Goal: Task Accomplishment & Management: Use online tool/utility

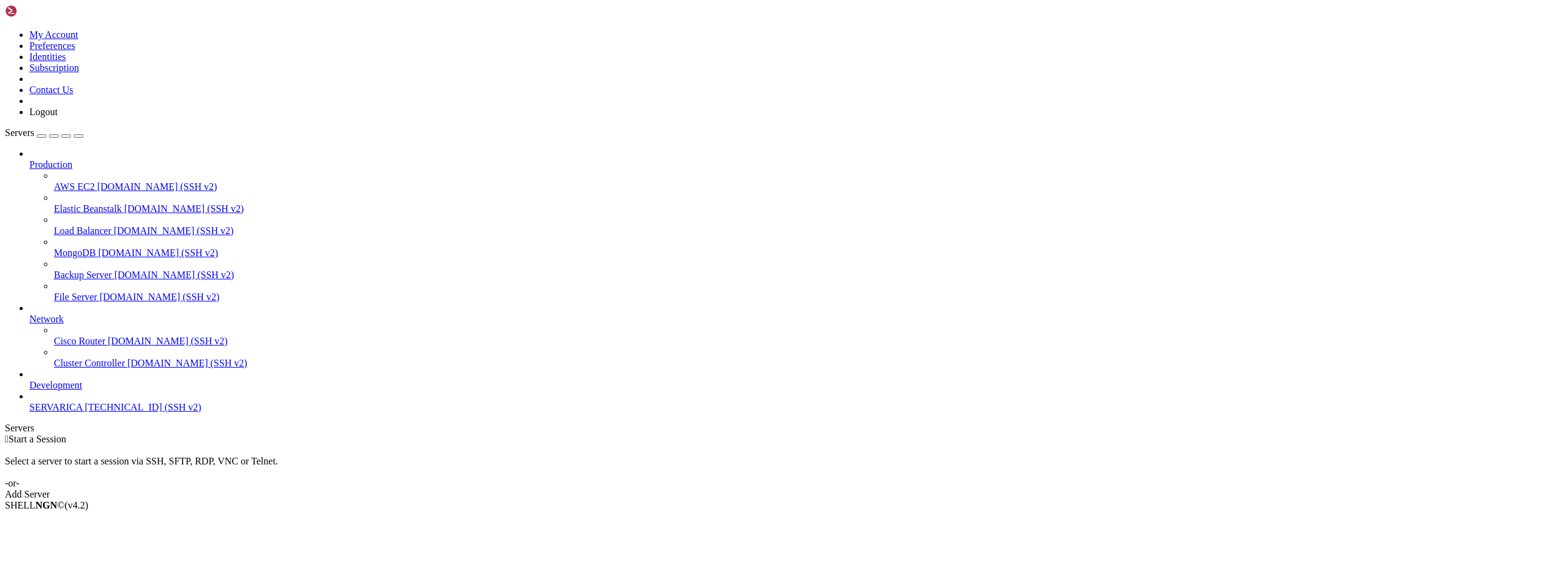
click at [71, 413] on span "SERVARICA" at bounding box center [56, 407] width 53 height 11
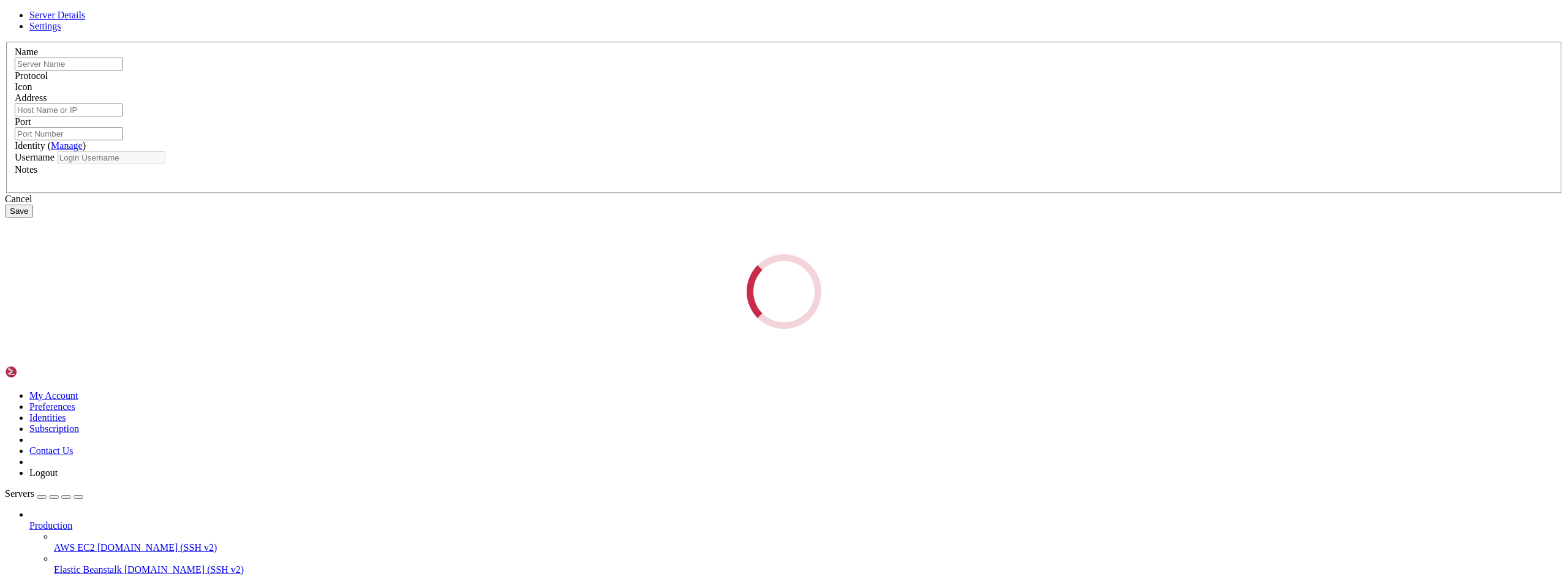
type input "SERVARICA"
type input "[TECHNICAL_ID]"
type input "22"
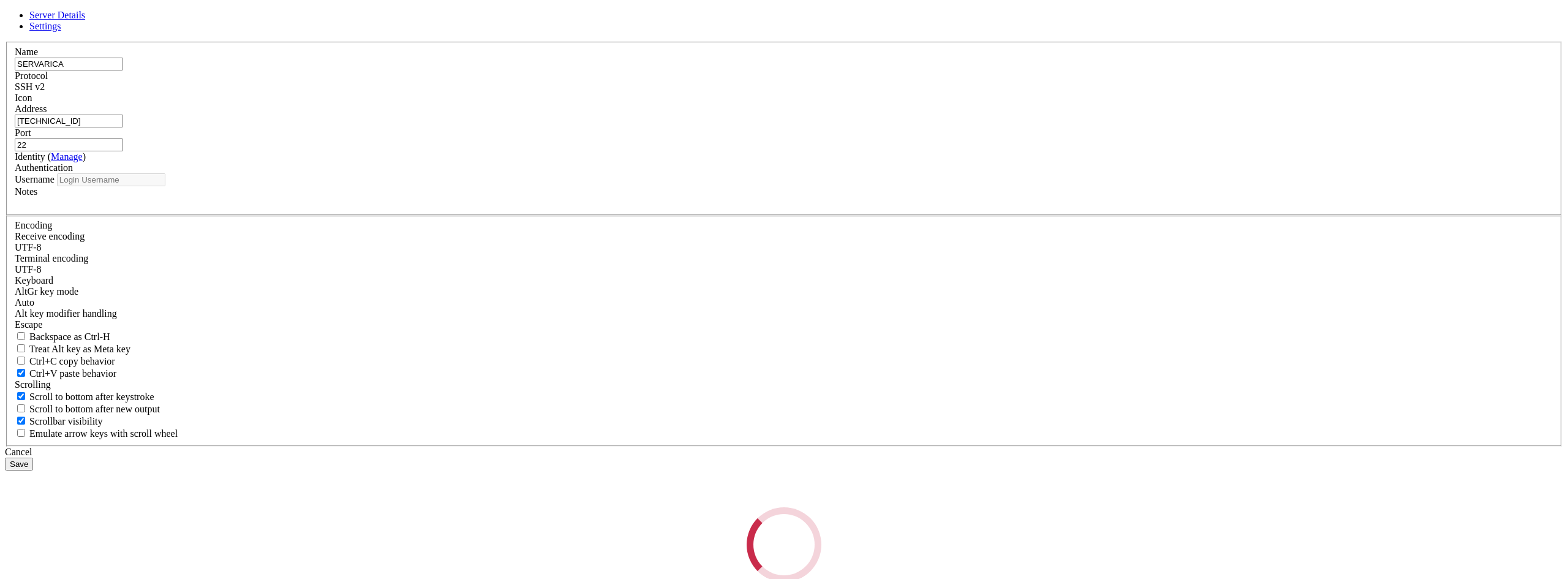
type input "root"
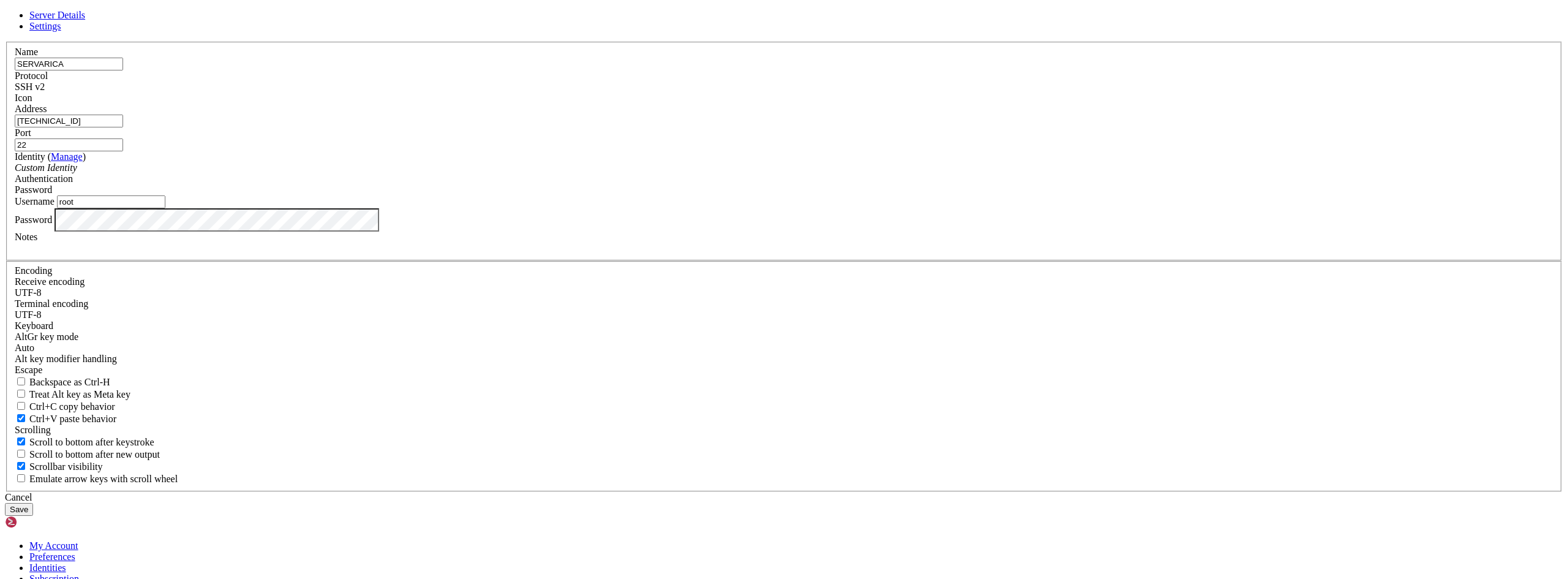
click at [552, 342] on div "Server Details Settings Name SERVARICA Protocol SSH v2 Icon" at bounding box center [784, 263] width 1558 height 506
click at [5, 503] on button "Save" at bounding box center [19, 509] width 28 height 13
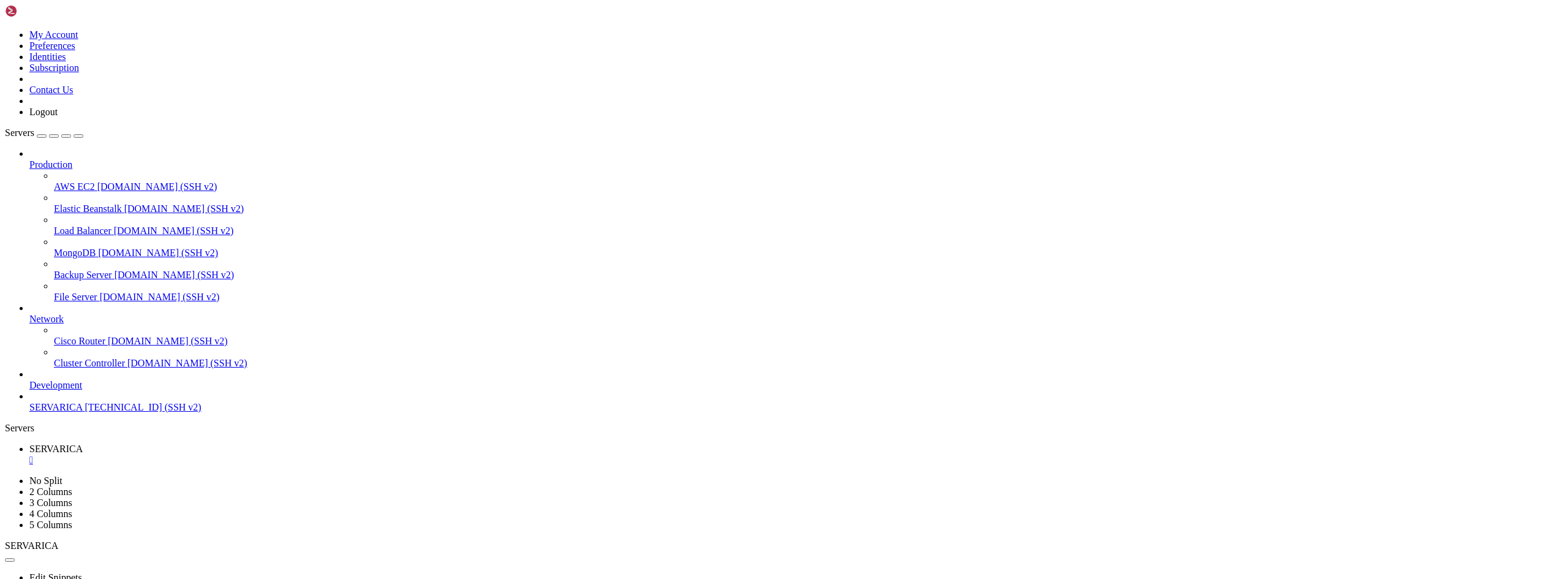
click at [76, 413] on span "SERVARICA" at bounding box center [56, 407] width 53 height 11
click at [229, 455] on div "" at bounding box center [796, 461] width 1533 height 11
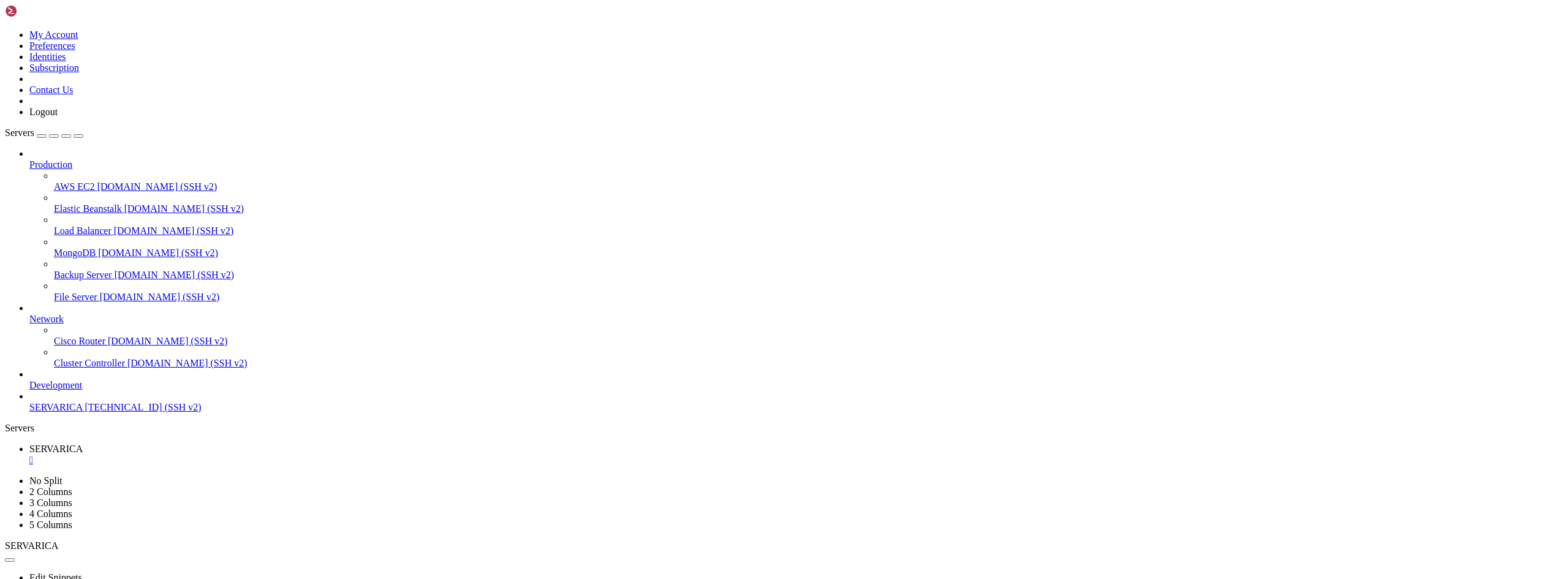
drag, startPoint x: 82, startPoint y: 909, endPoint x: 82, endPoint y: 953, distance: 44.0
drag, startPoint x: 236, startPoint y: 1209, endPoint x: 82, endPoint y: 1152, distance: 164.2
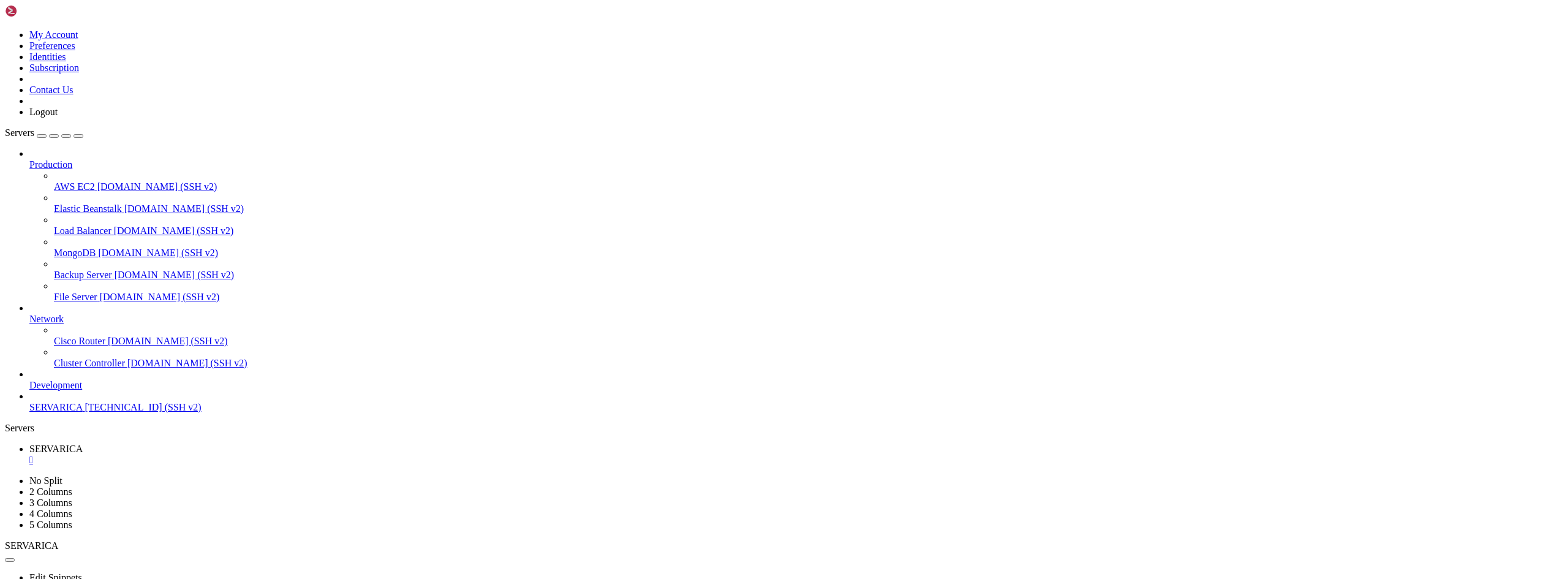
drag, startPoint x: 79, startPoint y: 1149, endPoint x: 205, endPoint y: 1154, distance: 126.1
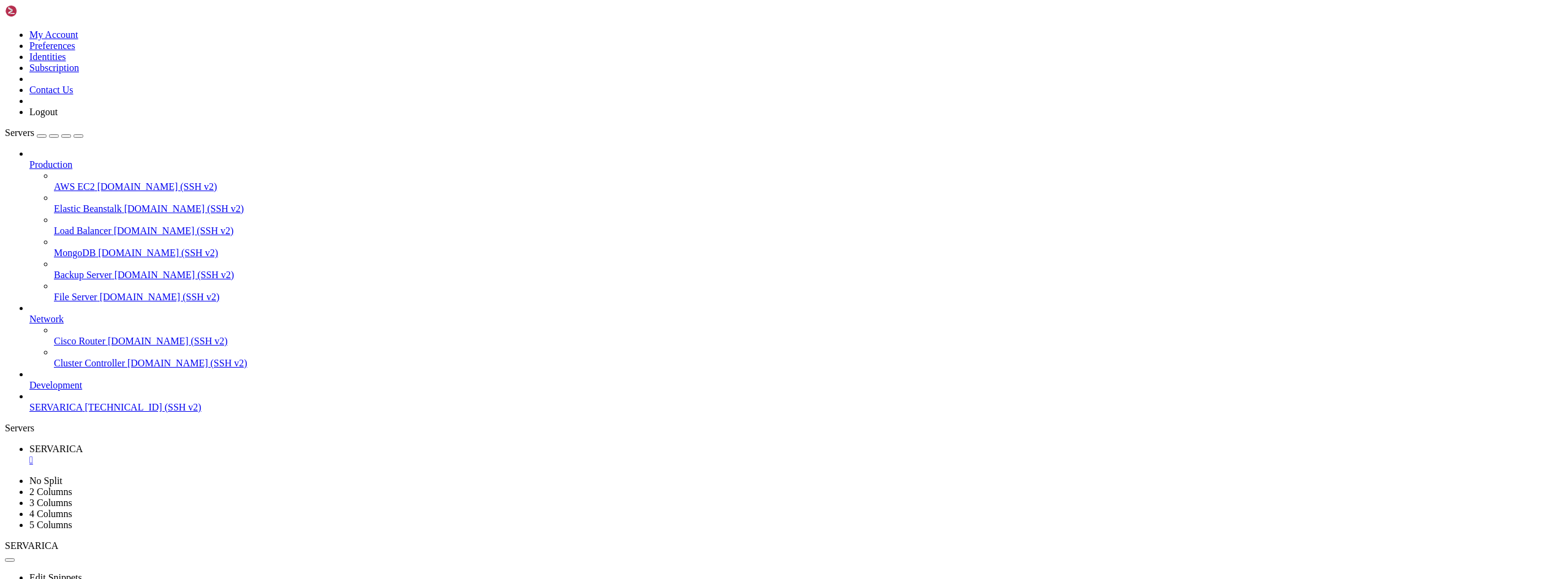
drag, startPoint x: 81, startPoint y: 891, endPoint x: 250, endPoint y: 960, distance: 182.5
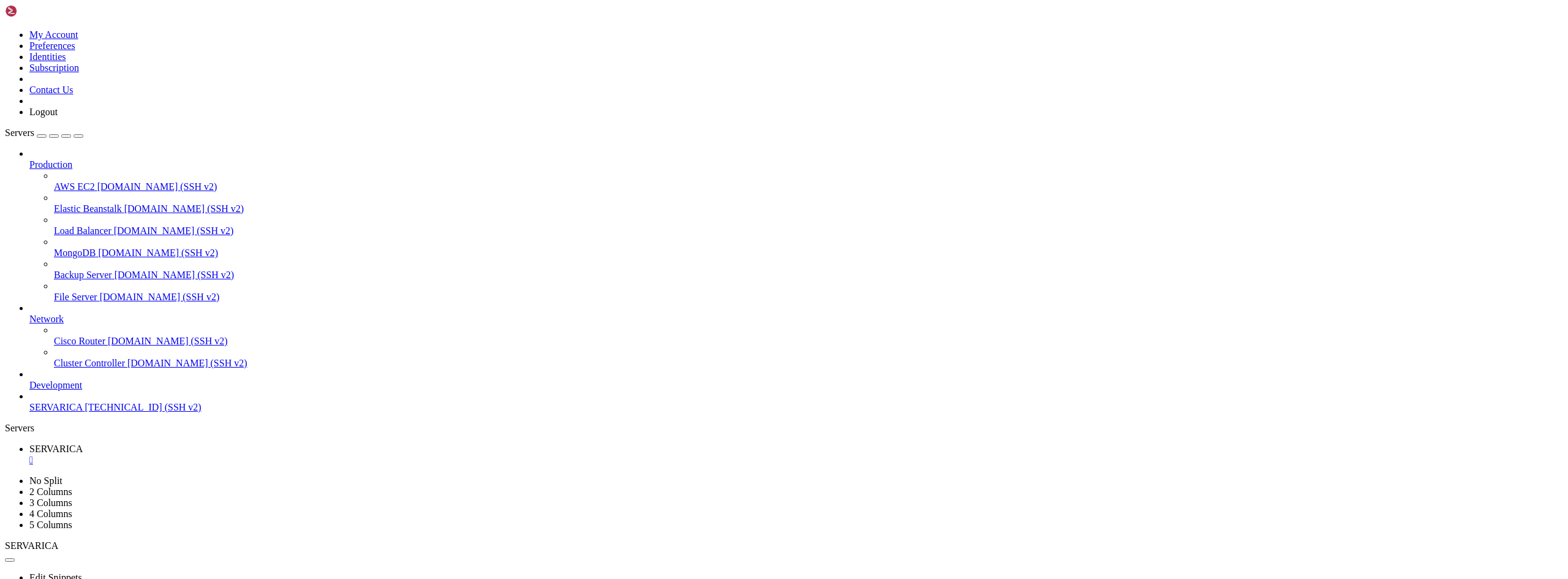
scroll to position [6, 1]
drag, startPoint x: 82, startPoint y: 1077, endPoint x: 558, endPoint y: 1043, distance: 477.2
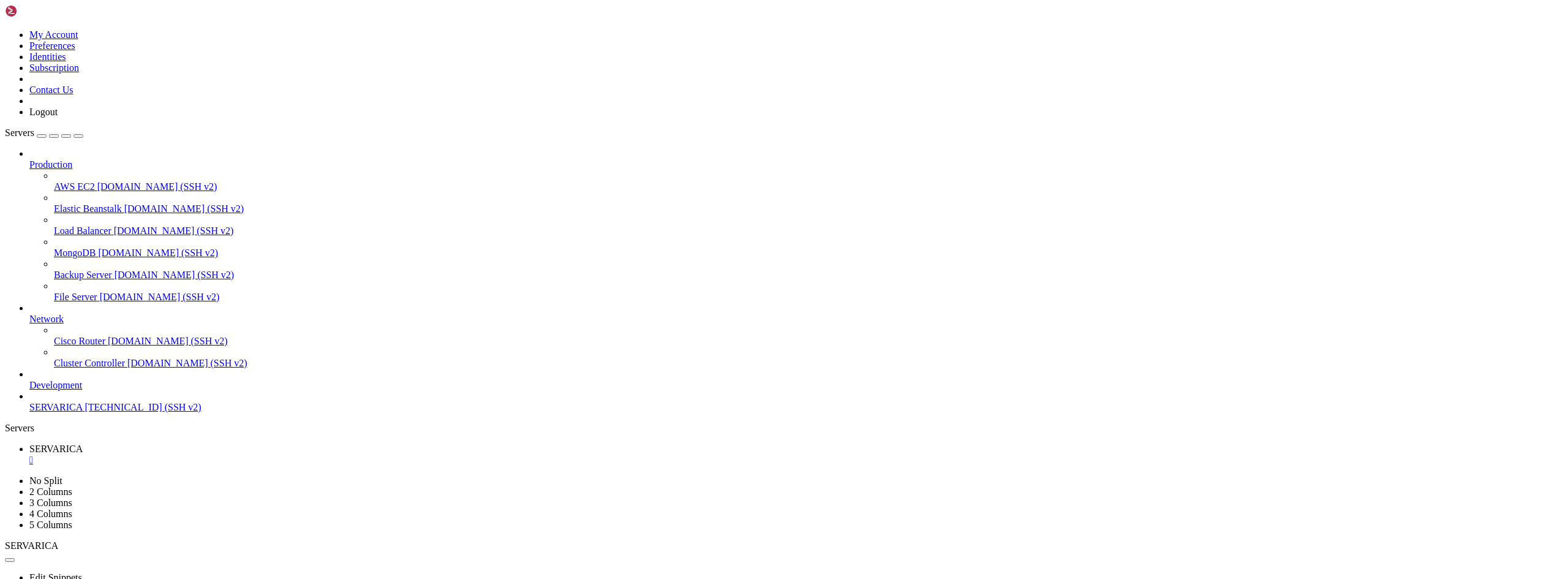
click at [232, 455] on div "" at bounding box center [796, 461] width 1533 height 11
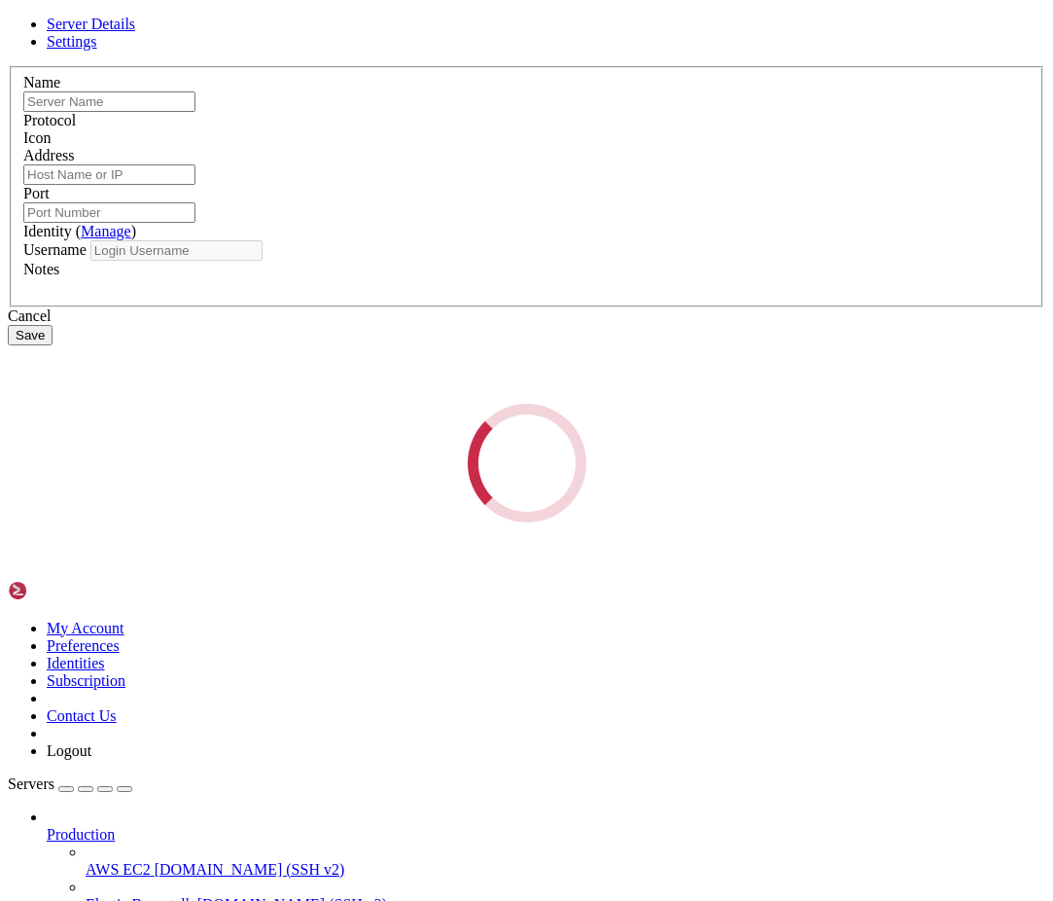
type input "SERVARICA"
type input "[TECHNICAL_ID]"
type input "22"
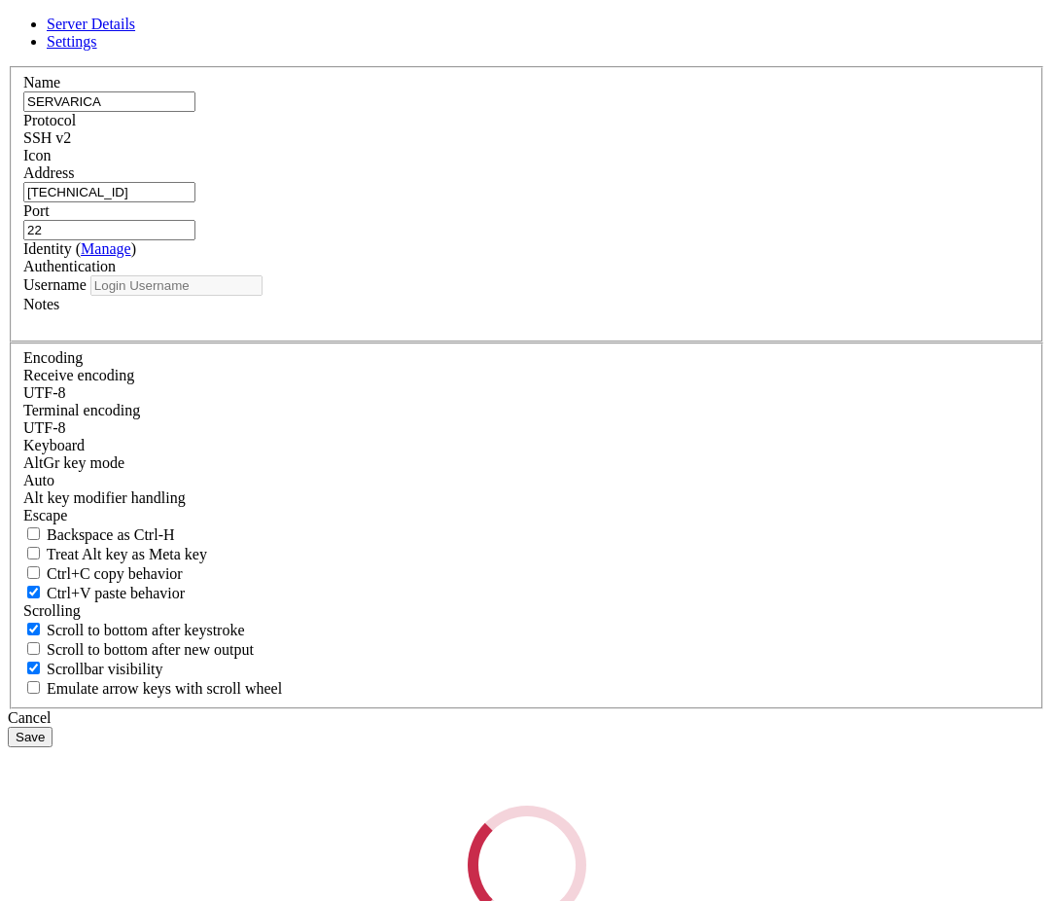
type input "root"
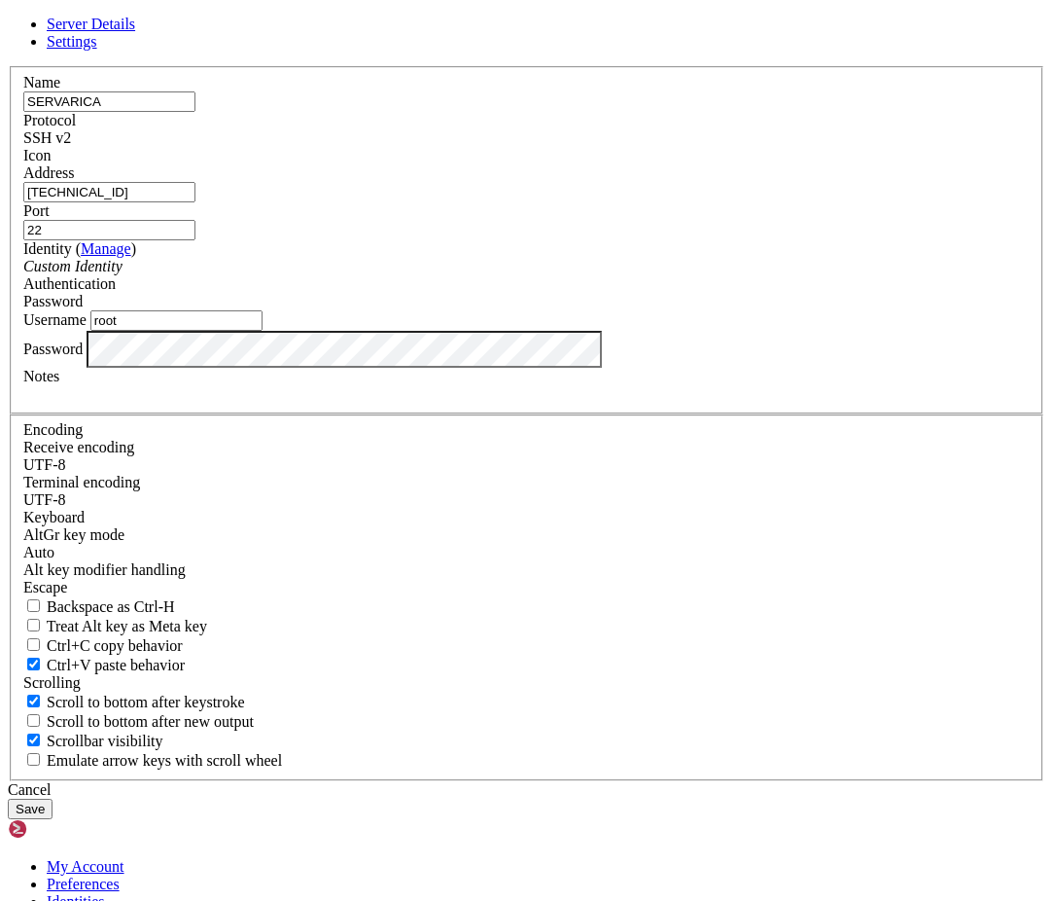
click at [179, 532] on div "Server Details Settings Name SERVARICA Protocol SSH v2 Icon" at bounding box center [527, 417] width 1038 height 803
click at [742, 51] on header "Server Details Settings" at bounding box center [527, 33] width 1038 height 35
click at [53, 798] on button "Save" at bounding box center [30, 808] width 45 height 20
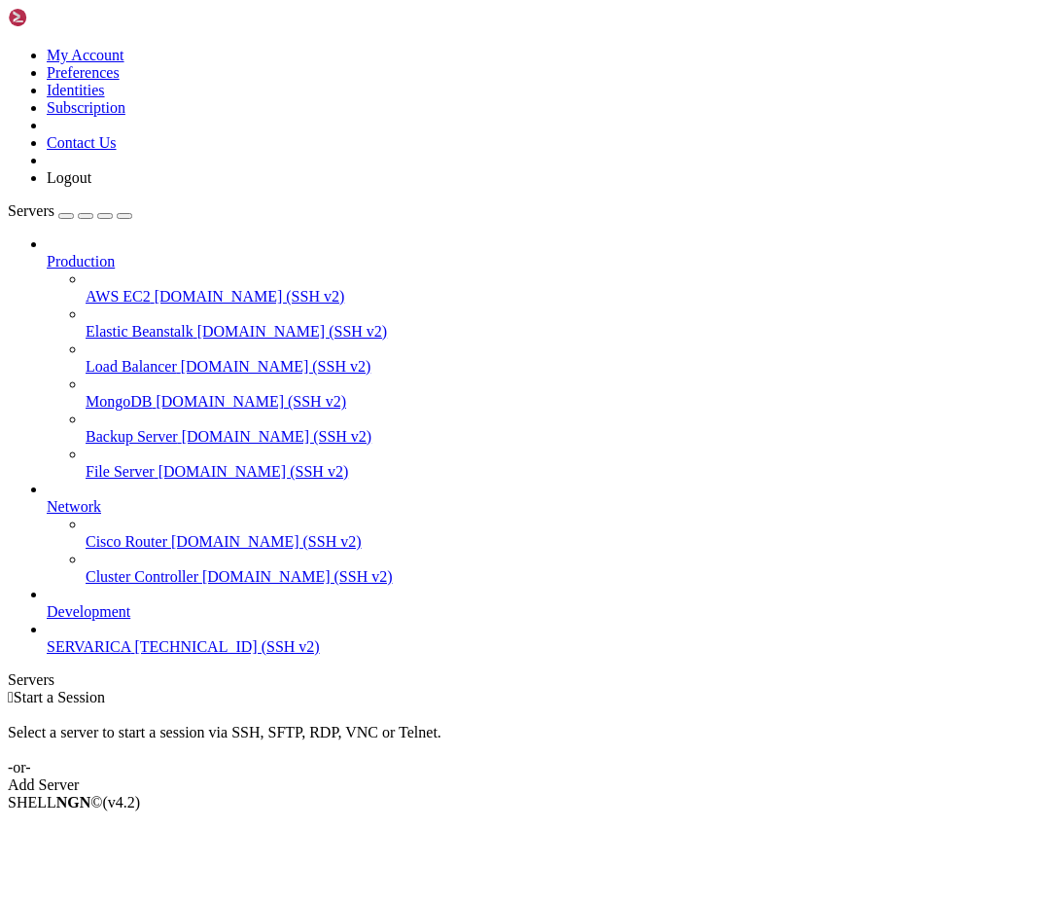
click at [130, 655] on span "SERVARICA" at bounding box center [89, 646] width 84 height 17
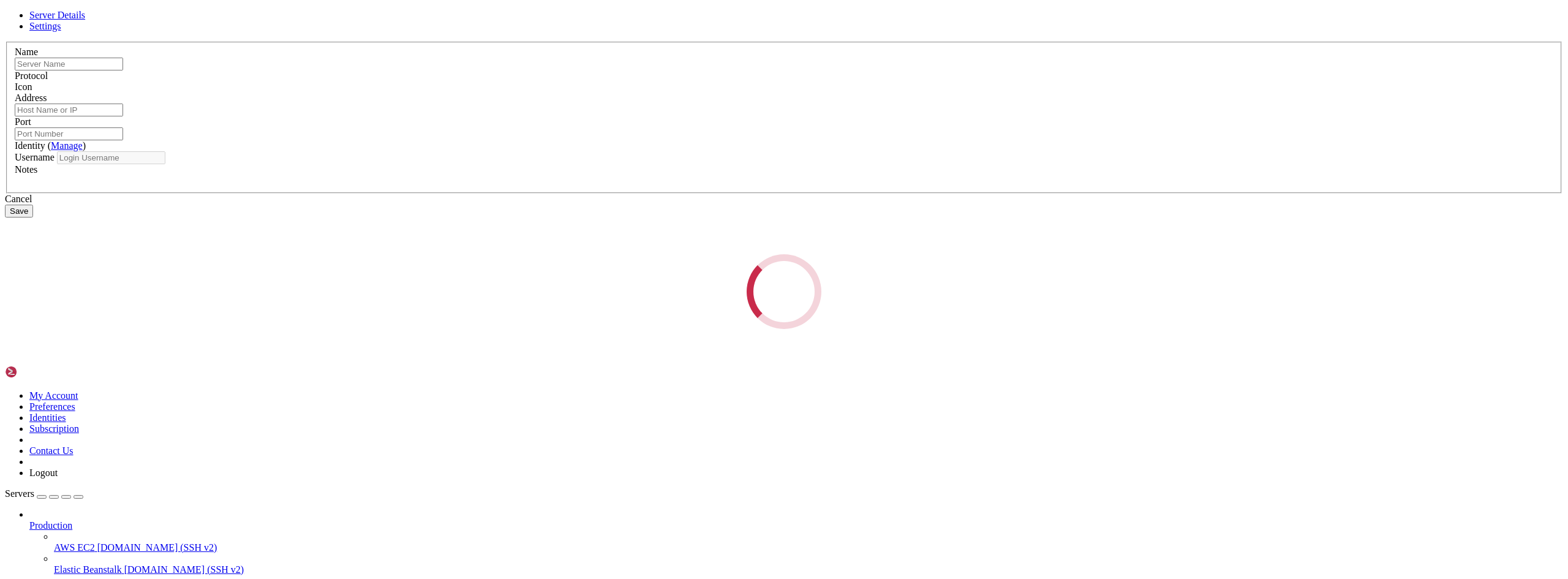
type input "SERVARICA"
type input "[TECHNICAL_ID]"
type input "22"
type input "root"
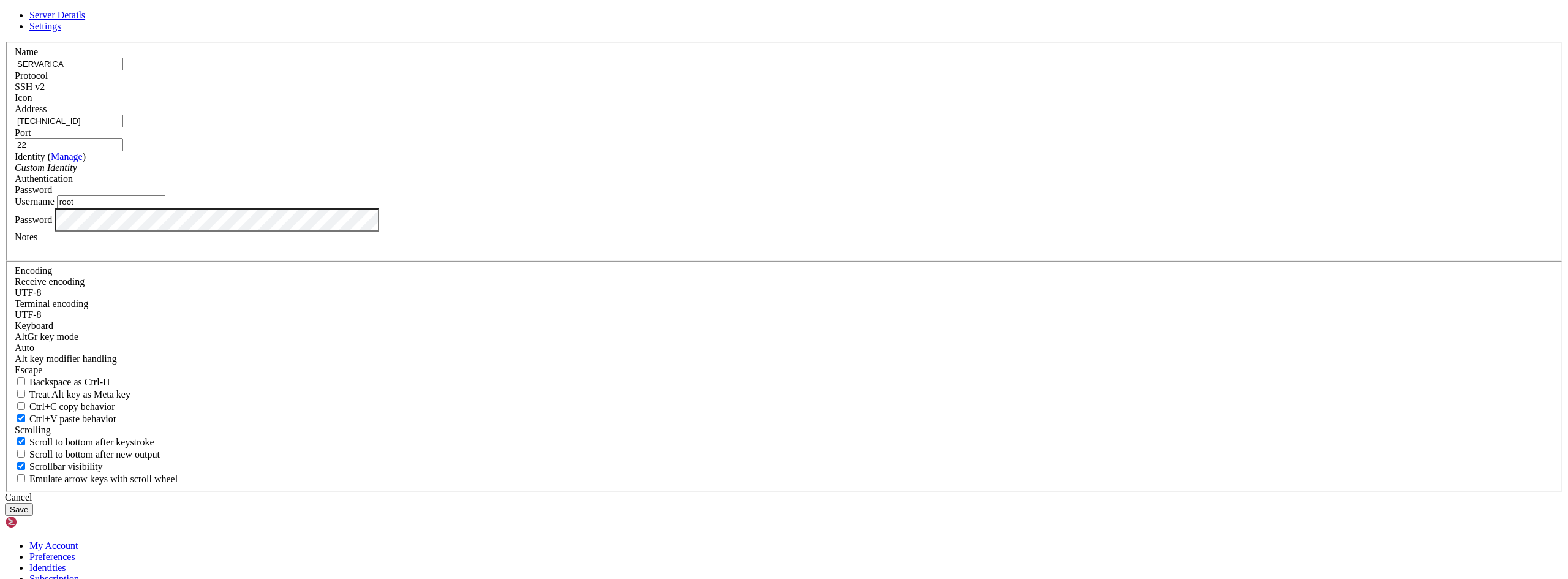
click at [377, 312] on div "Server Details Settings Name SERVARICA Protocol SSH v2 Icon" at bounding box center [784, 263] width 1558 height 506
click at [848, 32] on header "Server Details Settings" at bounding box center [784, 21] width 1558 height 22
click at [33, 503] on button "Save" at bounding box center [19, 509] width 28 height 13
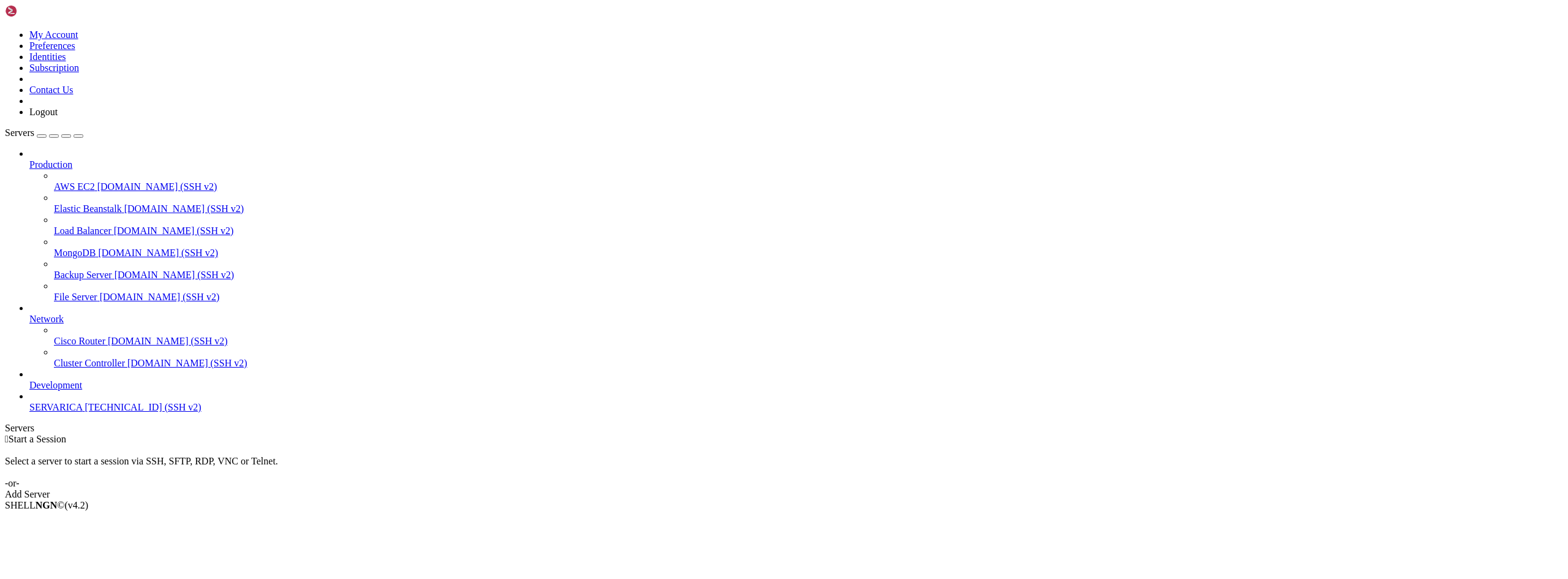
click at [82, 413] on span "SERVARICA" at bounding box center [56, 407] width 53 height 11
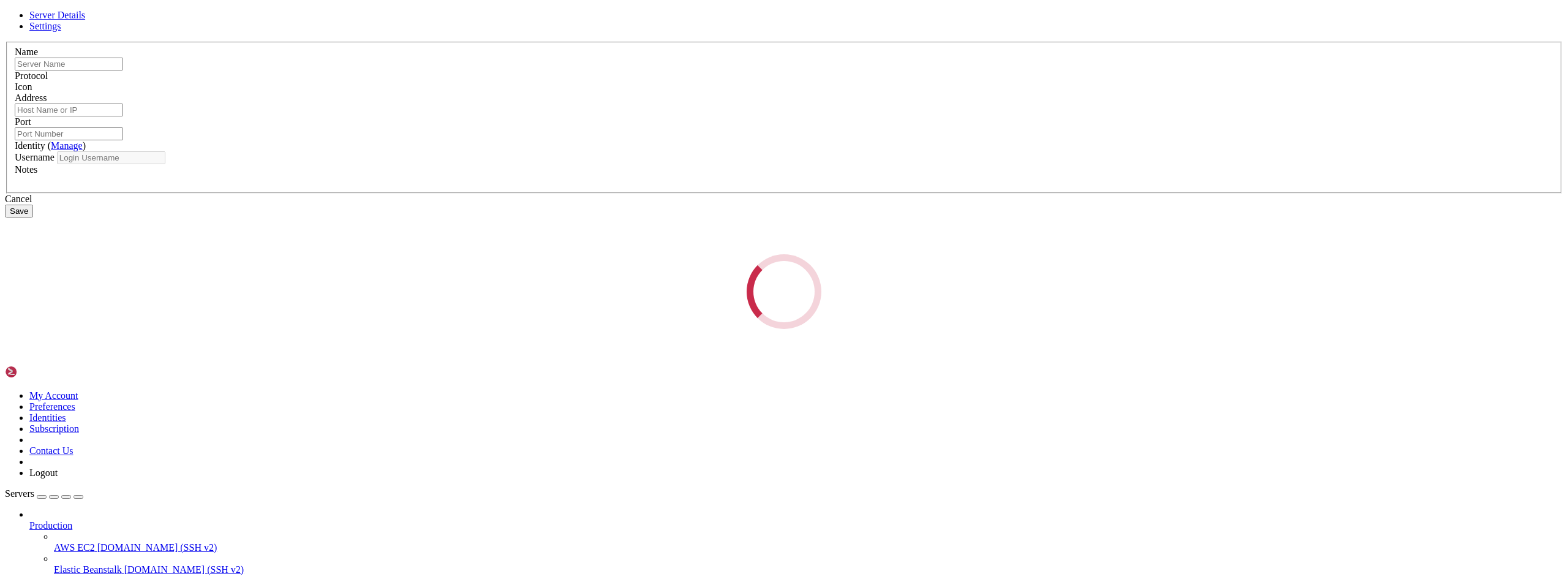
type input "SERVARICA"
type input "[TECHNICAL_ID]"
type input "22"
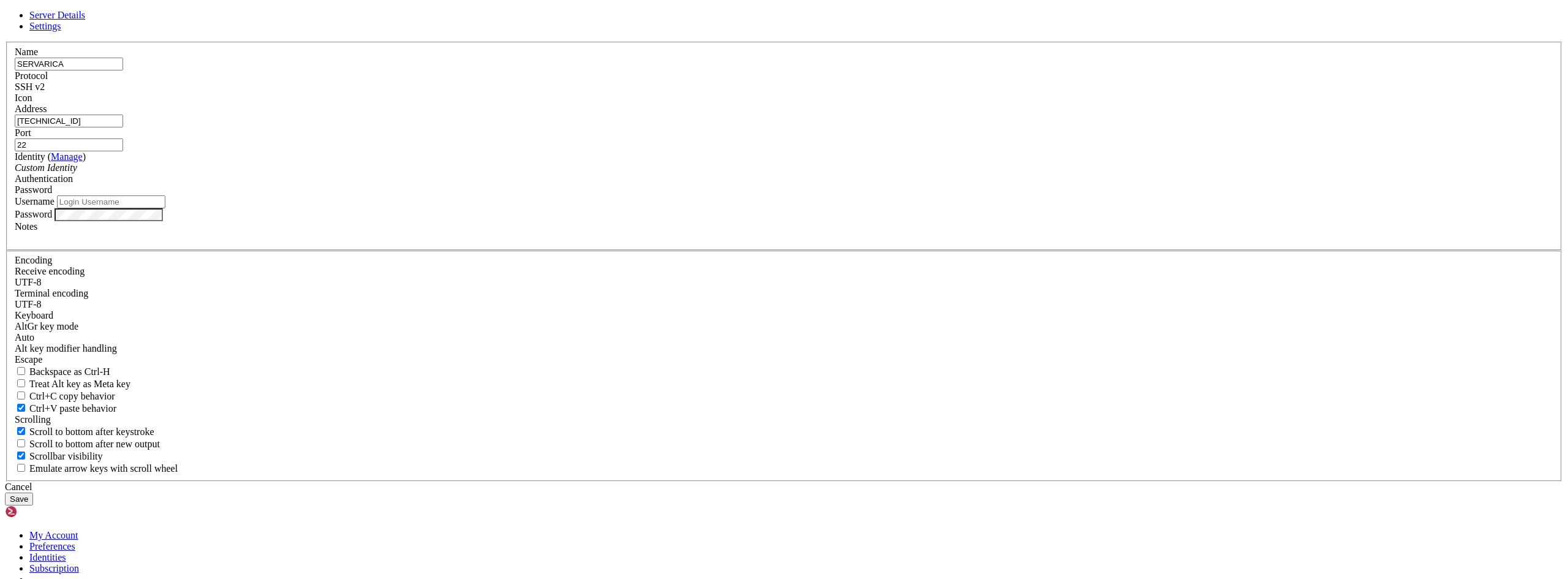
type input "root"
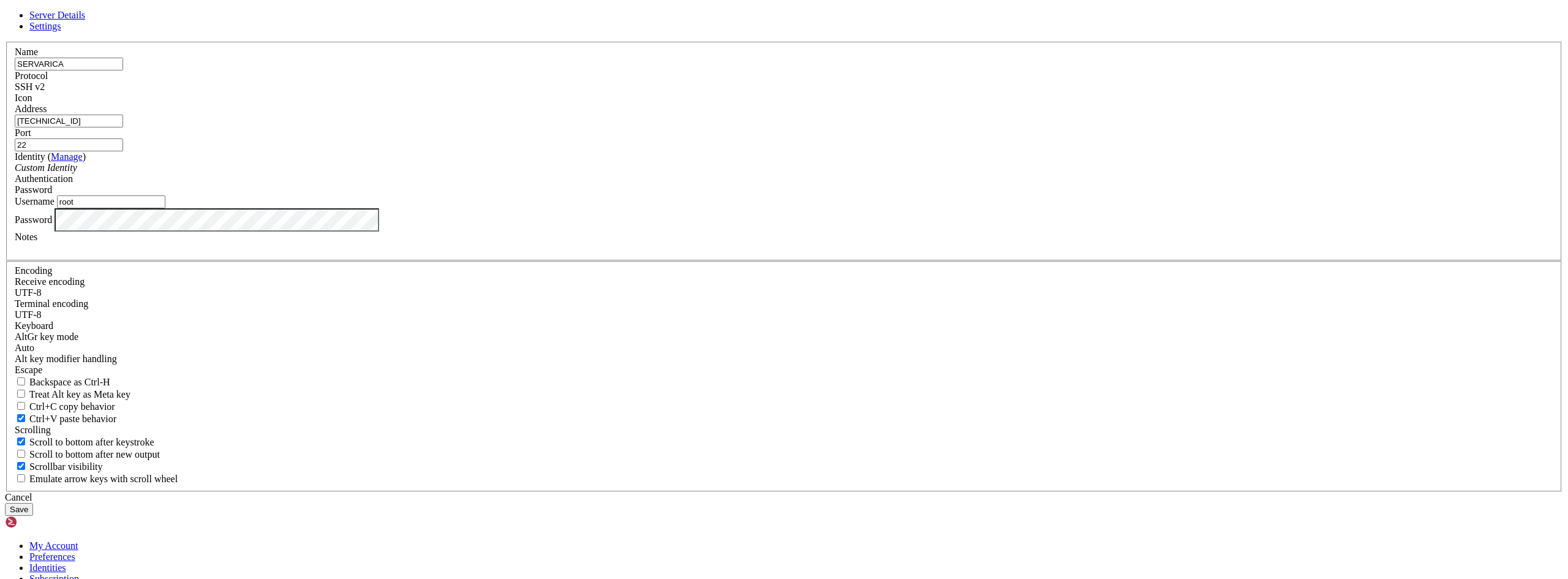
click at [420, 348] on div "Server Details Settings Name SERVARICA Protocol SSH v2 Icon" at bounding box center [784, 263] width 1558 height 506
click at [33, 503] on button "Save" at bounding box center [19, 509] width 28 height 13
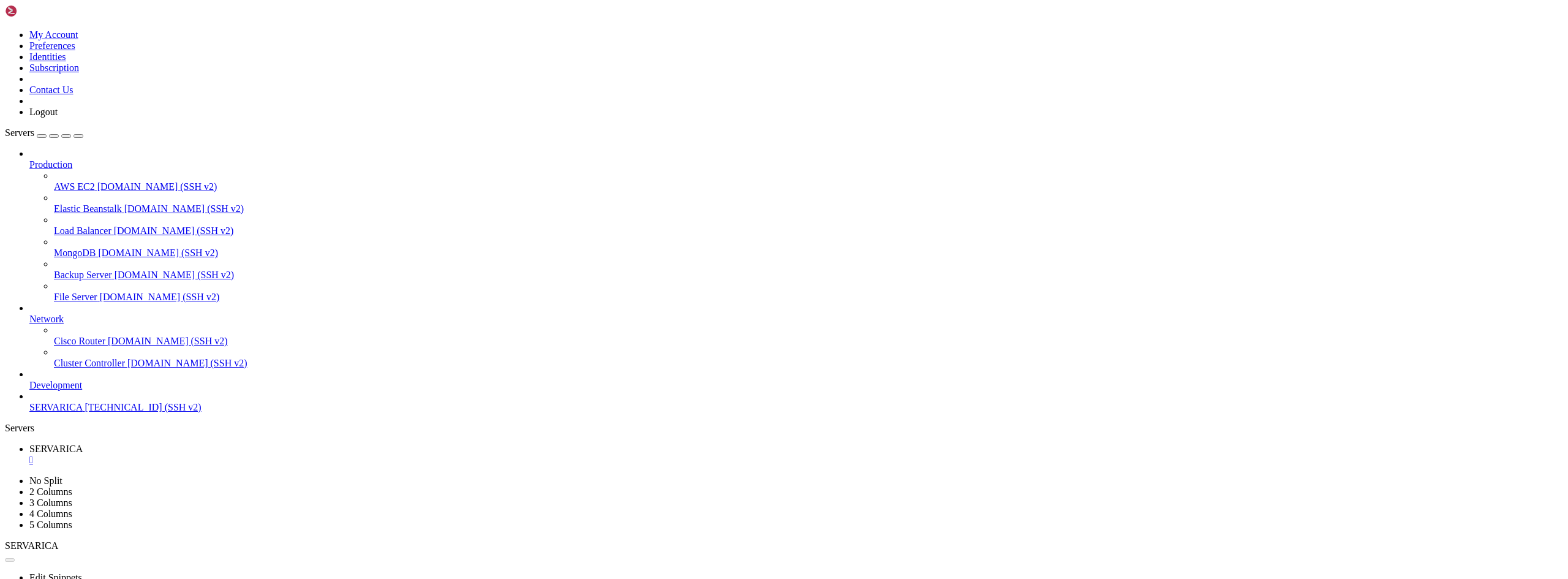
click at [65, 413] on span "SERVARICA" at bounding box center [56, 407] width 53 height 11
click at [233, 455] on div "" at bounding box center [796, 461] width 1533 height 11
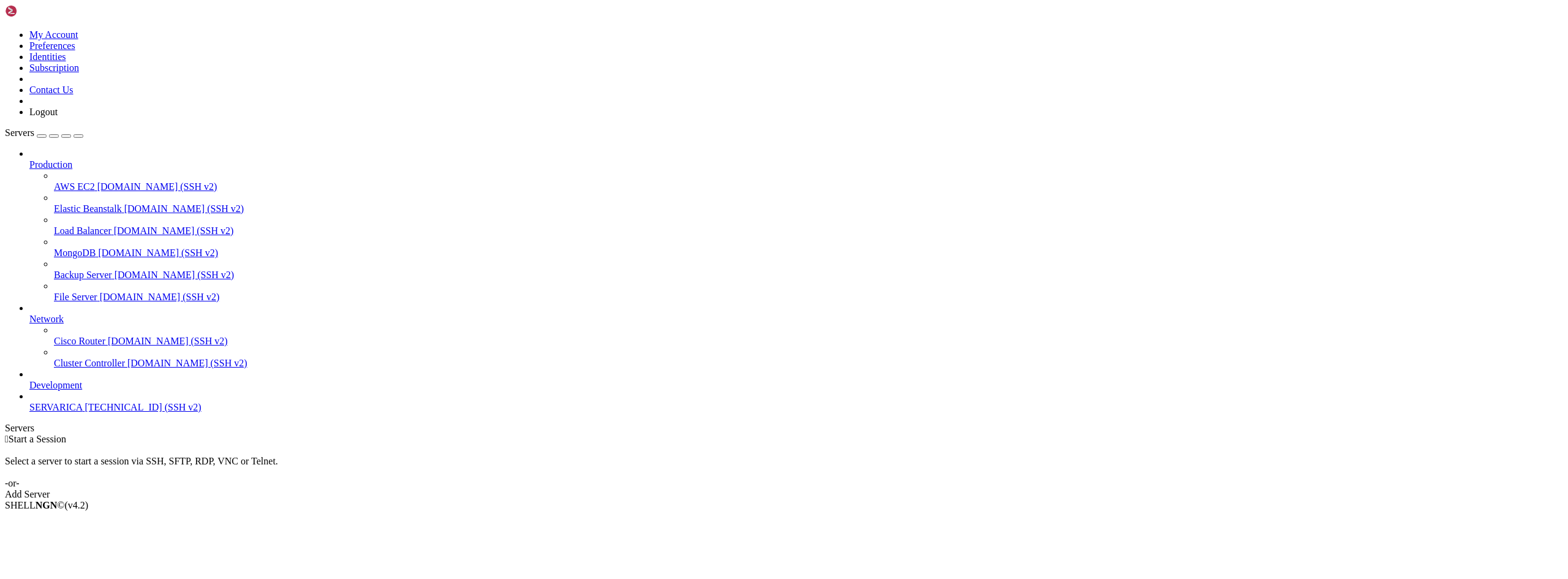
click at [73, 413] on span "SERVARICA" at bounding box center [56, 407] width 53 height 11
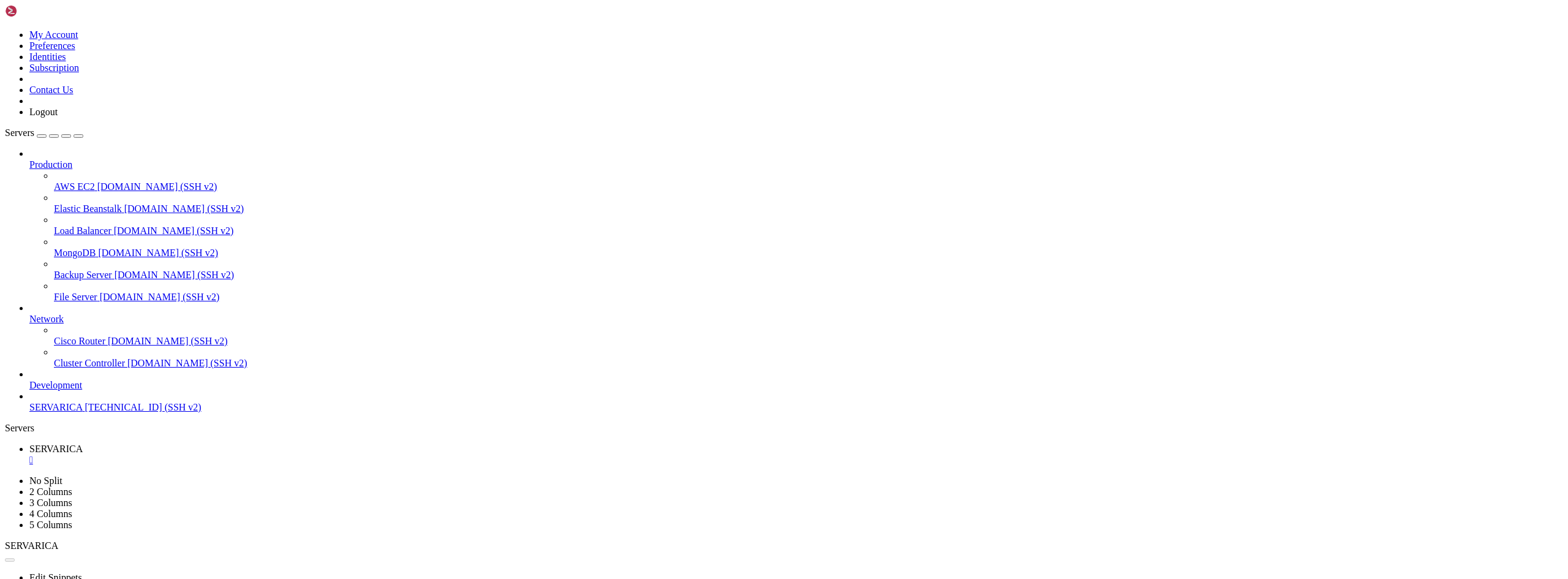
click at [231, 455] on div "" at bounding box center [796, 461] width 1533 height 11
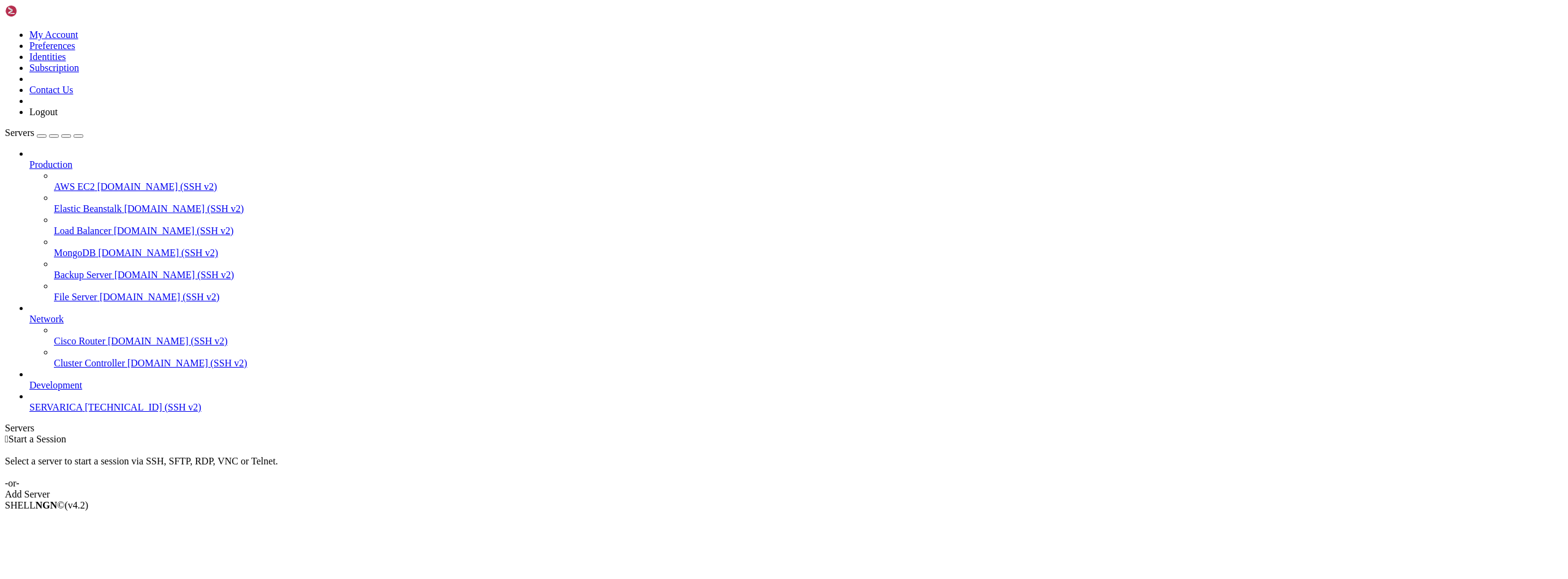
click at [76, 413] on span "SERVARICA" at bounding box center [56, 407] width 53 height 11
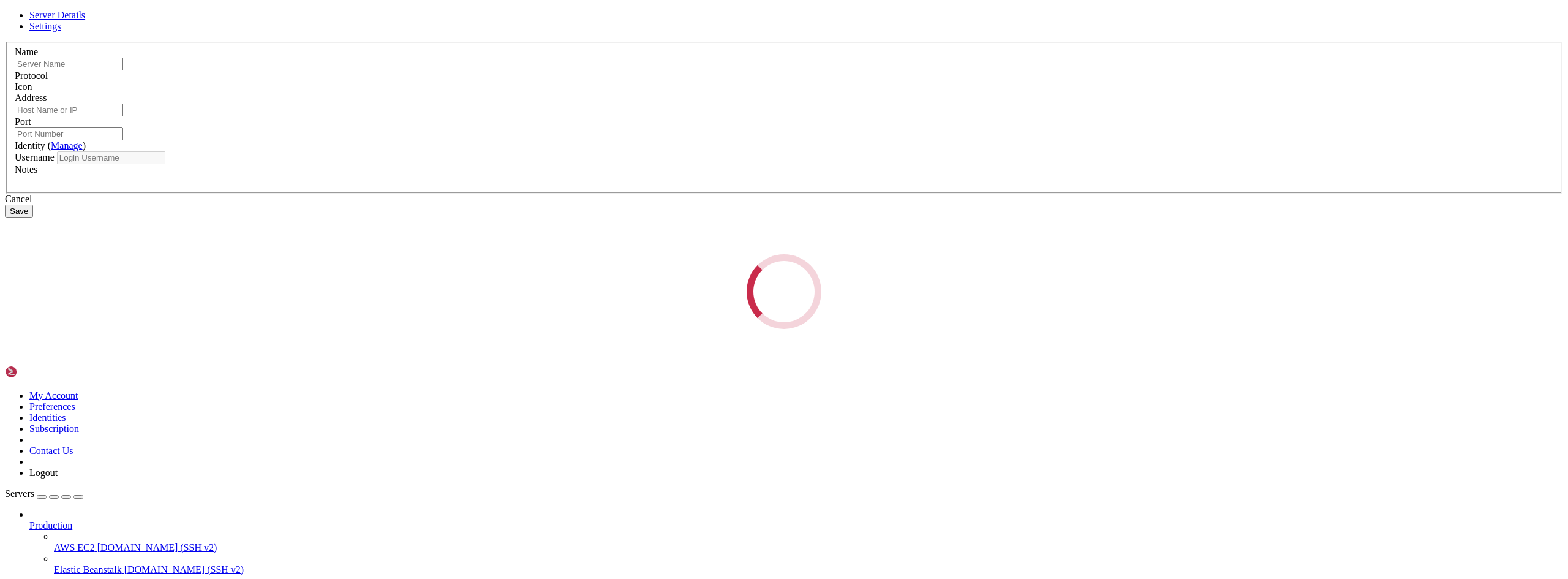
type input "SERVARICA"
type input "[TECHNICAL_ID]"
type input "22"
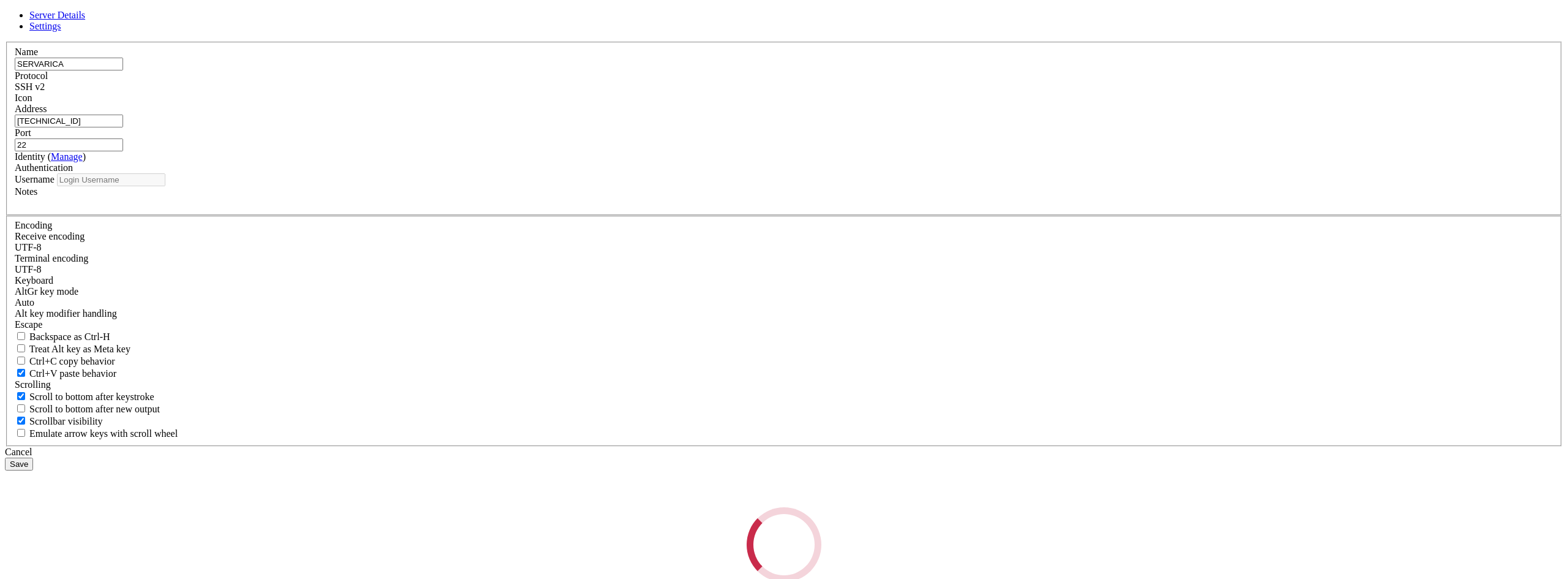
type input "root"
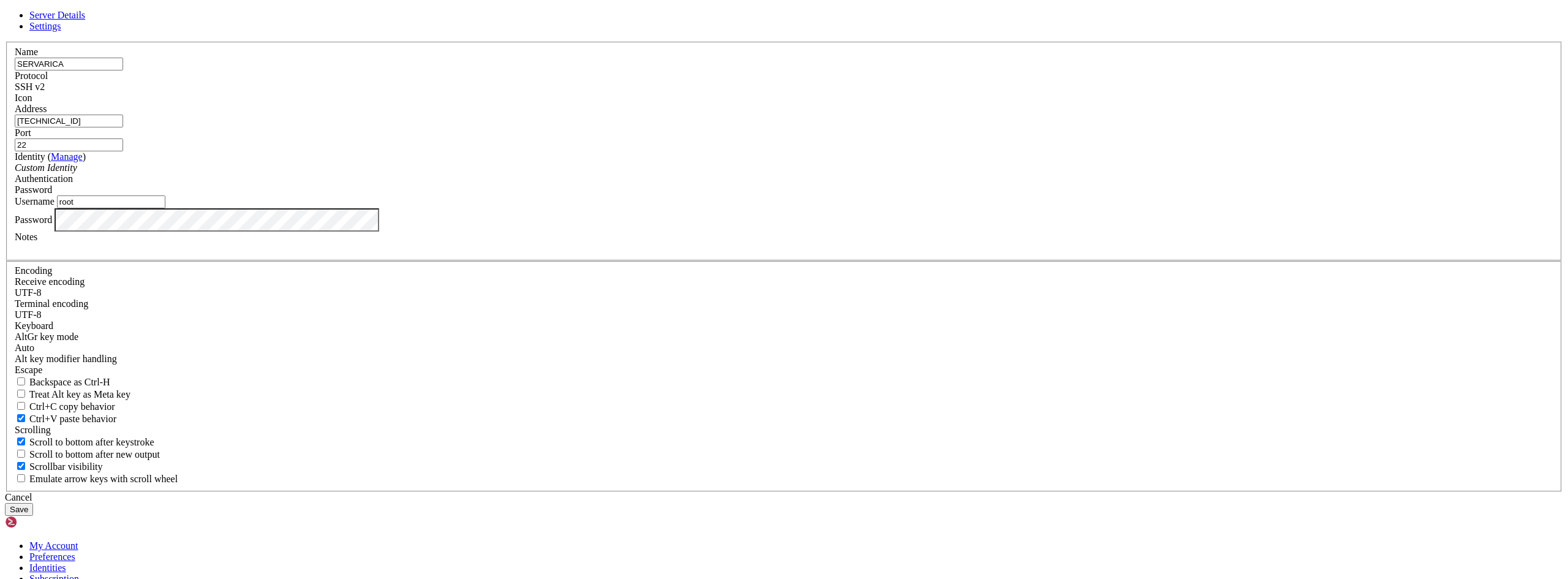
click at [494, 351] on div "Server Details Settings Name SERVARICA Protocol SSH v2 Icon" at bounding box center [784, 263] width 1558 height 506
click at [33, 503] on button "Save" at bounding box center [19, 509] width 28 height 13
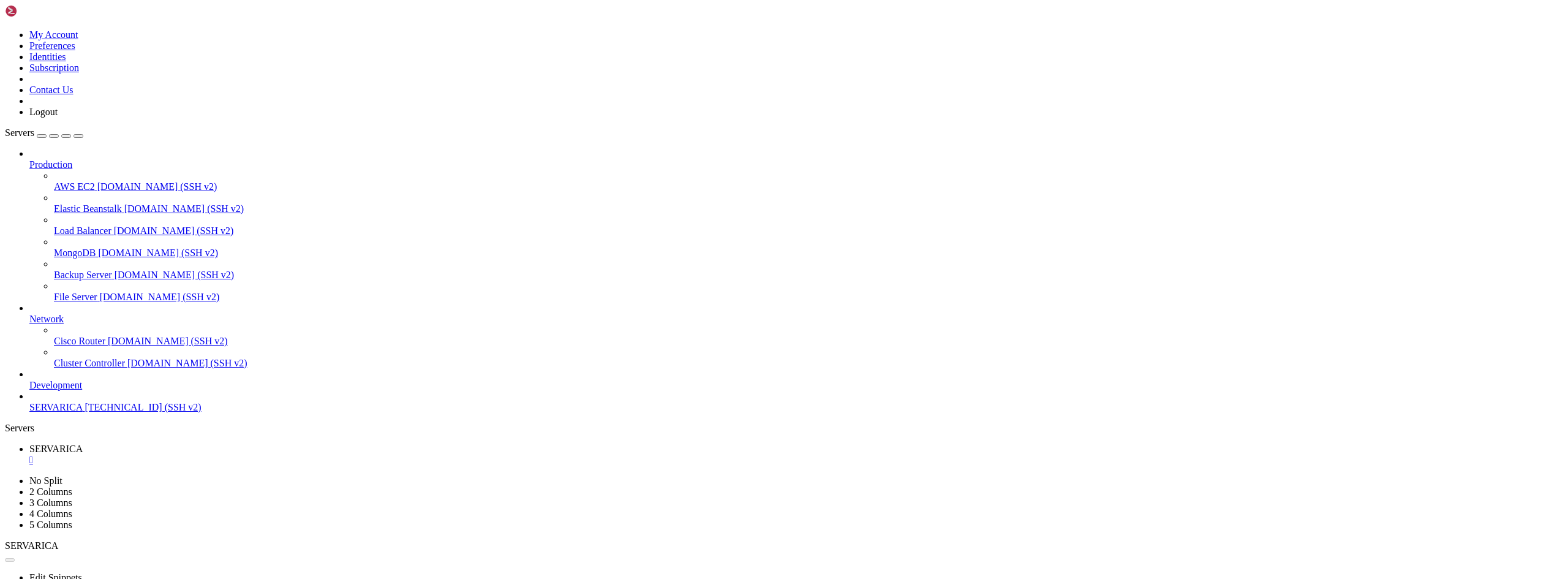
click at [232, 455] on div "" at bounding box center [796, 461] width 1533 height 11
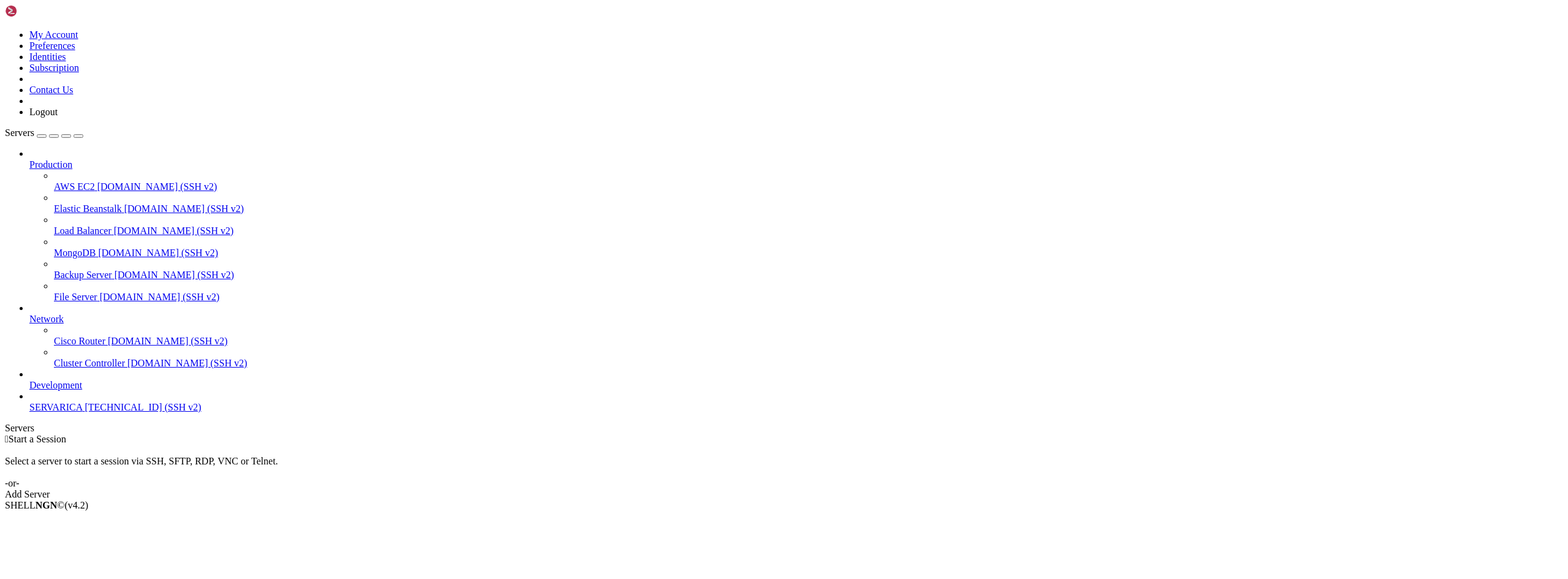
click at [56, 413] on span "SERVARICA" at bounding box center [56, 407] width 53 height 11
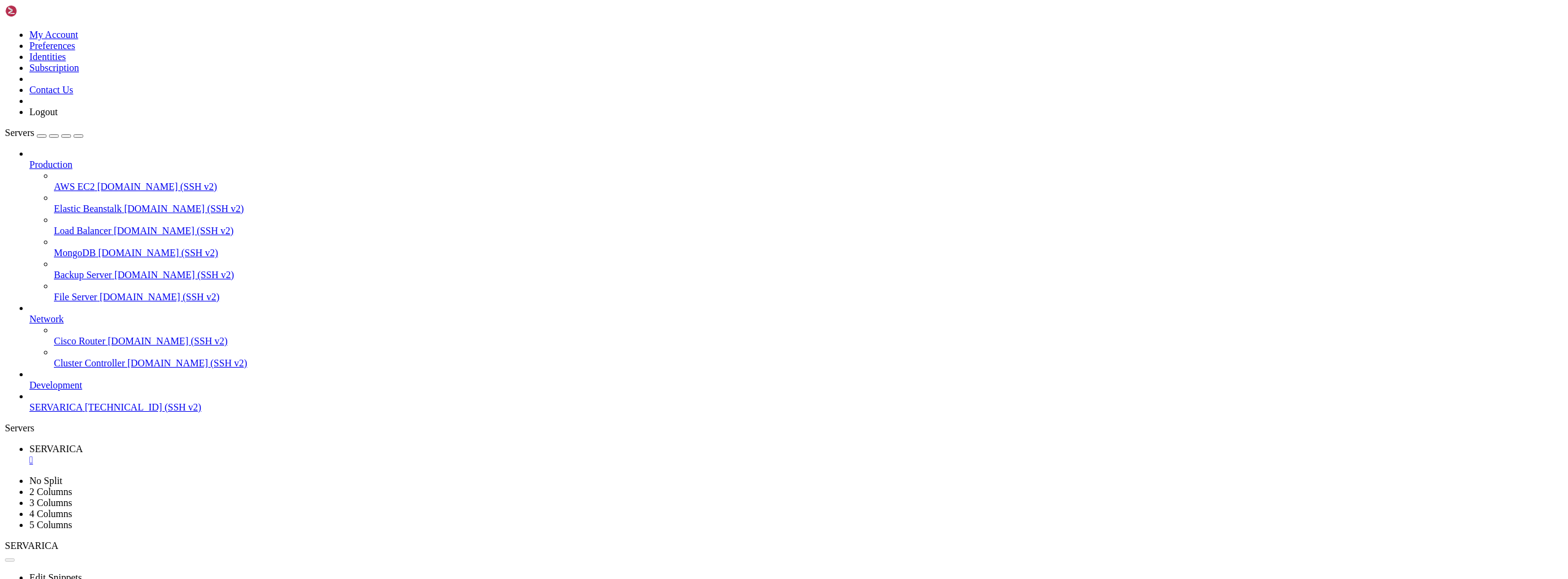
click at [230, 455] on div "" at bounding box center [796, 461] width 1533 height 11
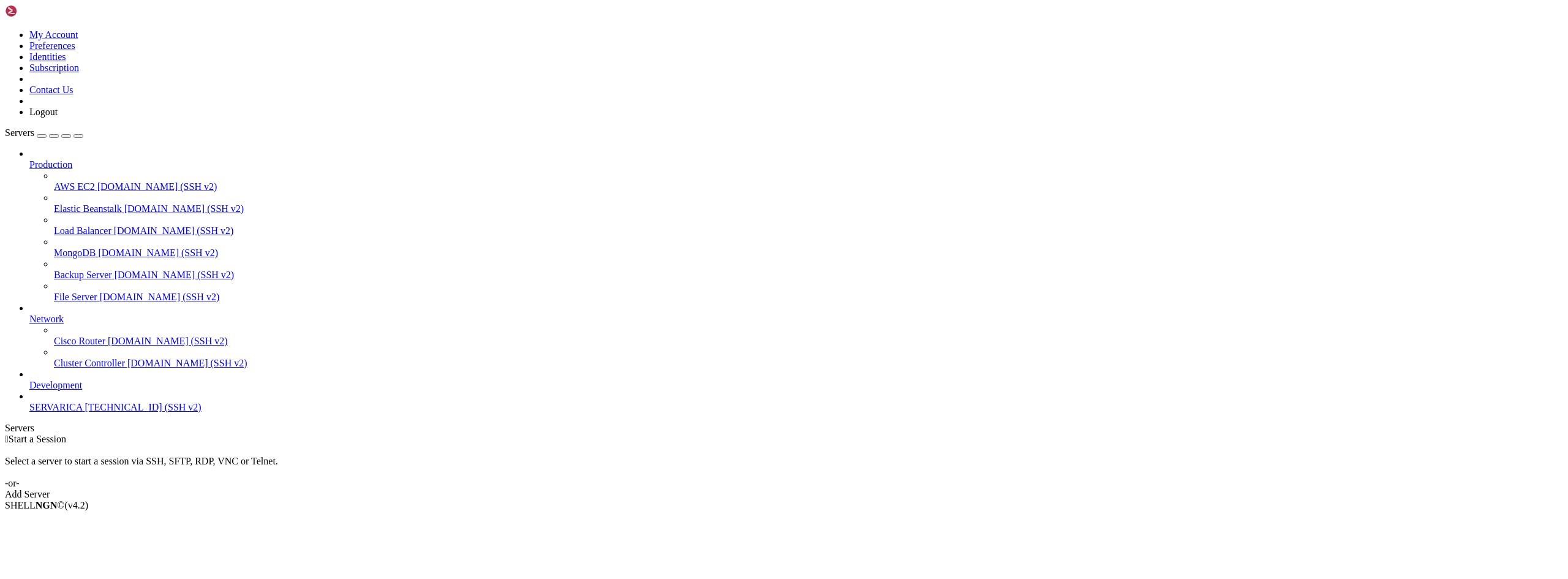
click at [84, 413] on span "[TECHNICAL_ID] (SSH v2)" at bounding box center [142, 407] width 116 height 11
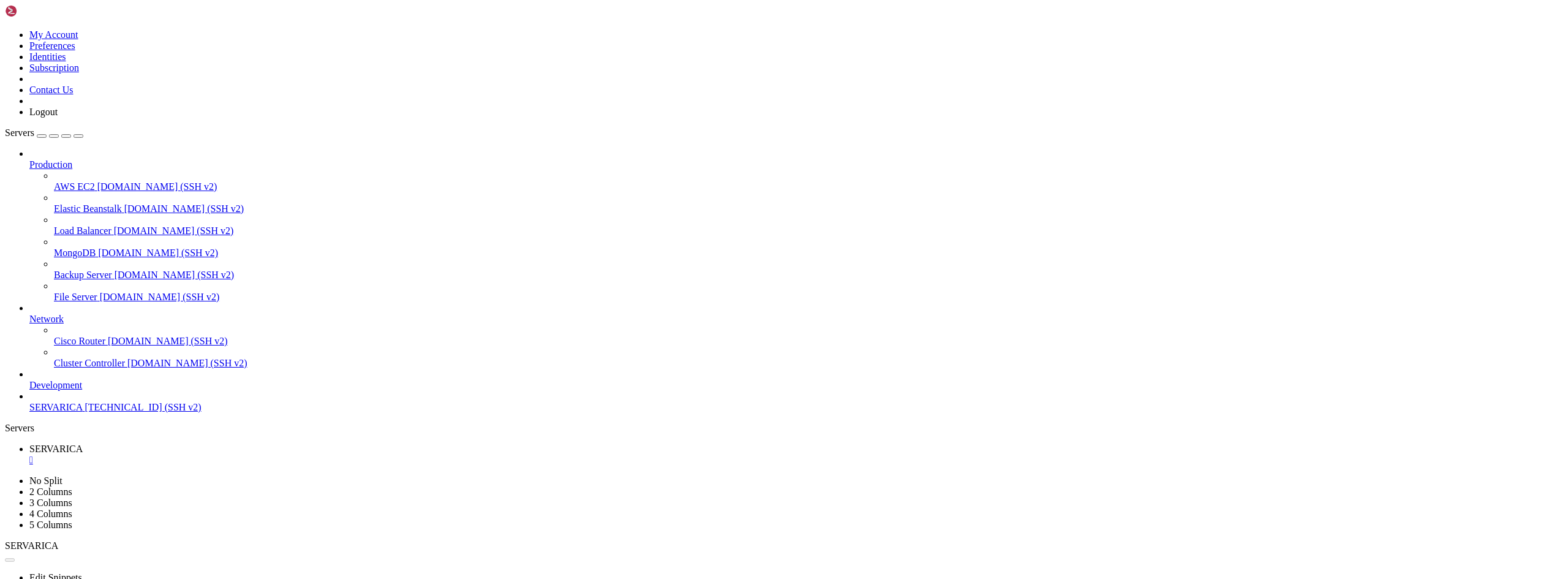
click at [236, 444] on link "SERVARICA " at bounding box center [796, 454] width 1533 height 22
click at [229, 455] on div "" at bounding box center [796, 461] width 1533 height 11
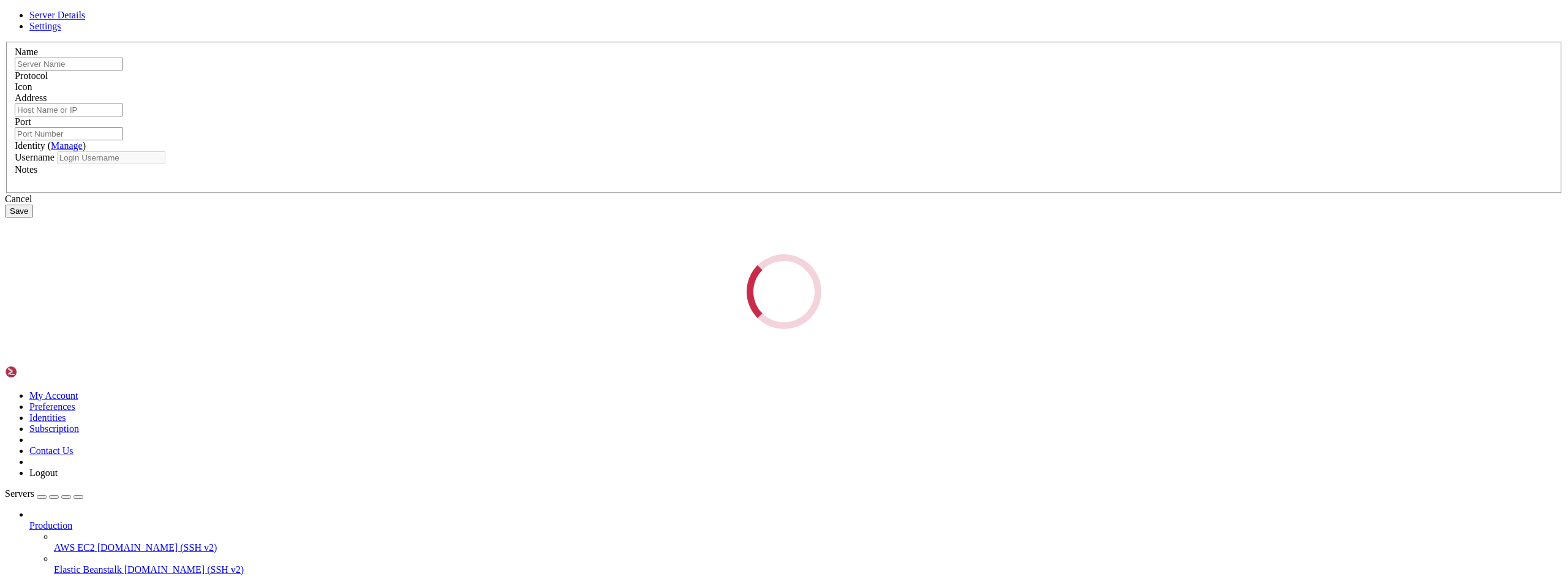
type input "SERVARICA"
type input "[TECHNICAL_ID]"
type input "22"
type input "root"
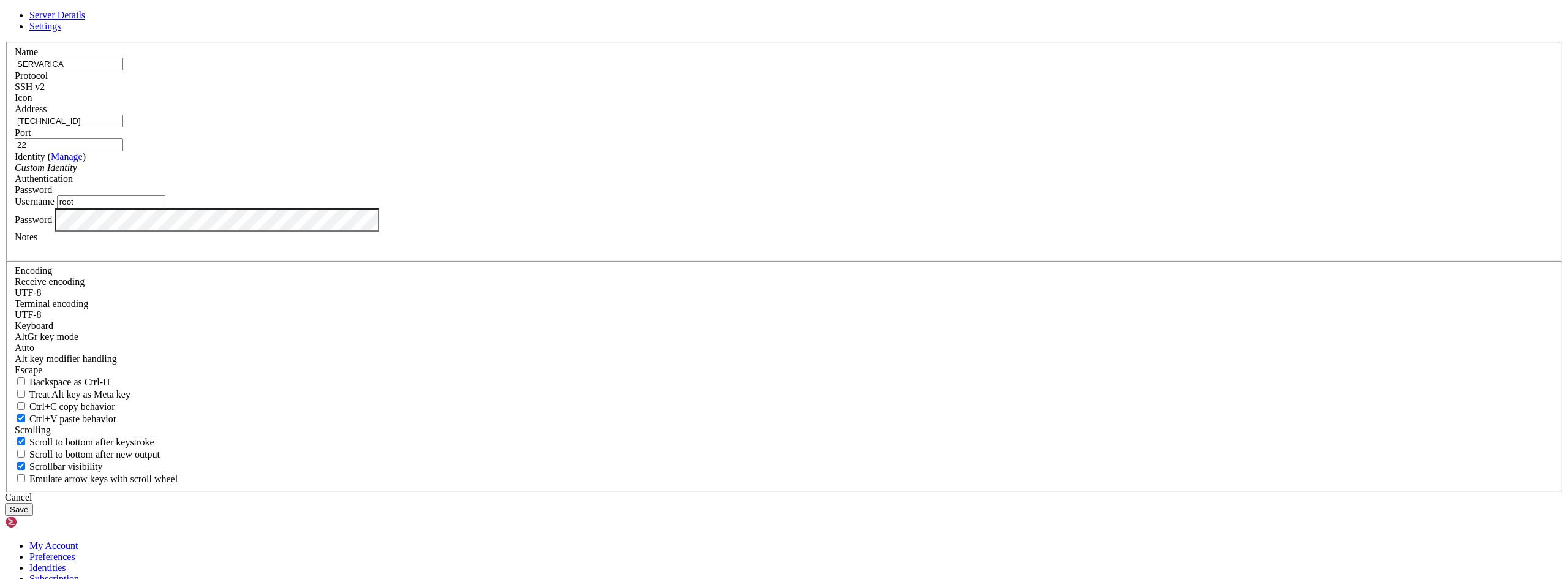
click at [580, 362] on div "Server Details Settings Name SERVARICA Protocol SSH v2 Icon" at bounding box center [784, 263] width 1558 height 506
click at [33, 503] on button "Save" at bounding box center [19, 509] width 28 height 13
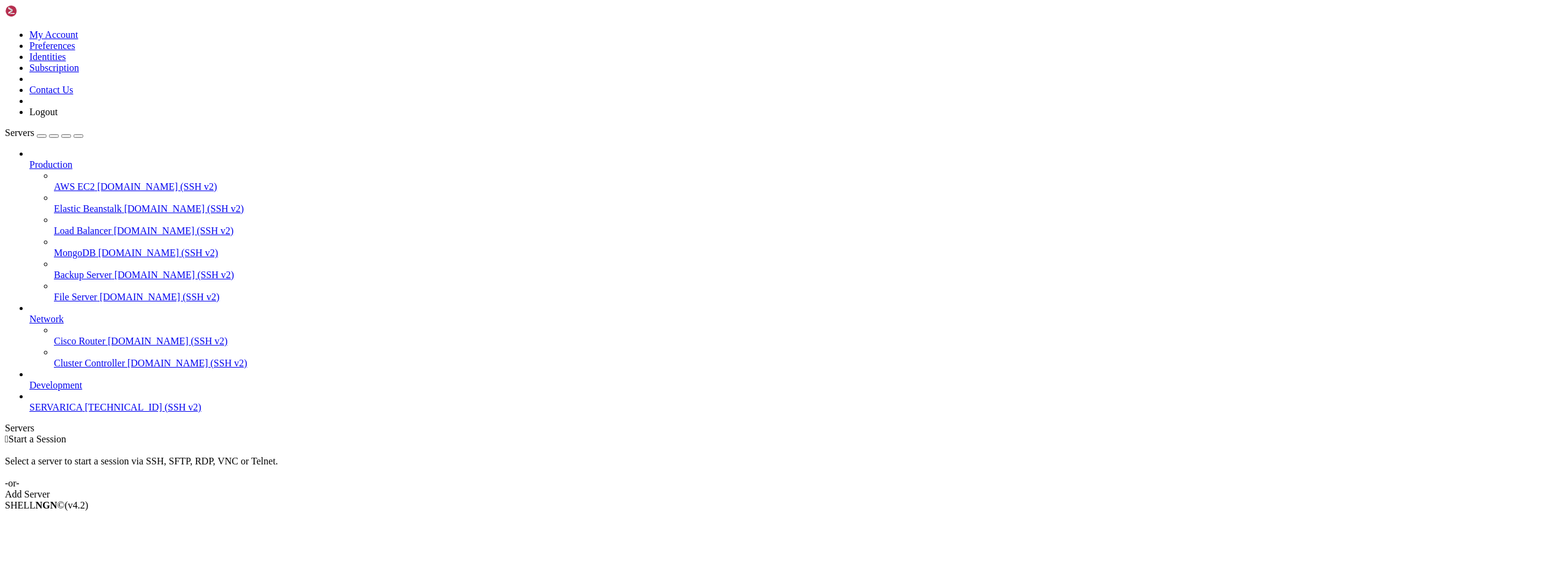
click at [876, 489] on div "Add Server" at bounding box center [784, 495] width 1558 height 11
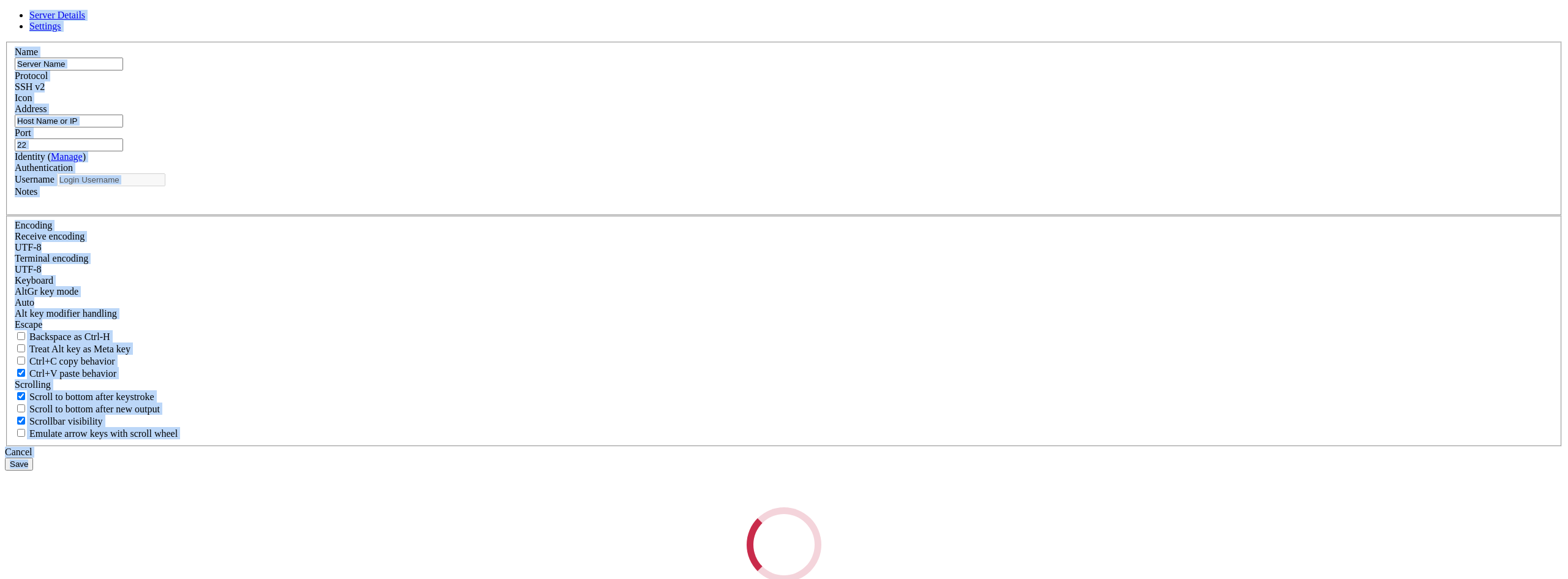
click at [876, 507] on div "Loading..." at bounding box center [784, 544] width 1558 height 75
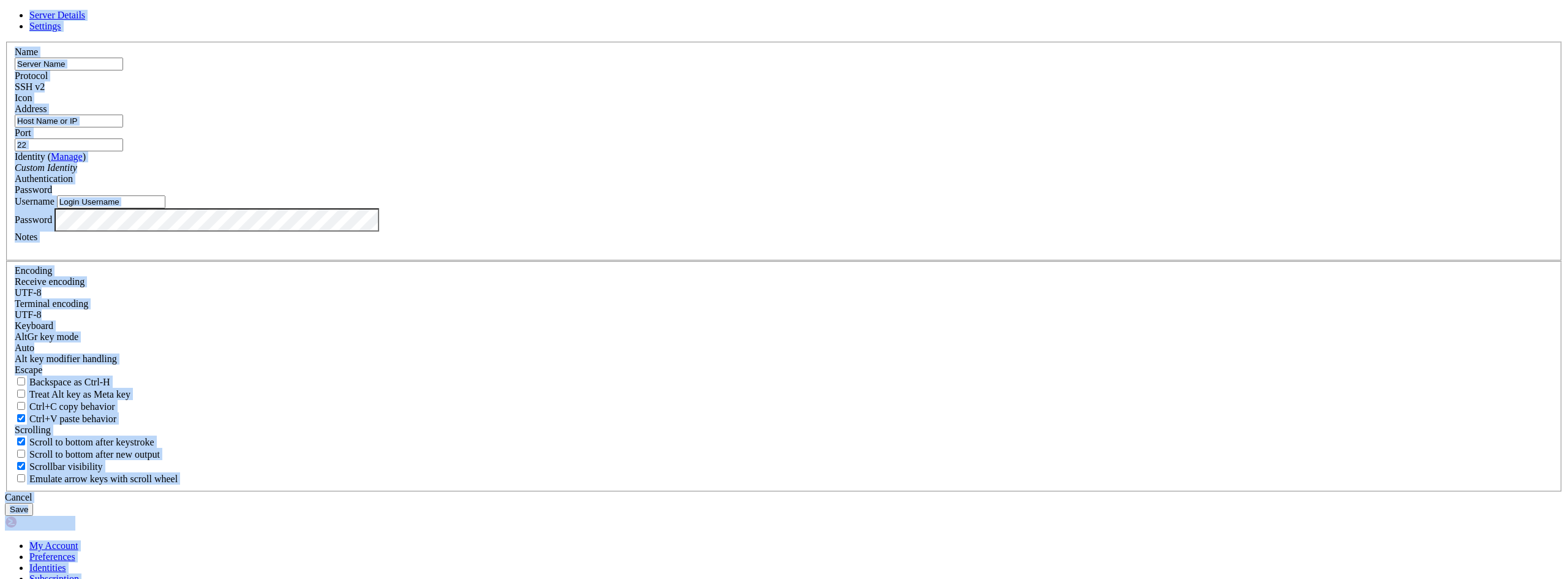
type input "22"
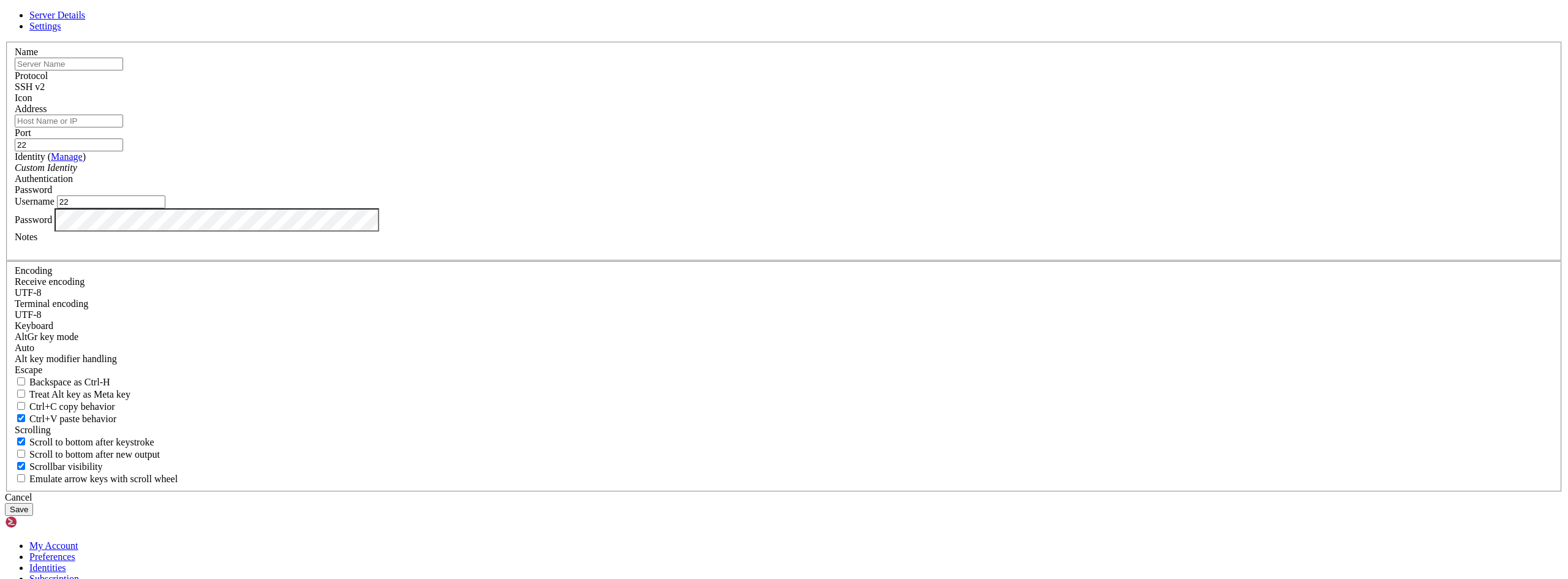
click at [5, 42] on icon at bounding box center [5, 42] width 0 height 0
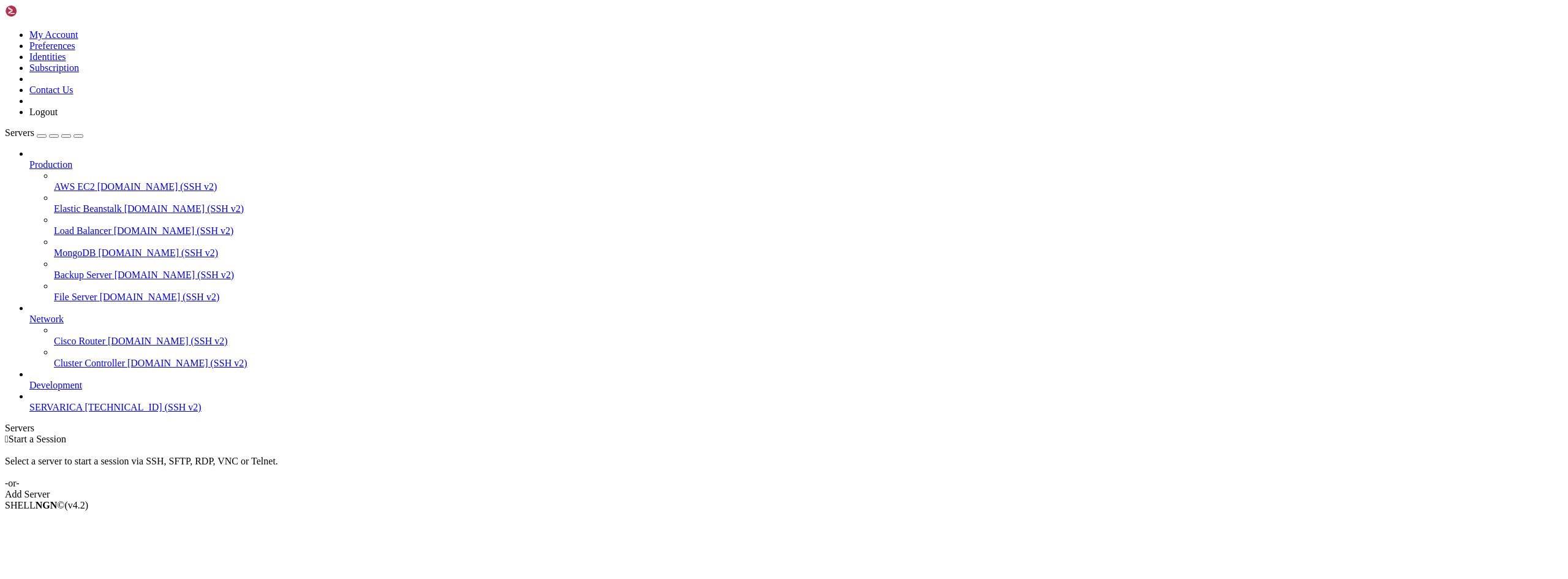
click at [55, 413] on span "SERVARICA" at bounding box center [56, 407] width 53 height 11
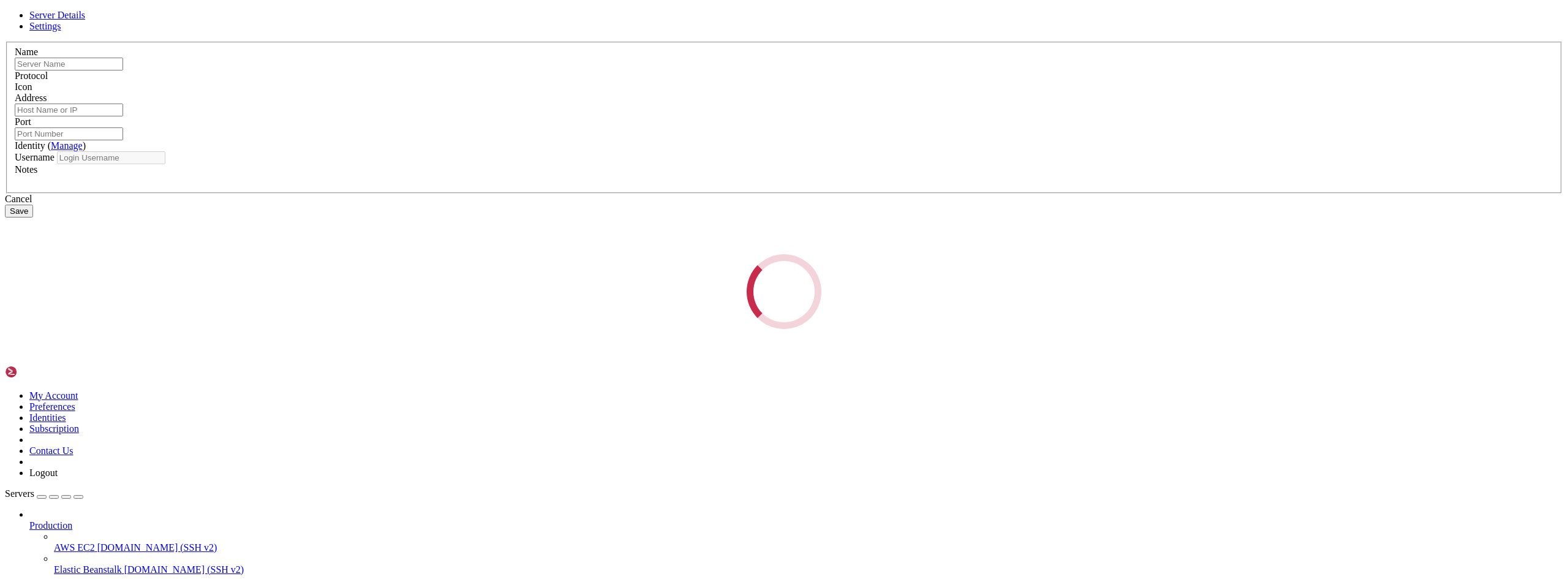
type input "SERVARICA"
type input "[TECHNICAL_ID]"
type input "22"
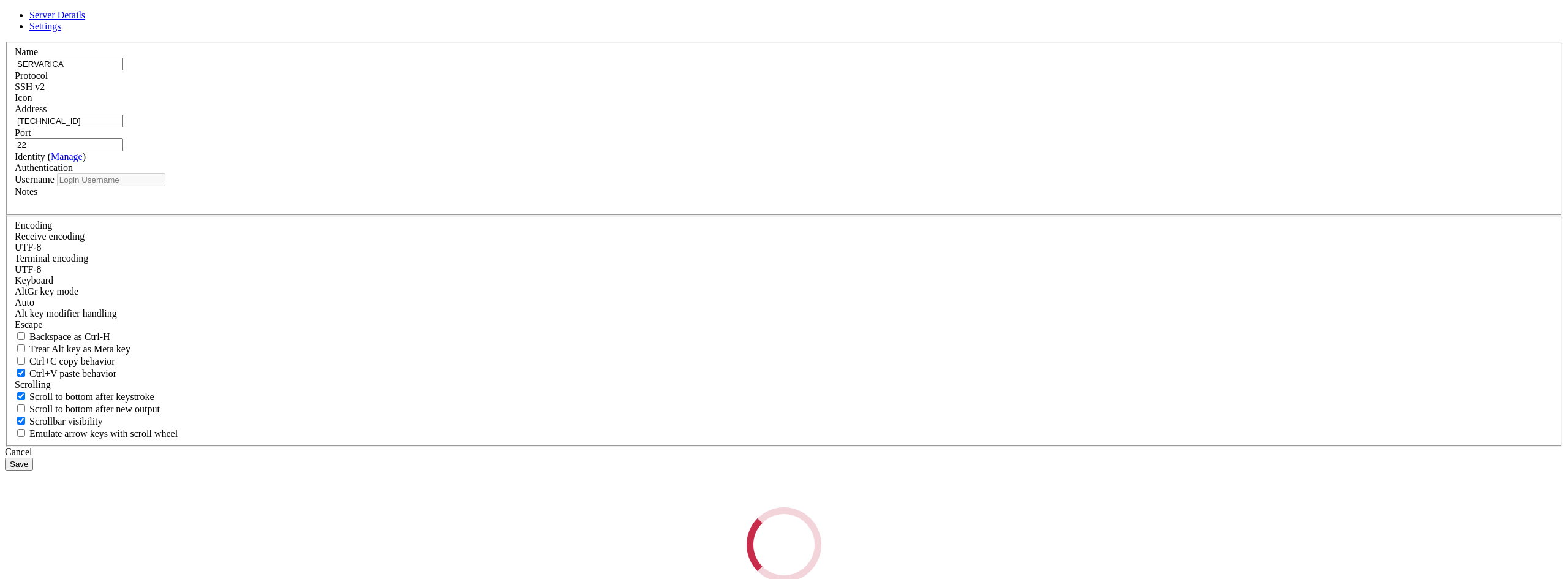
type input "root"
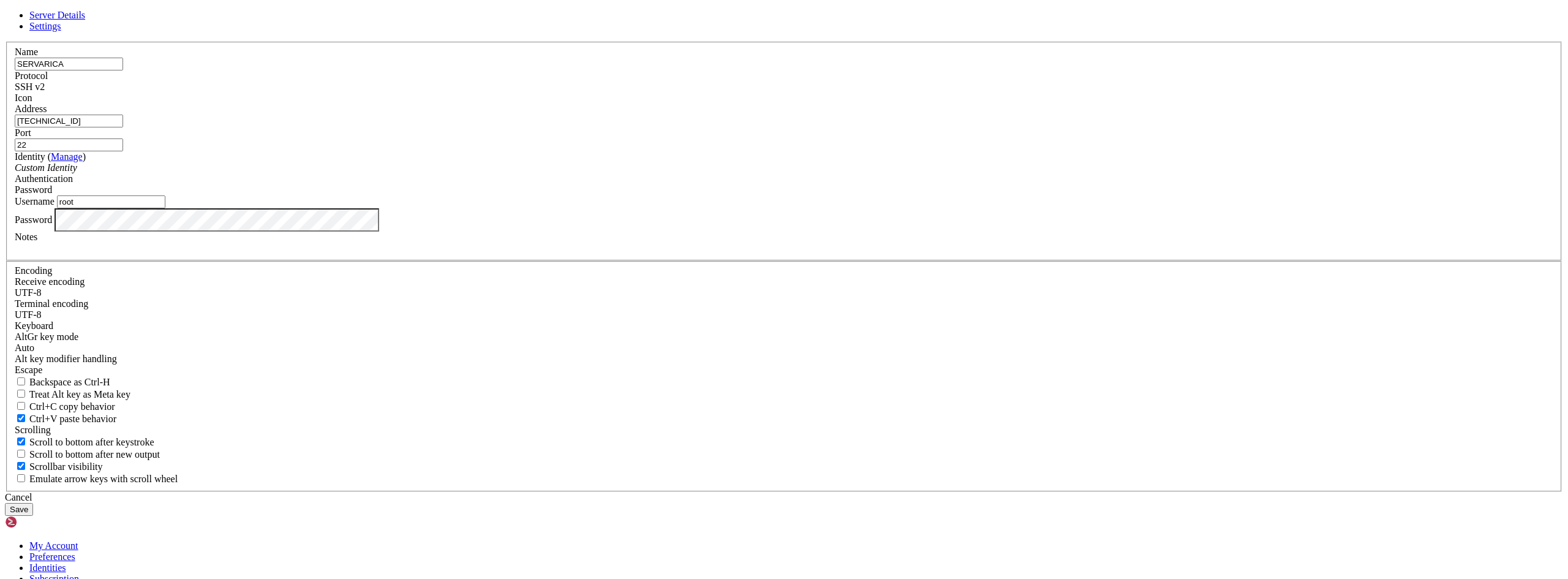
click at [560, 357] on div "Server Details Settings Name SERVARICA Protocol SSH v2 Icon" at bounding box center [784, 263] width 1558 height 506
click at [33, 503] on button "Save" at bounding box center [19, 509] width 28 height 13
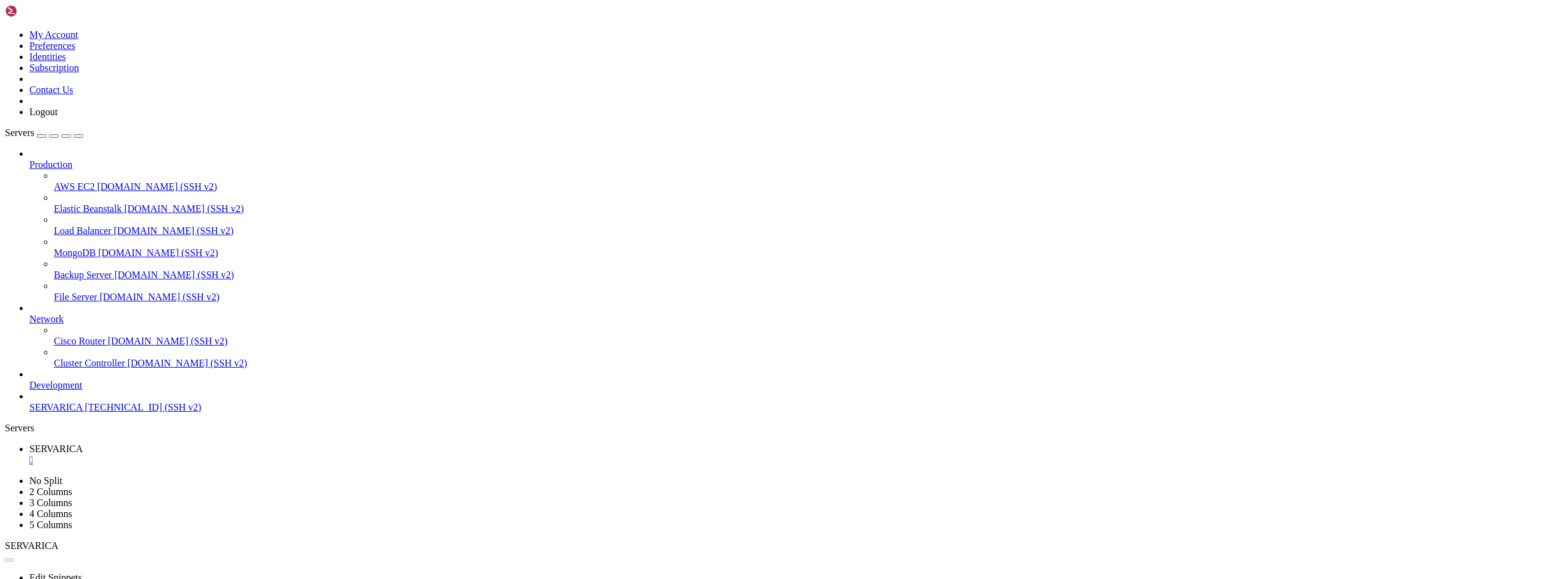
click at [73, 413] on span "SERVARICA" at bounding box center [56, 407] width 53 height 11
click at [230, 455] on div "" at bounding box center [796, 461] width 1533 height 11
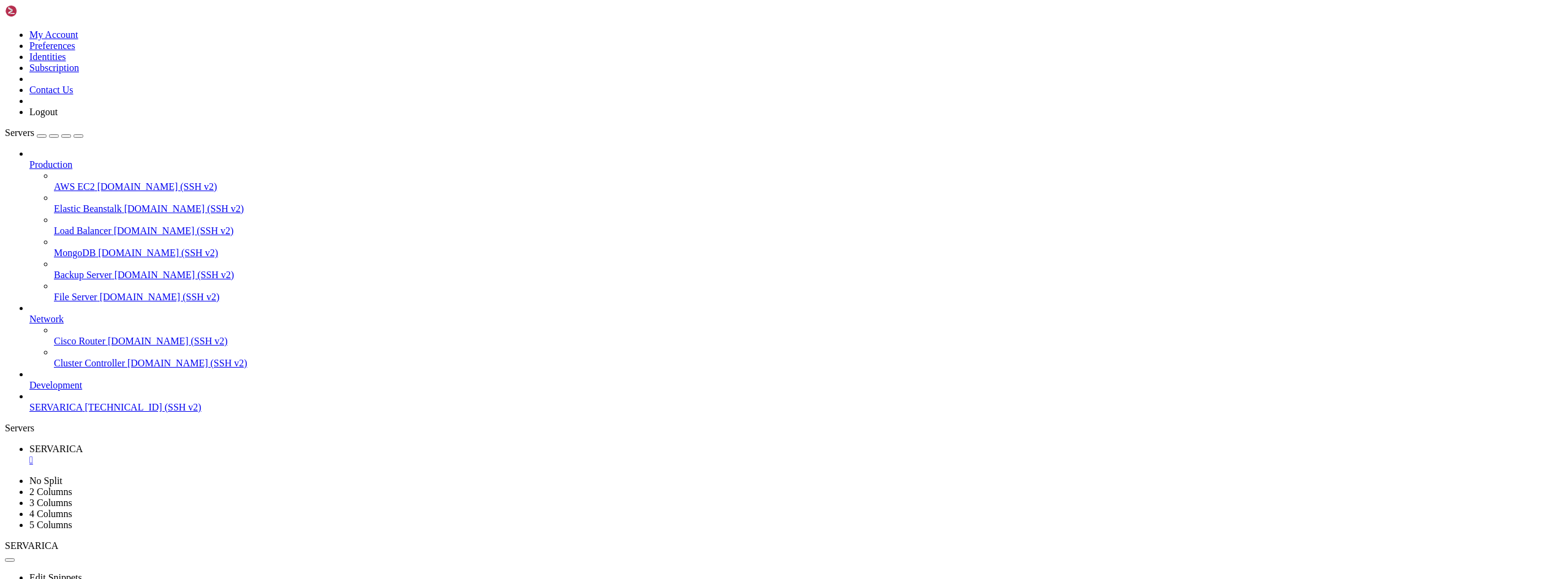
drag, startPoint x: 81, startPoint y: 909, endPoint x: 618, endPoint y: 871, distance: 538.3
drag, startPoint x: 82, startPoint y: 1149, endPoint x: 908, endPoint y: 1056, distance: 831.2
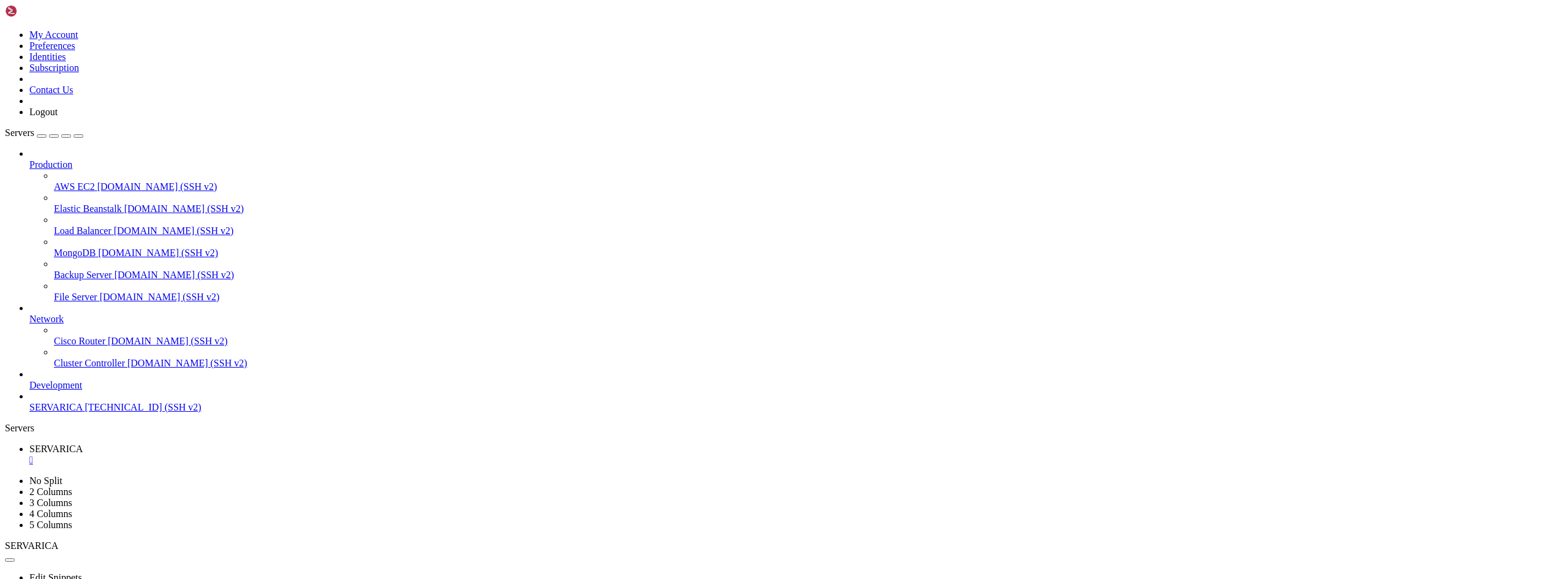
drag, startPoint x: 108, startPoint y: 1152, endPoint x: 475, endPoint y: 1117, distance: 368.7
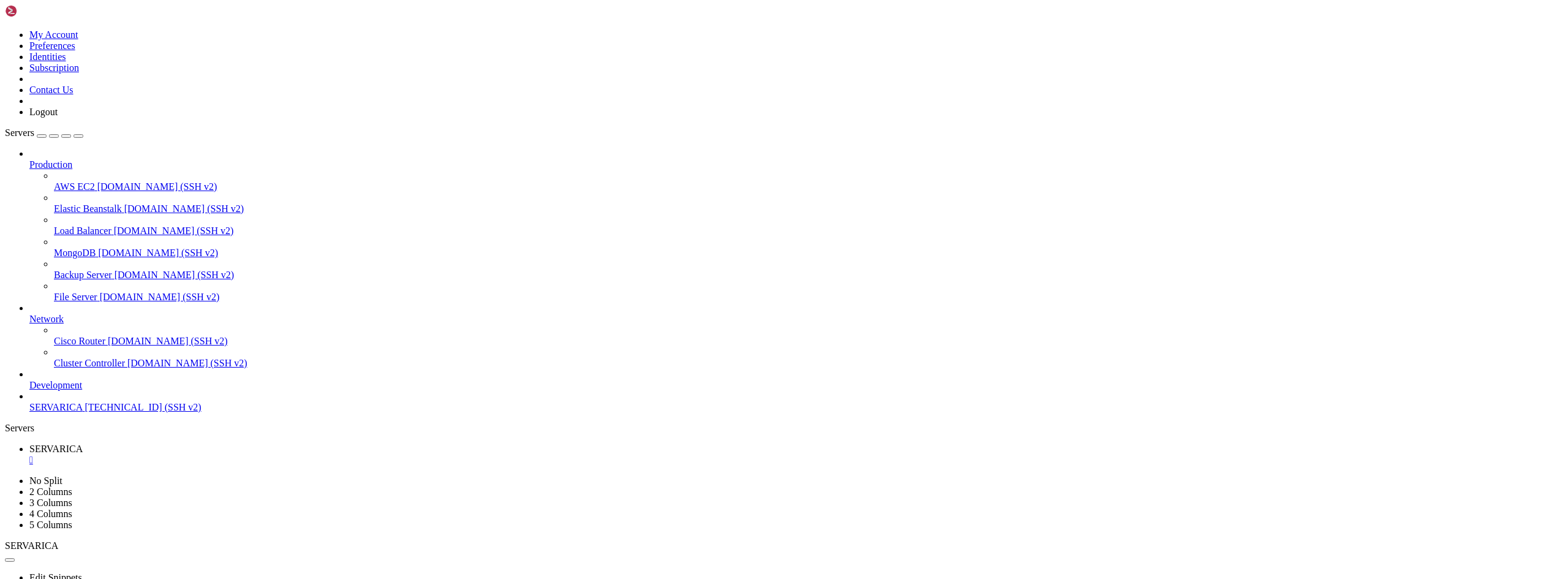
scroll to position [542, 0]
click at [230, 455] on div "" at bounding box center [796, 461] width 1533 height 11
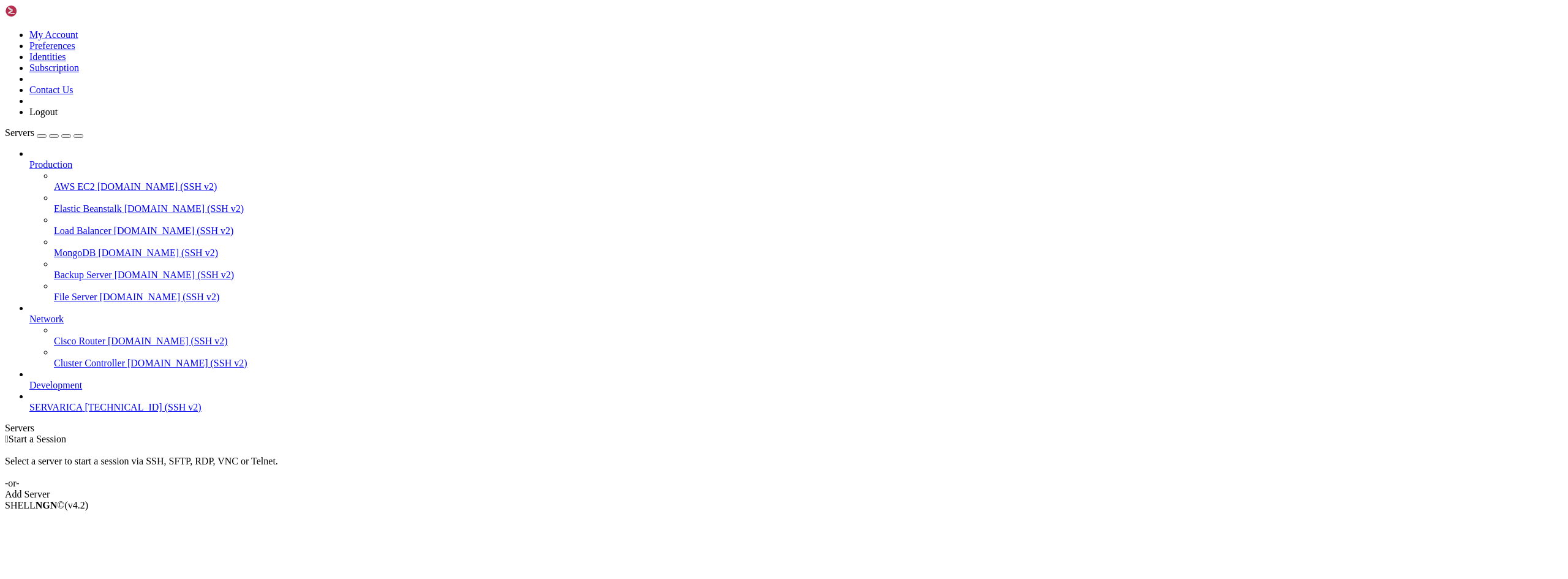
click at [544, 434] on div " Start a Session Select a server to start a session via SSH, SFTP, RDP, VNC or…" at bounding box center [784, 467] width 1558 height 66
click at [65, 413] on span "SERVARICA" at bounding box center [56, 407] width 53 height 11
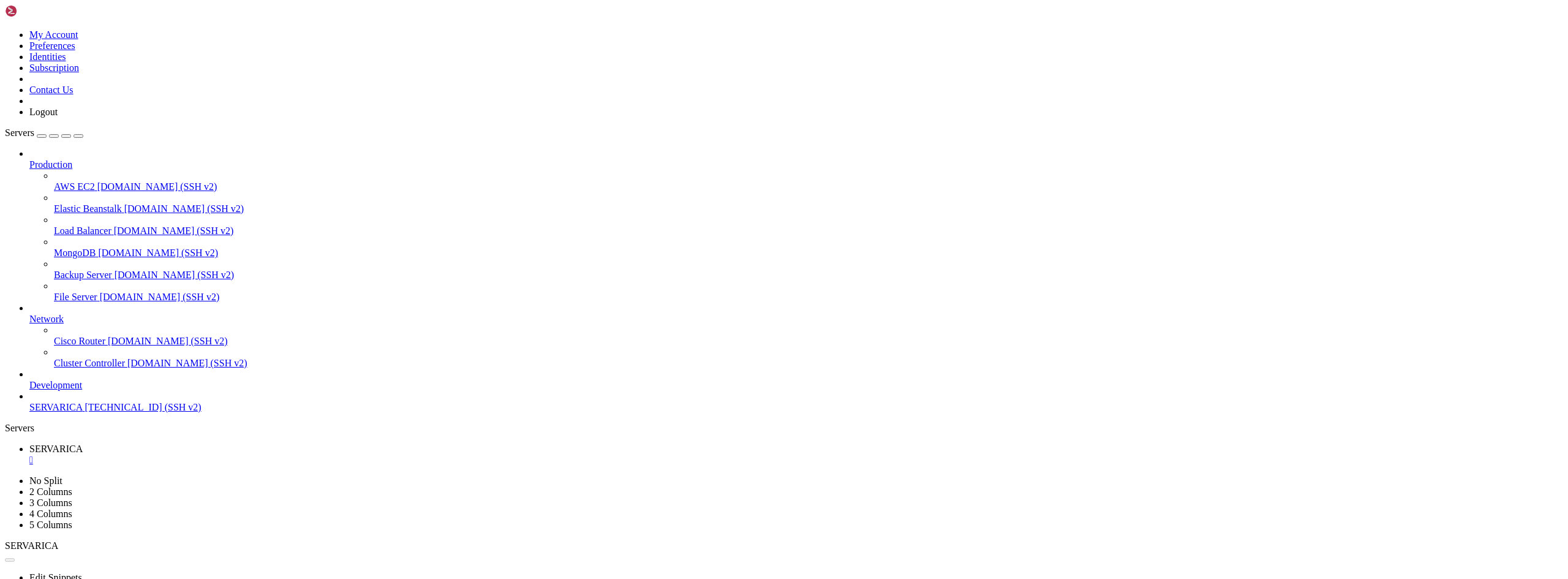
scroll to position [0, 0]
click at [231, 455] on div "" at bounding box center [796, 461] width 1533 height 11
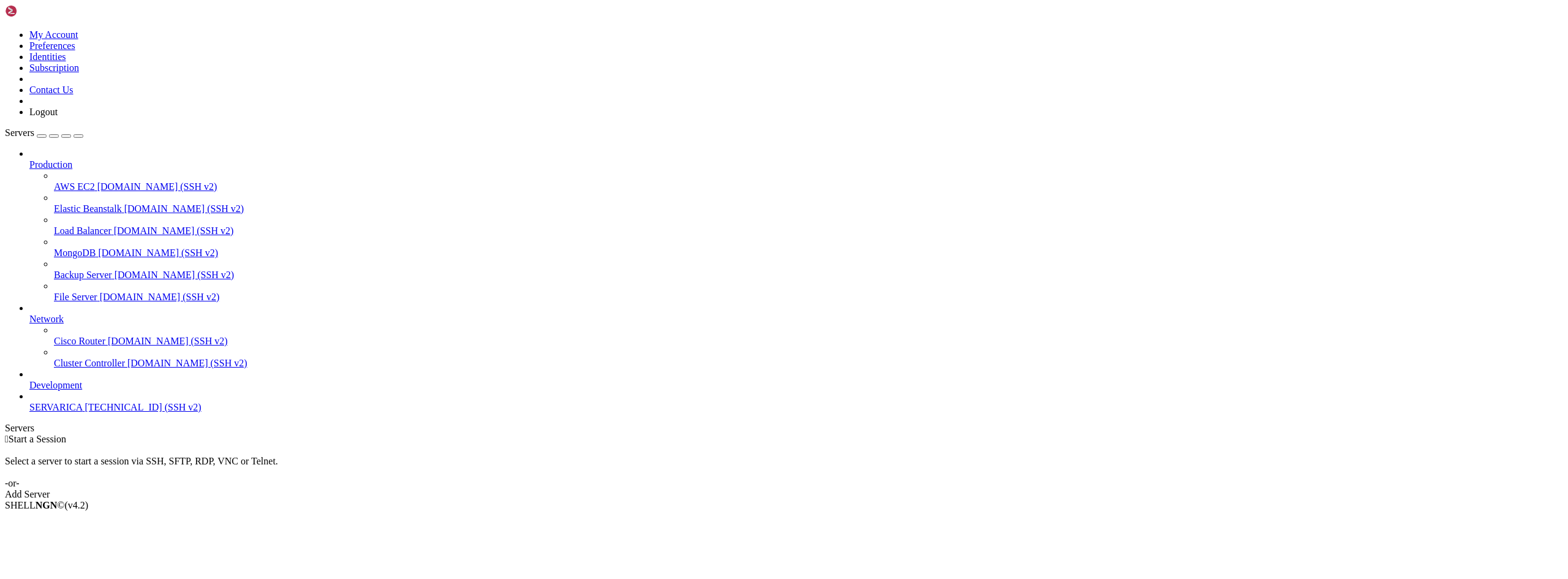
click at [474, 434] on div " Start a Session Select a server to start a session via SSH, SFTP, RDP, VNC or…" at bounding box center [784, 467] width 1558 height 66
click at [72, 413] on span "SERVARICA" at bounding box center [56, 407] width 53 height 11
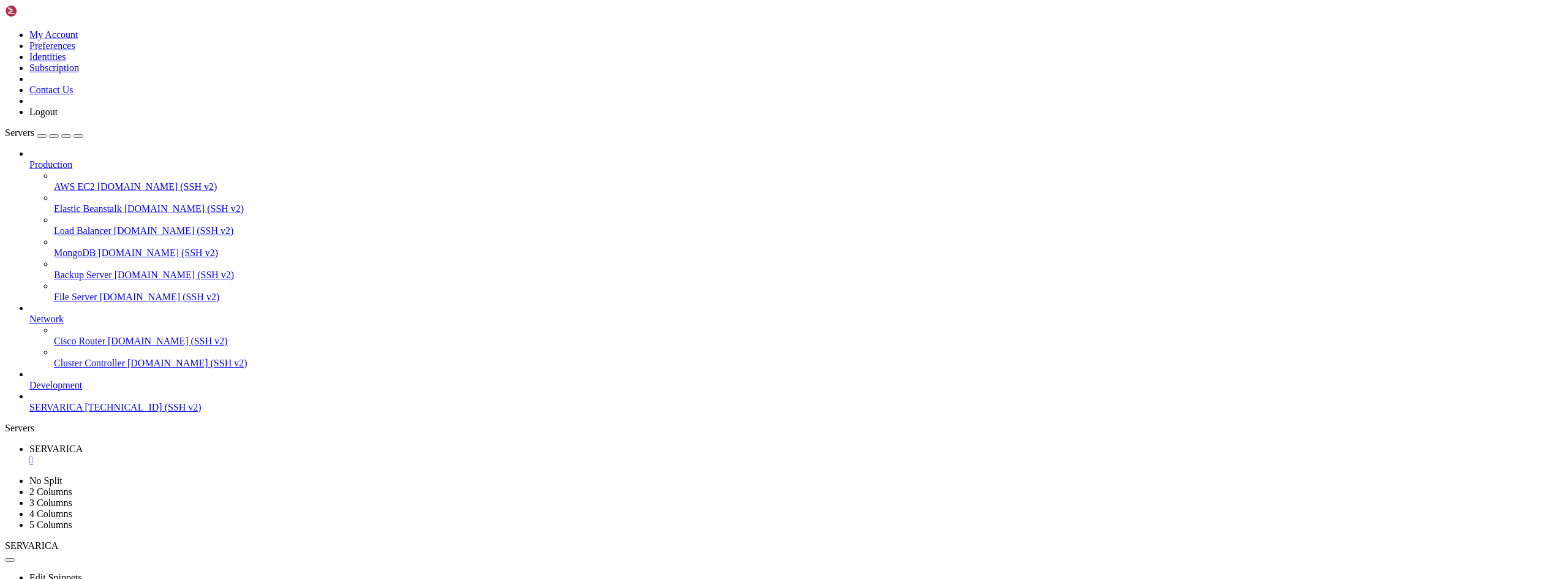
drag, startPoint x: 79, startPoint y: 910, endPoint x: 154, endPoint y: 994, distance: 112.6
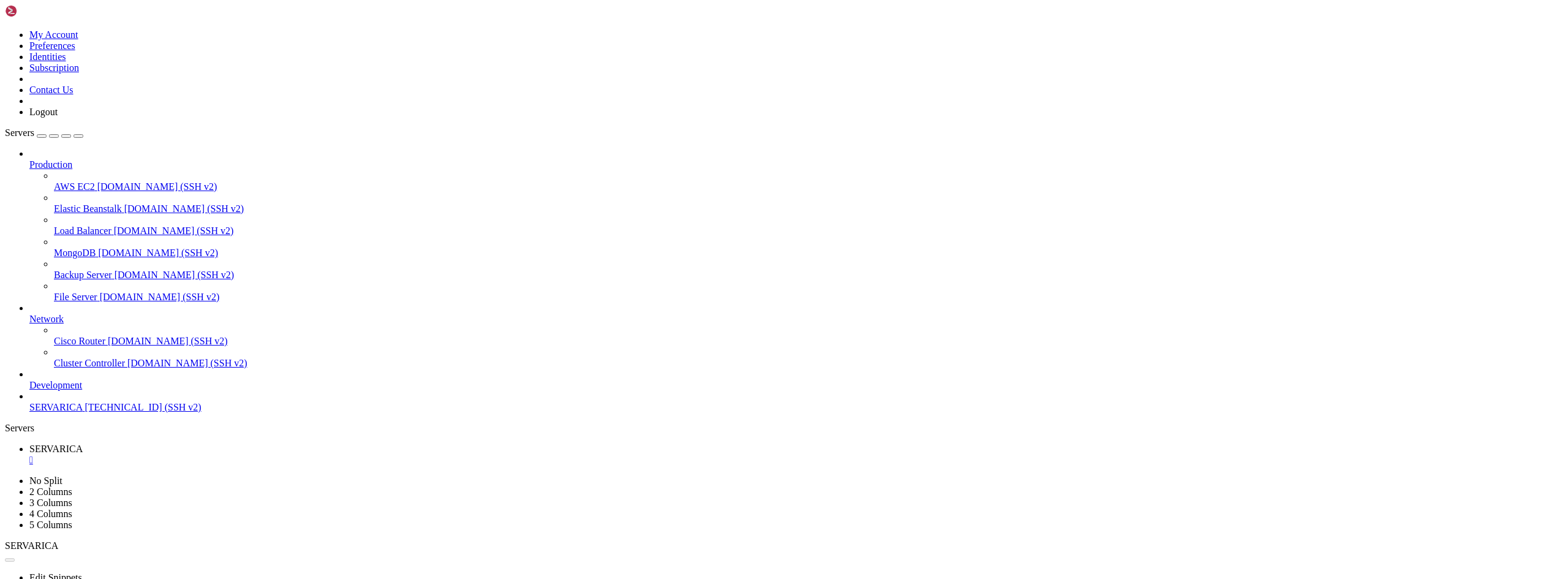
drag, startPoint x: 84, startPoint y: 907, endPoint x: 149, endPoint y: 1003, distance: 115.9
click at [228, 455] on div "" at bounding box center [796, 461] width 1533 height 11
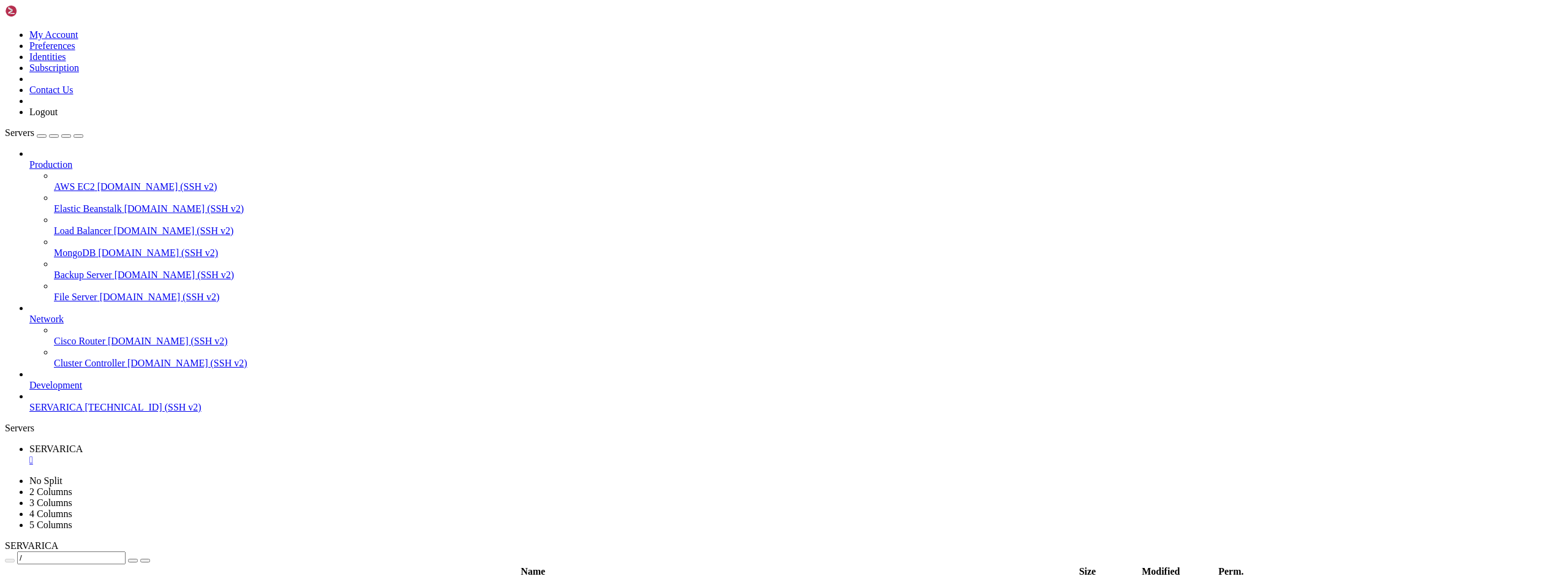
type input "/root"
click at [234, 455] on div "" at bounding box center [796, 461] width 1533 height 11
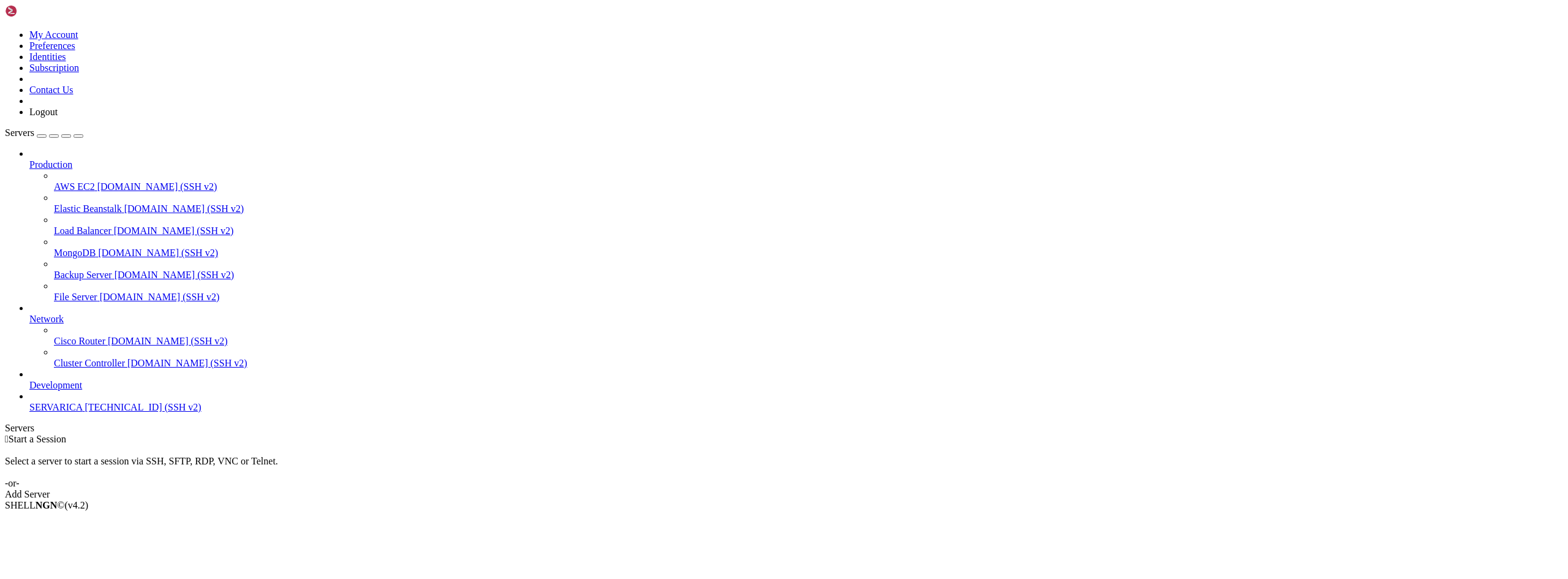
click at [82, 413] on span "SERVARICA" at bounding box center [56, 407] width 53 height 11
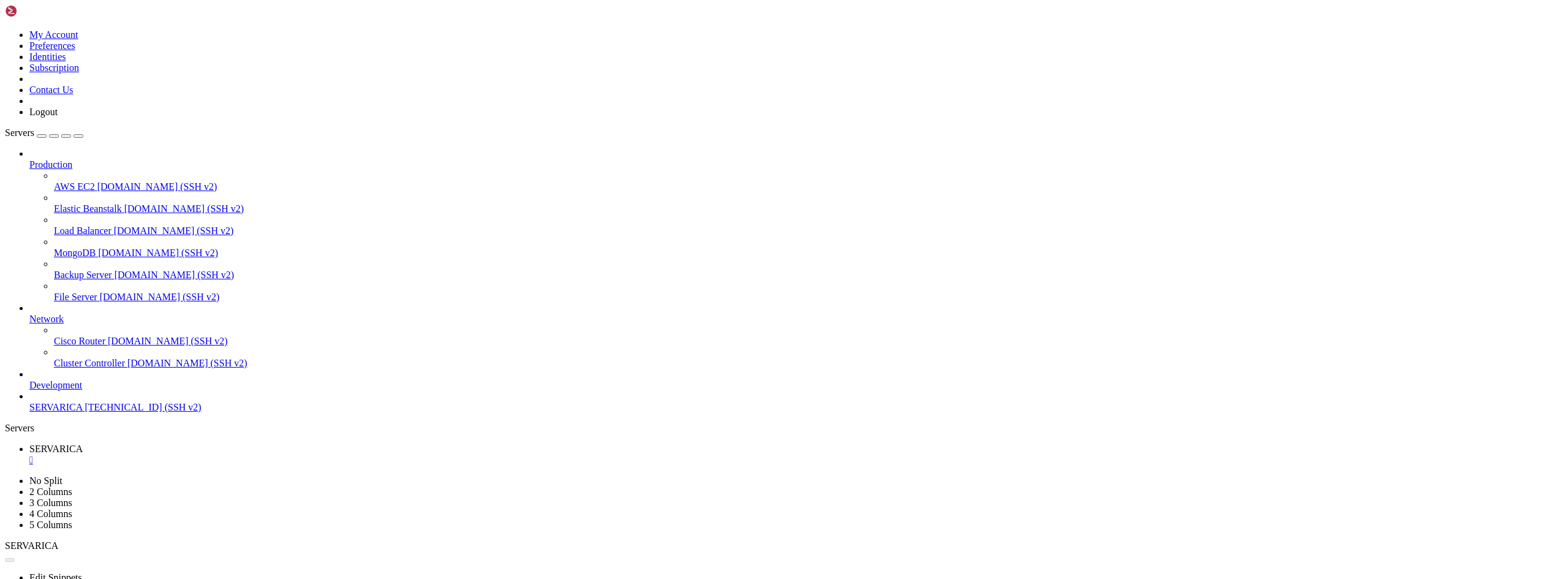
scroll to position [0, 0]
drag, startPoint x: 78, startPoint y: 931, endPoint x: 82, endPoint y: 1001, distance: 70.1
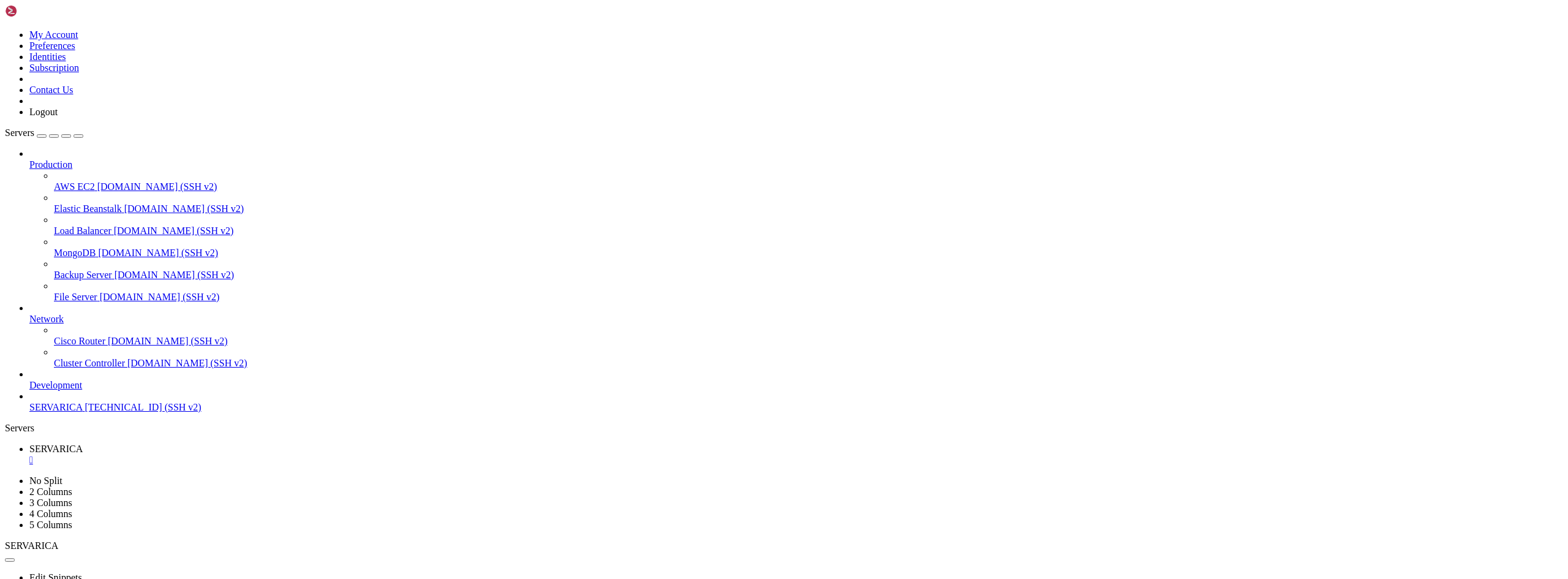
drag, startPoint x: 82, startPoint y: 940, endPoint x: 193, endPoint y: 1075, distance: 174.8
drag, startPoint x: 195, startPoint y: 951, endPoint x: 210, endPoint y: 1038, distance: 88.3
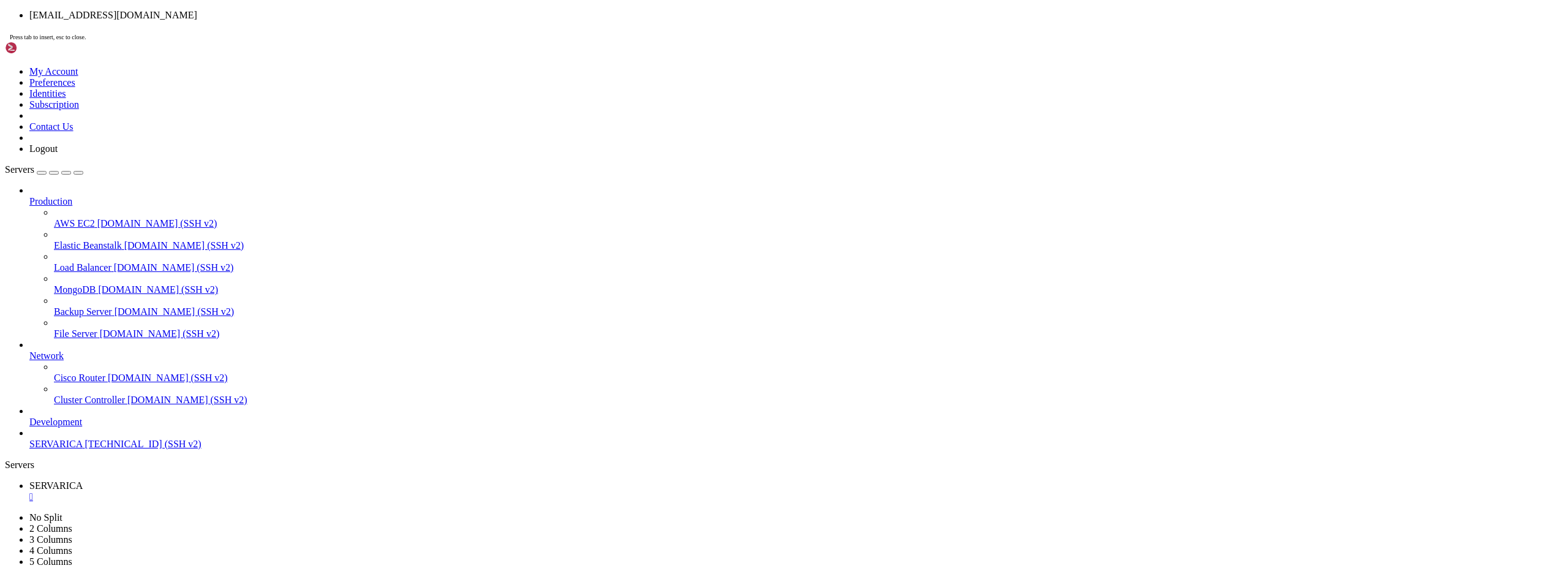
drag, startPoint x: 304, startPoint y: 319, endPoint x: 446, endPoint y: 248, distance: 158.8
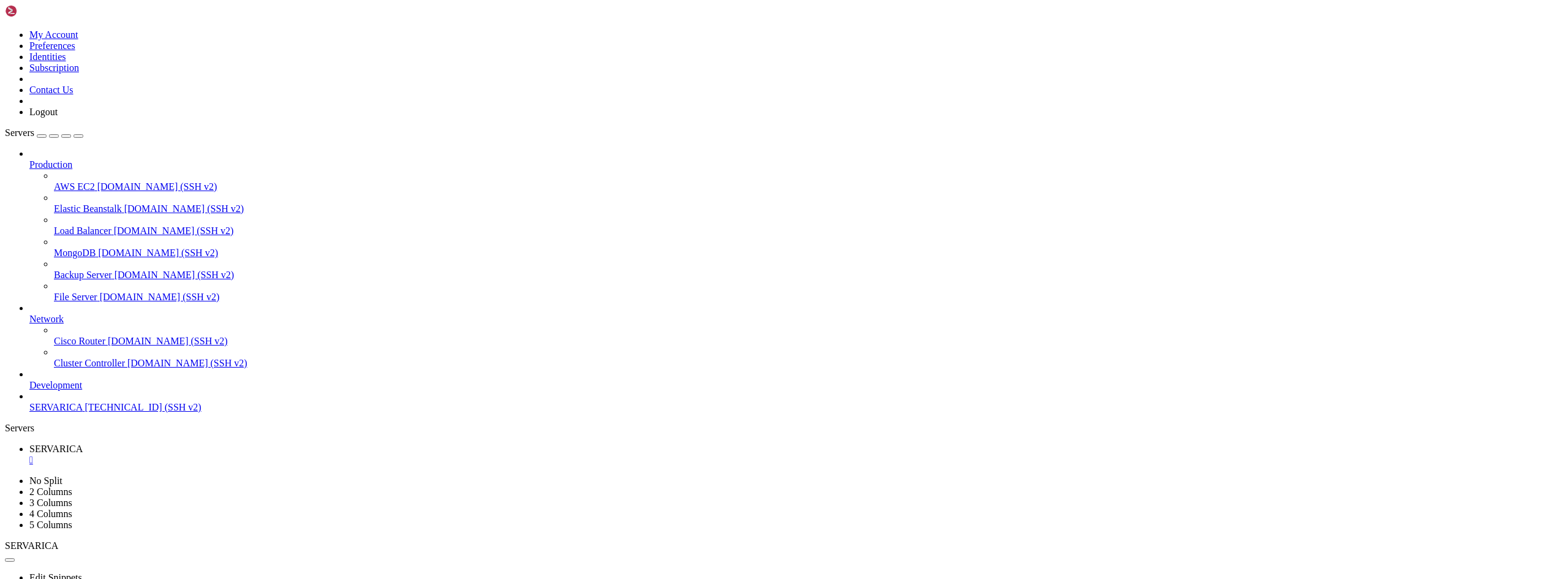
drag, startPoint x: 45, startPoint y: 941, endPoint x: 657, endPoint y: 994, distance: 614.3
drag, startPoint x: 21, startPoint y: 899, endPoint x: 46, endPoint y: 964, distance: 69.6
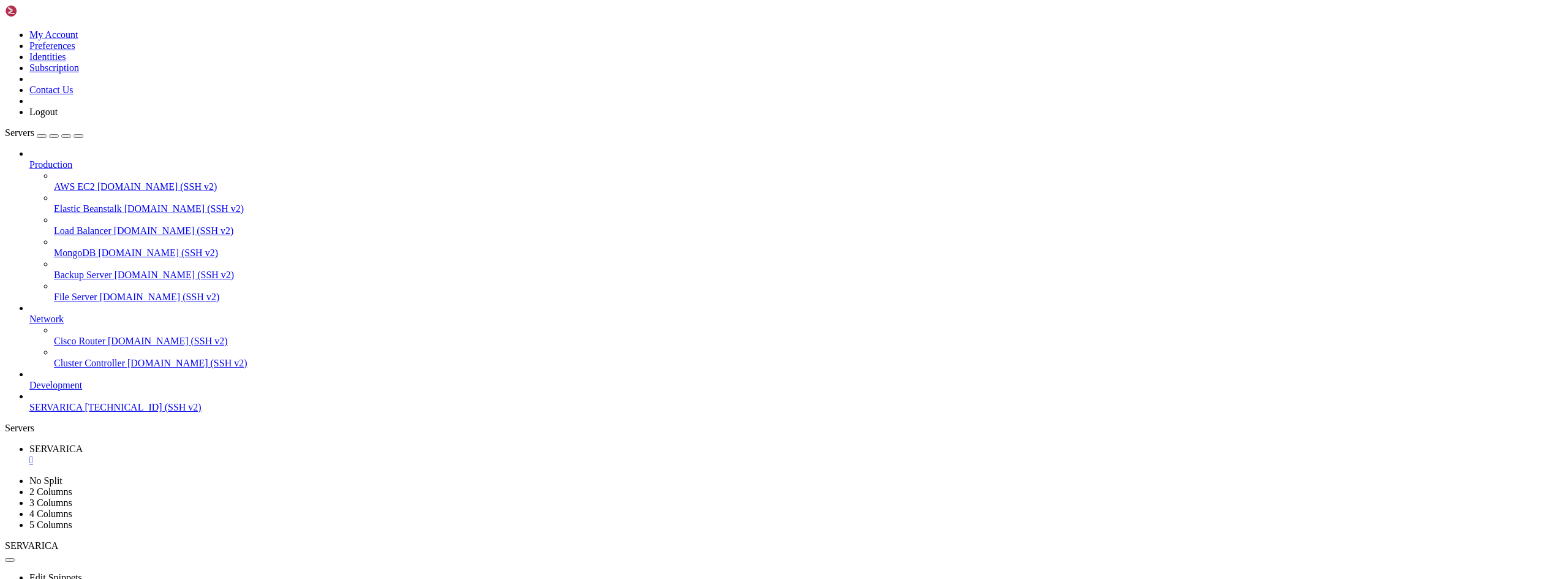
drag, startPoint x: 417, startPoint y: 948, endPoint x: 434, endPoint y: 946, distance: 17.1
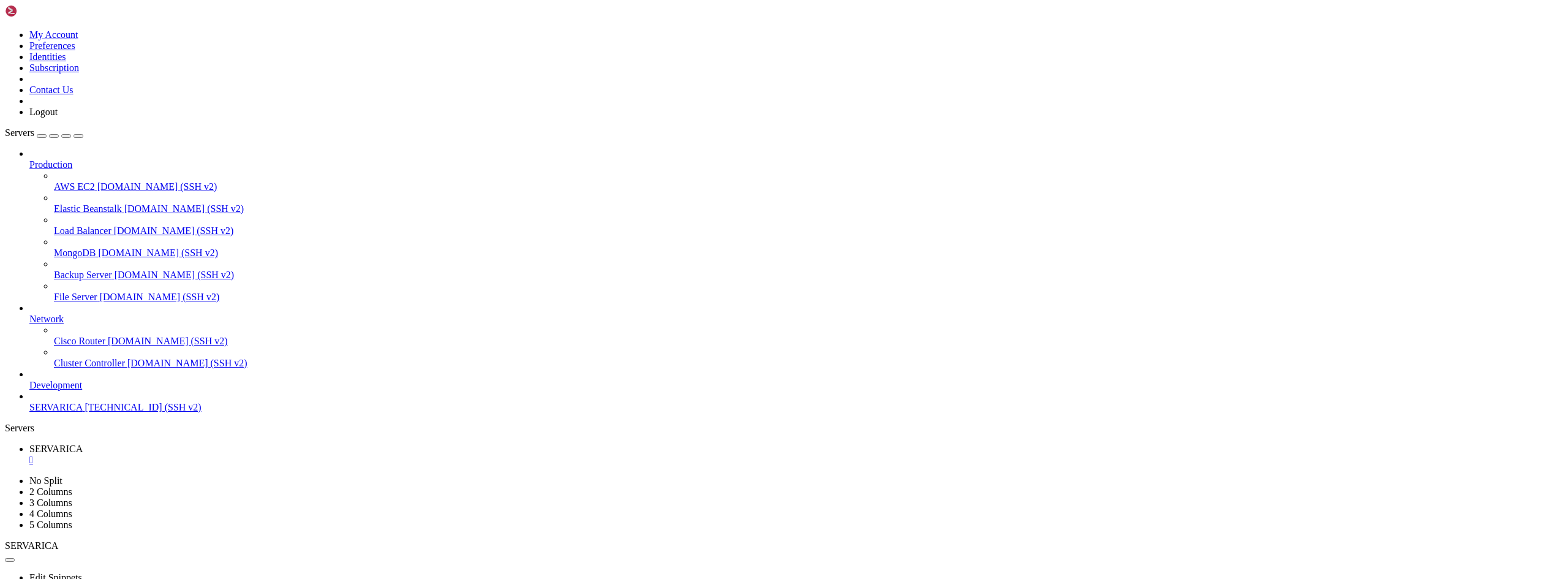
drag, startPoint x: 18, startPoint y: 1055, endPoint x: 171, endPoint y: 1056, distance: 153.0
drag, startPoint x: 171, startPoint y: 1058, endPoint x: 11, endPoint y: 1055, distance: 160.0
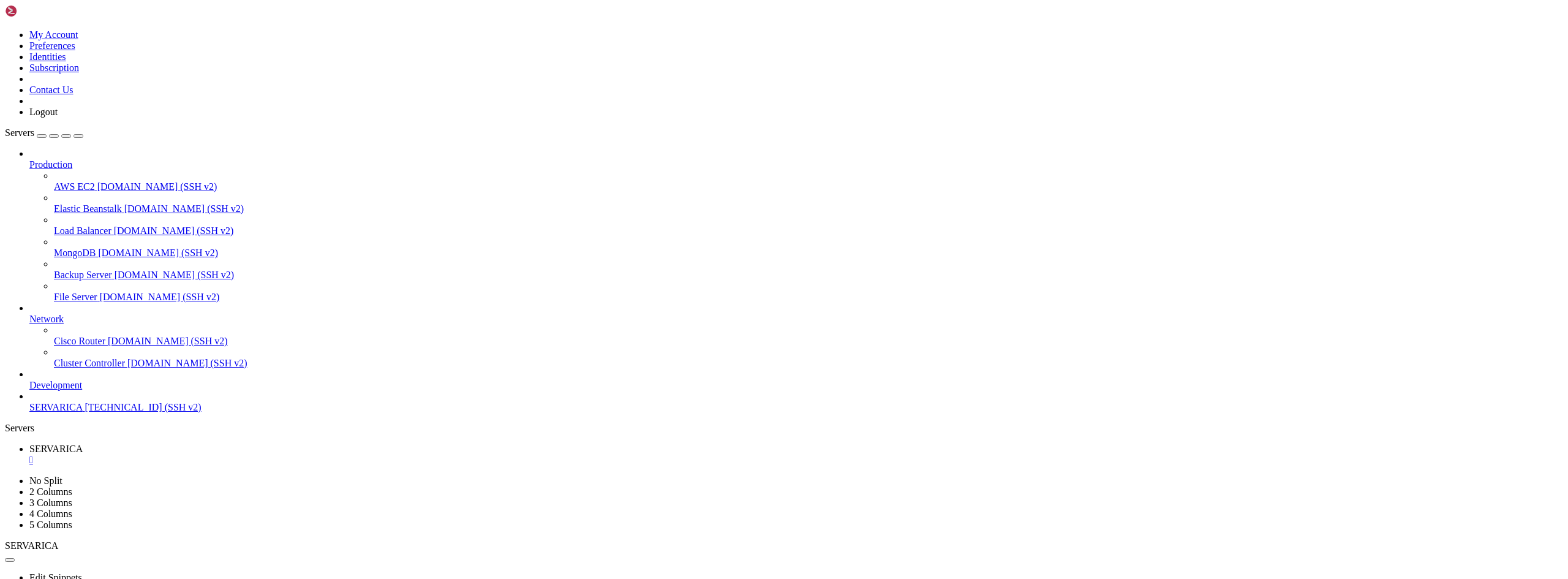
drag, startPoint x: 220, startPoint y: 1058, endPoint x: 15, endPoint y: 880, distance: 271.5
copy div "💻 Instalação concluída com Sucesso... SuperAdmin: [EMAIL_ADDRESS][DOMAIN_NAME] …"
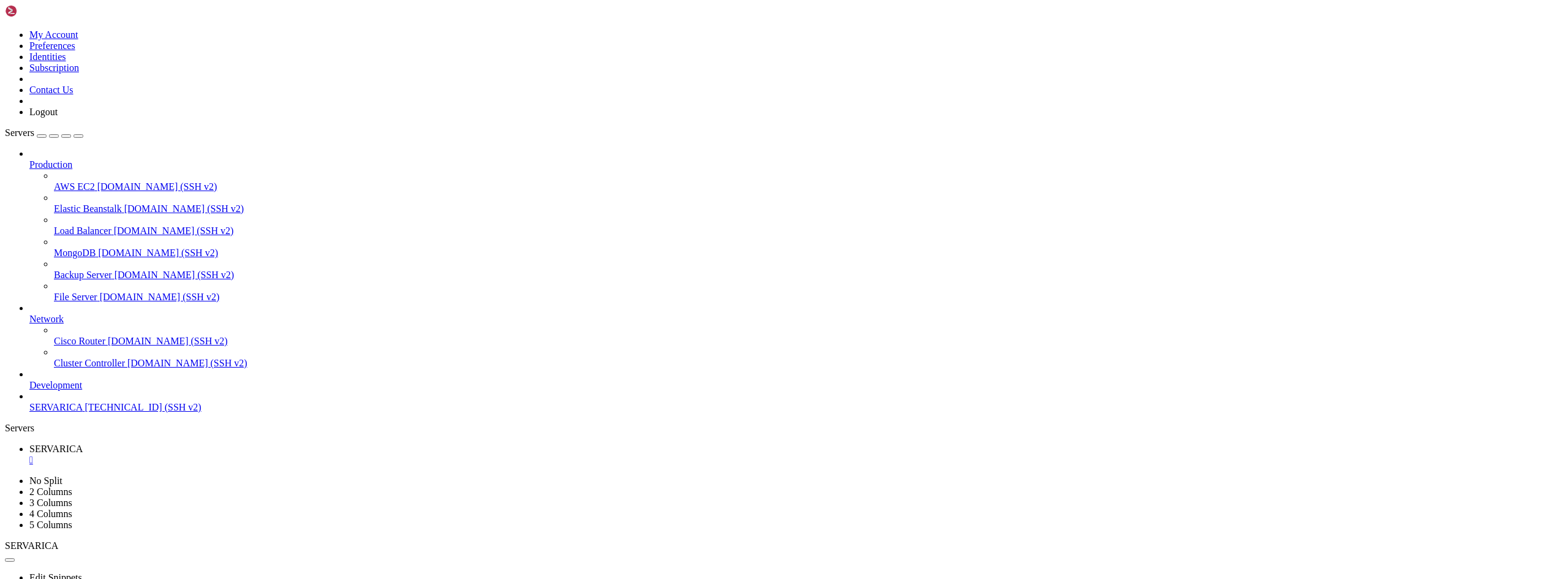
click at [230, 455] on div "" at bounding box center [796, 461] width 1533 height 11
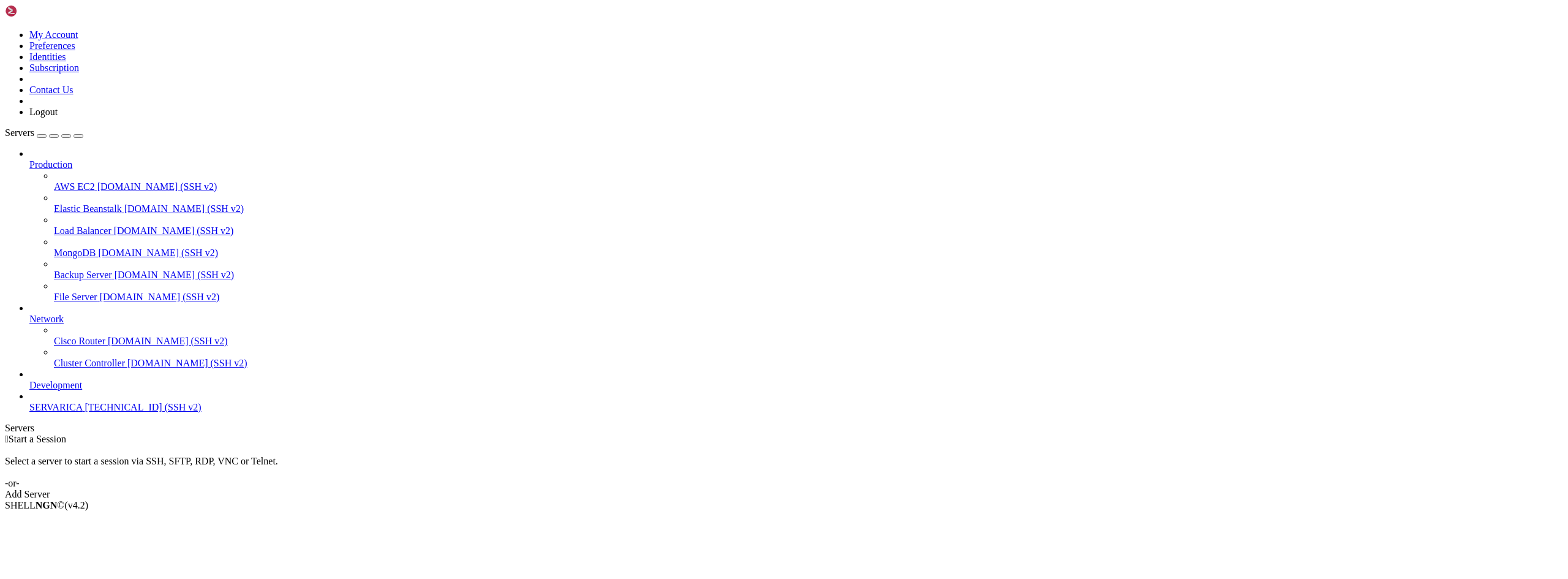
click at [78, 413] on span "SERVARICA" at bounding box center [56, 407] width 53 height 11
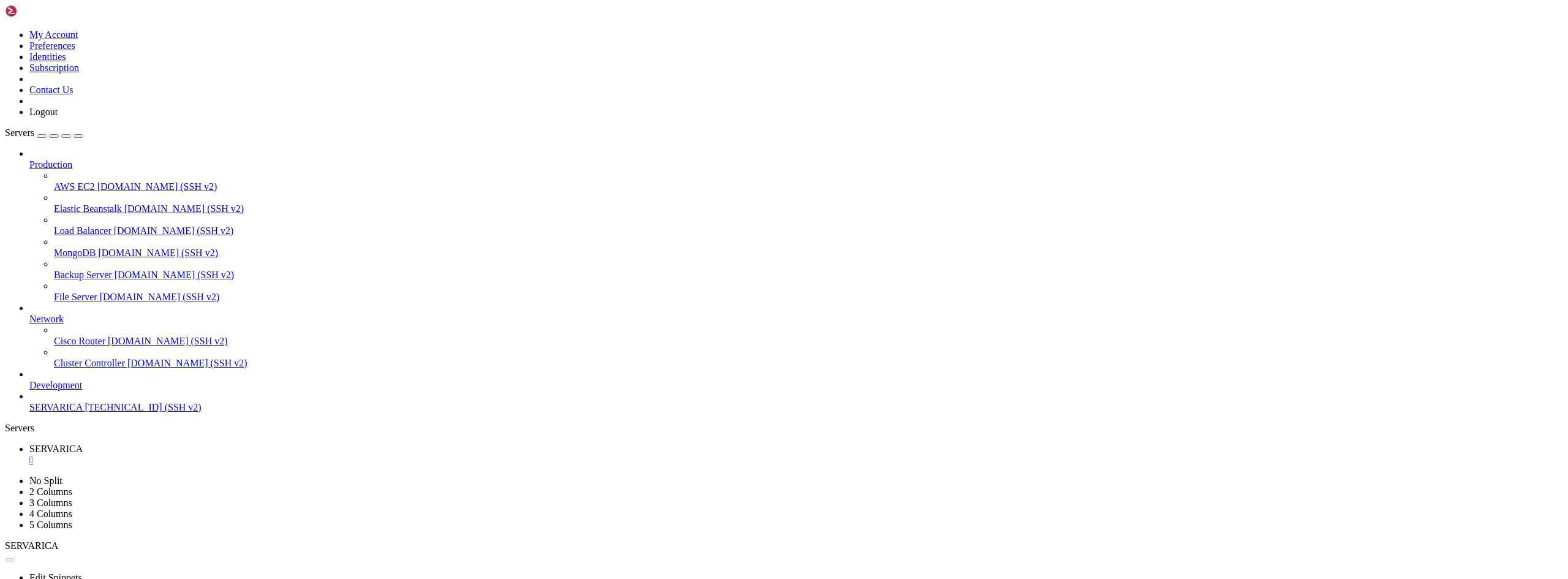
scroll to position [0, 0]
drag, startPoint x: 78, startPoint y: 931, endPoint x: 96, endPoint y: 1048, distance: 118.4
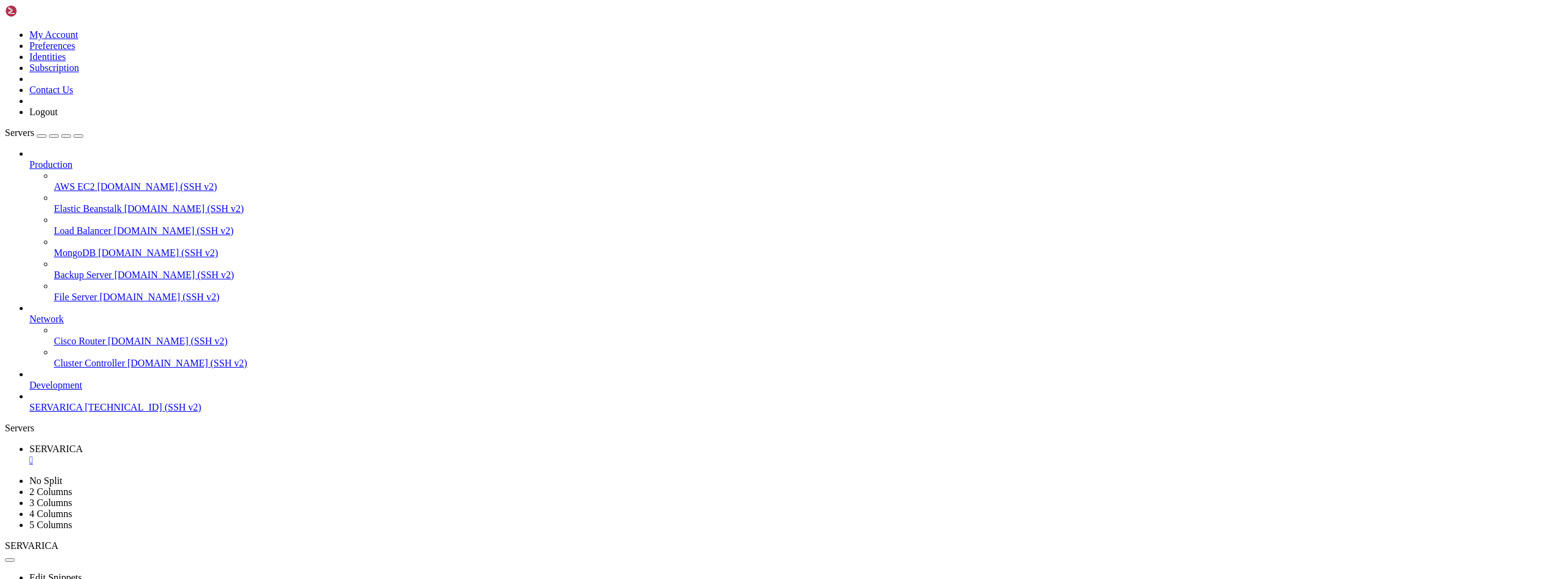
drag, startPoint x: 192, startPoint y: 941, endPoint x: 186, endPoint y: 987, distance: 46.4
click at [228, 455] on div "" at bounding box center [796, 461] width 1533 height 11
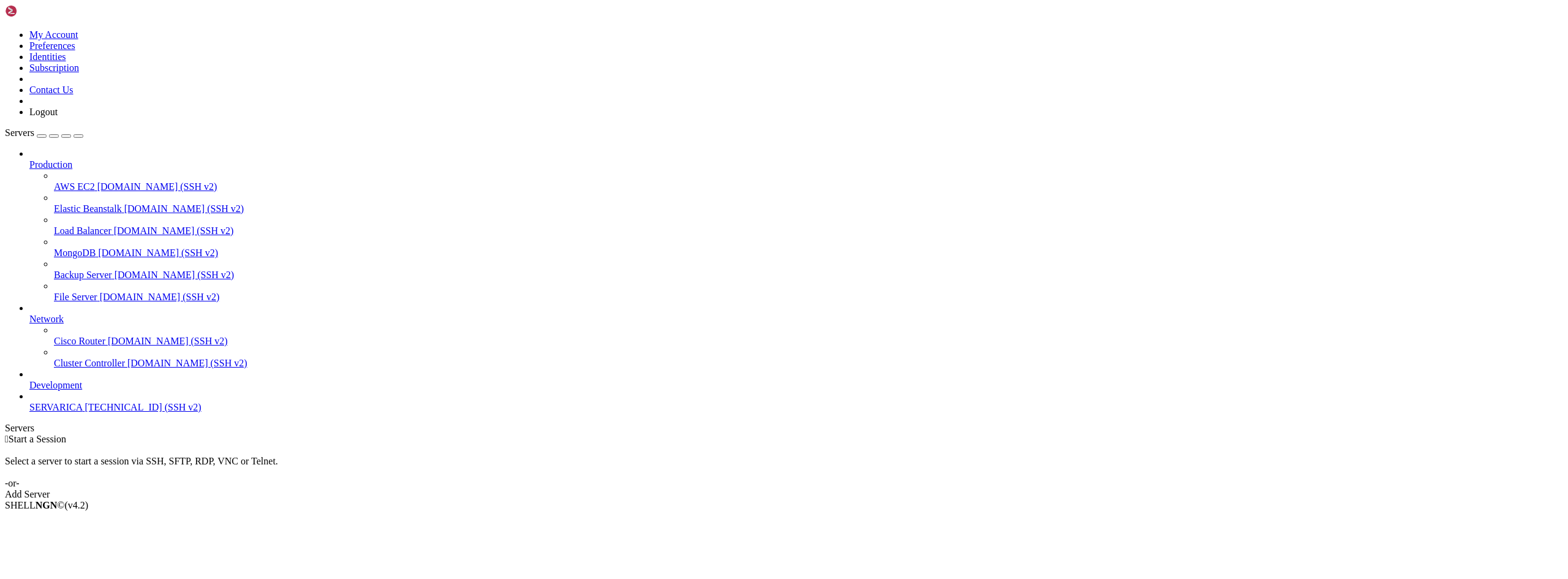
click at [67, 413] on span "SERVARICA" at bounding box center [56, 407] width 53 height 11
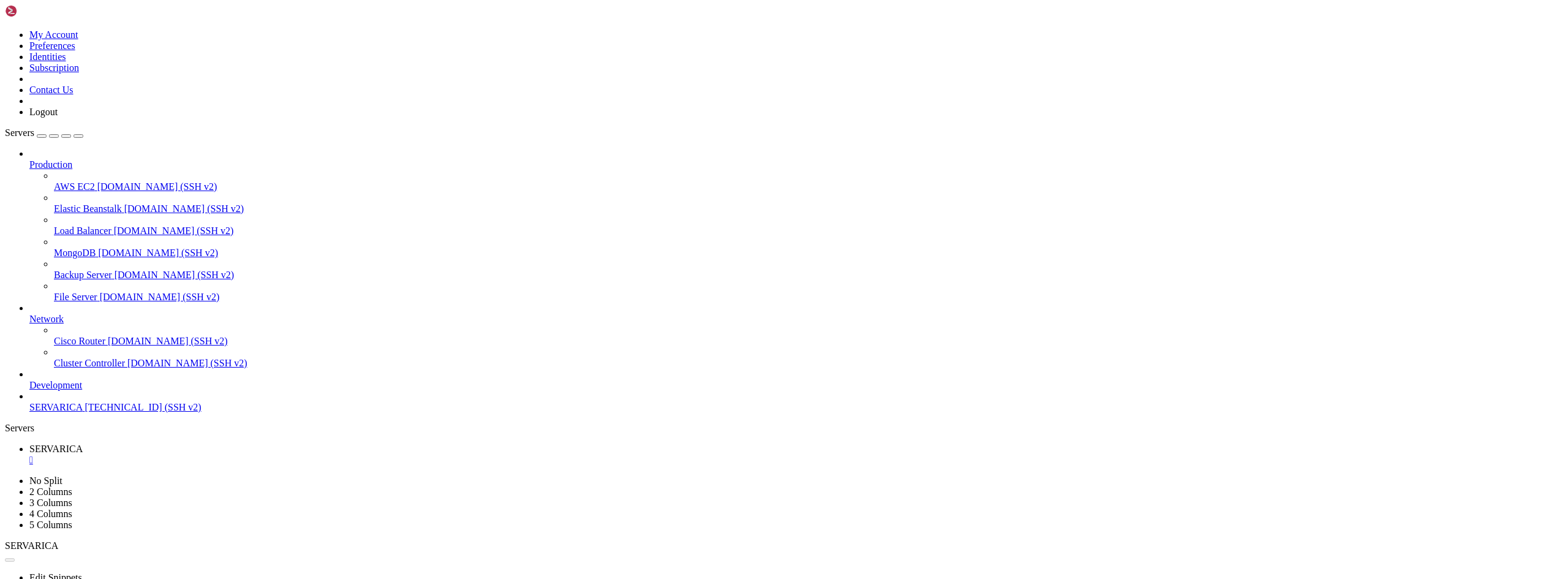
click at [229, 455] on div "" at bounding box center [796, 461] width 1533 height 11
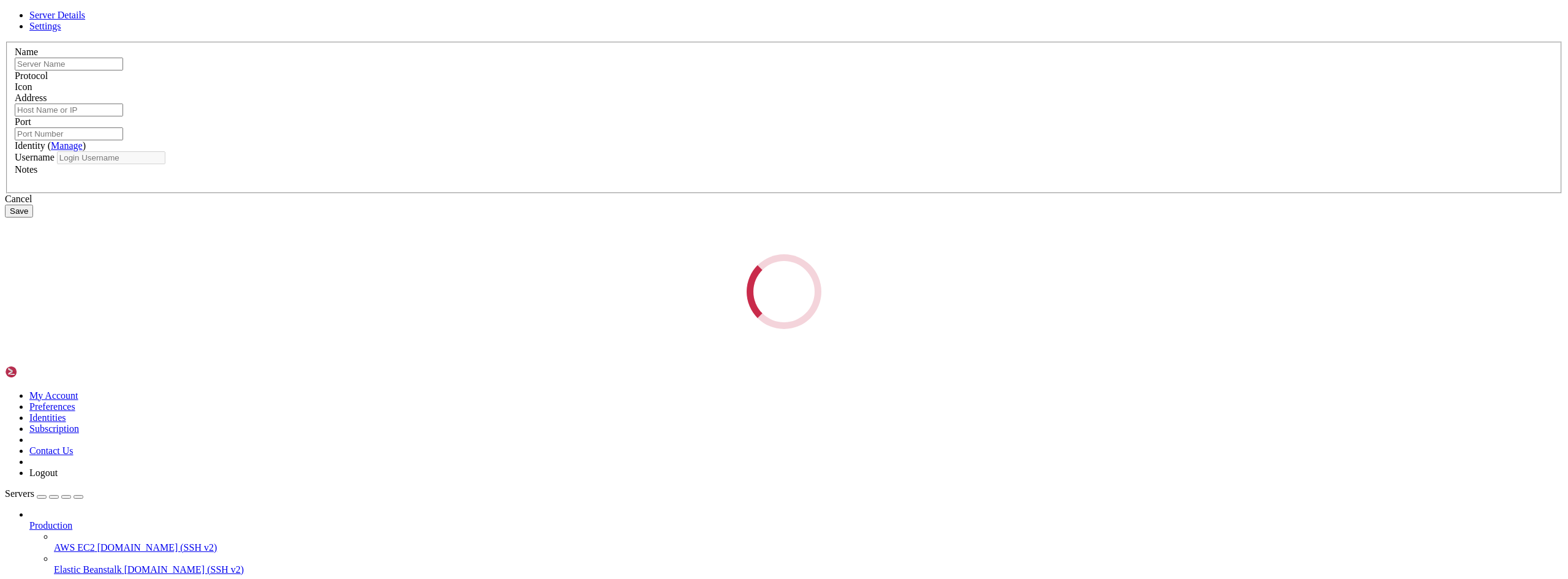
type input "SERVARICA"
type input "[TECHNICAL_ID]"
type input "22"
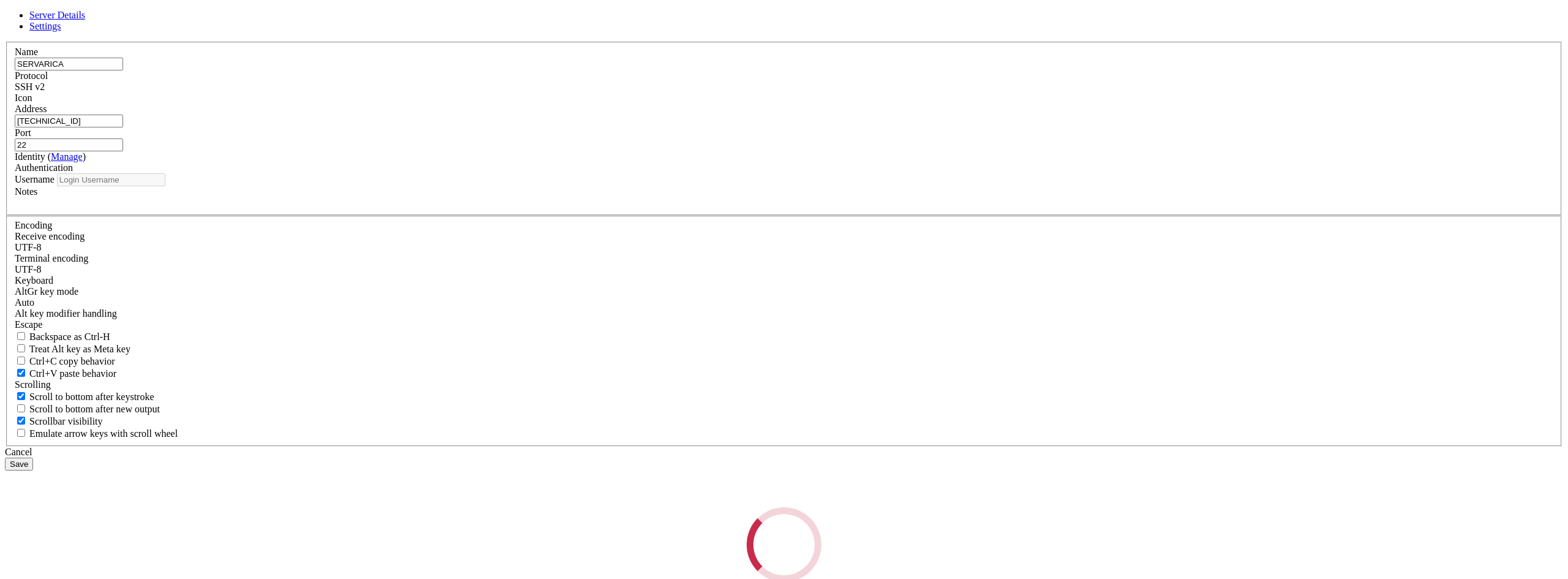
type input "root"
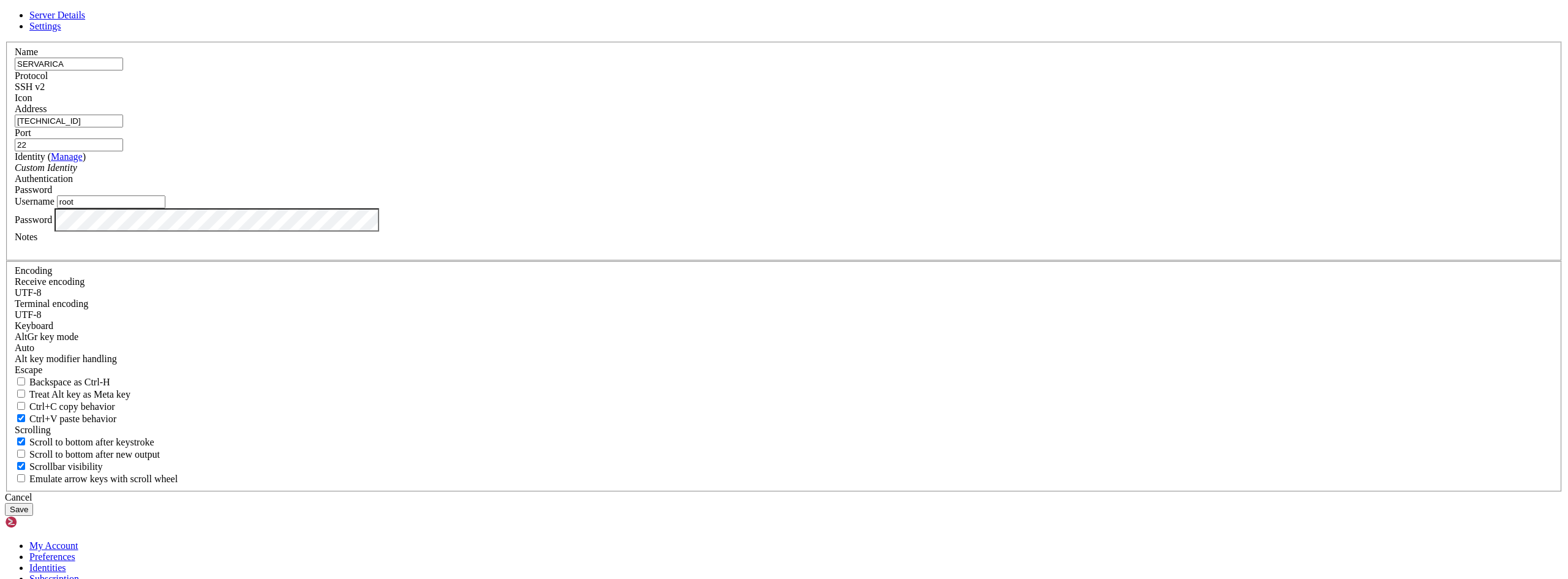
click at [472, 327] on div "Server Details Settings Name SERVARICA Protocol SSH v2 Icon" at bounding box center [784, 263] width 1558 height 506
click at [33, 503] on button "Save" at bounding box center [19, 509] width 28 height 13
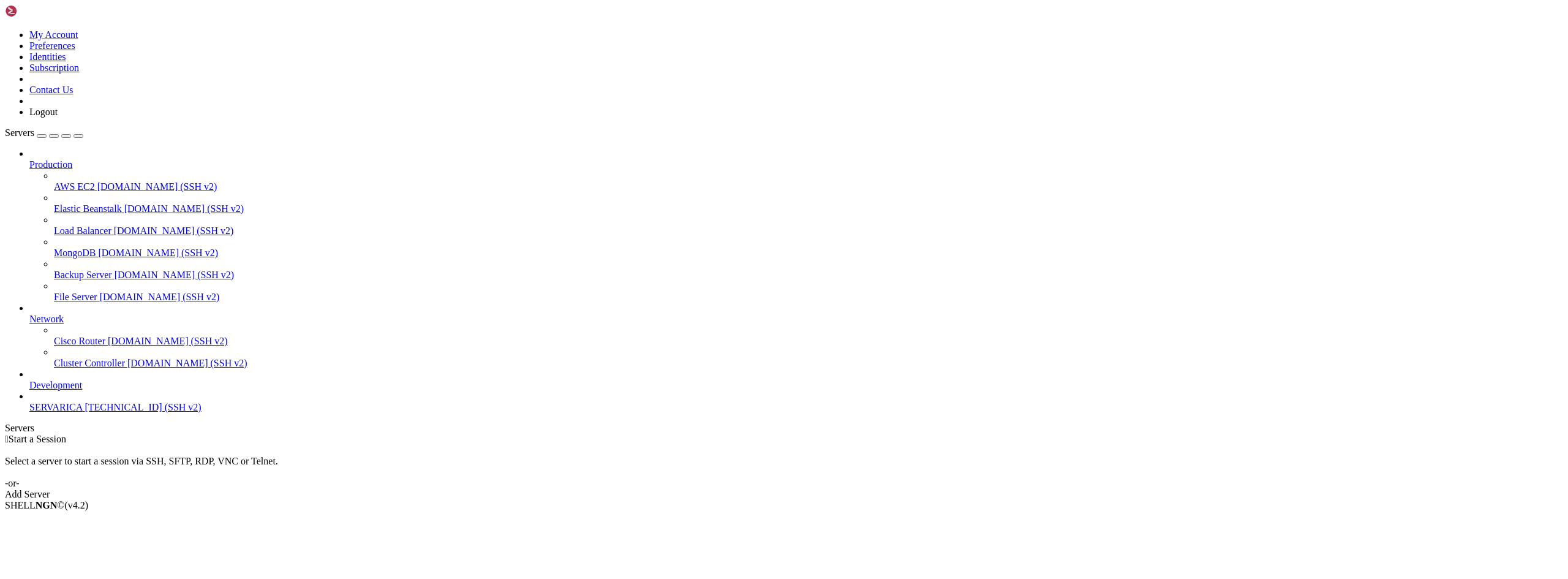
click at [82, 413] on span "SERVARICA" at bounding box center [56, 407] width 53 height 11
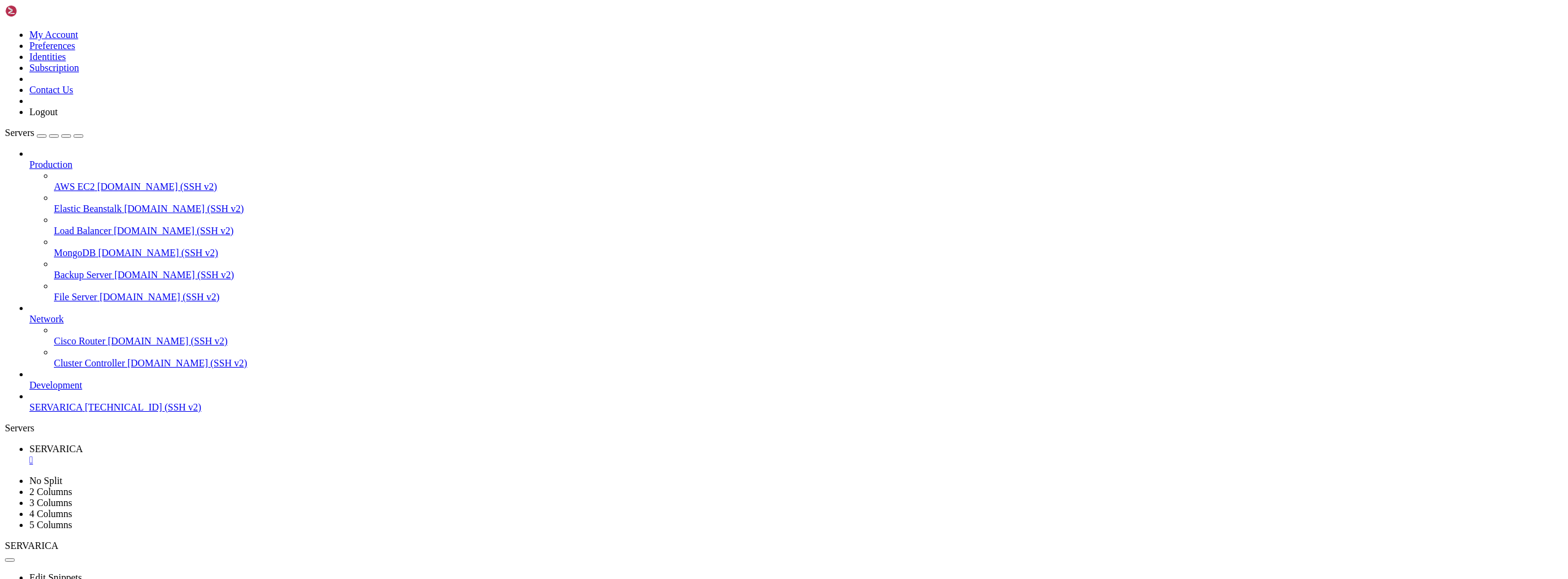
drag, startPoint x: 88, startPoint y: 982, endPoint x: 89, endPoint y: 1055, distance: 73.0
drag, startPoint x: 87, startPoint y: 1150, endPoint x: 771, endPoint y: 1069, distance: 688.8
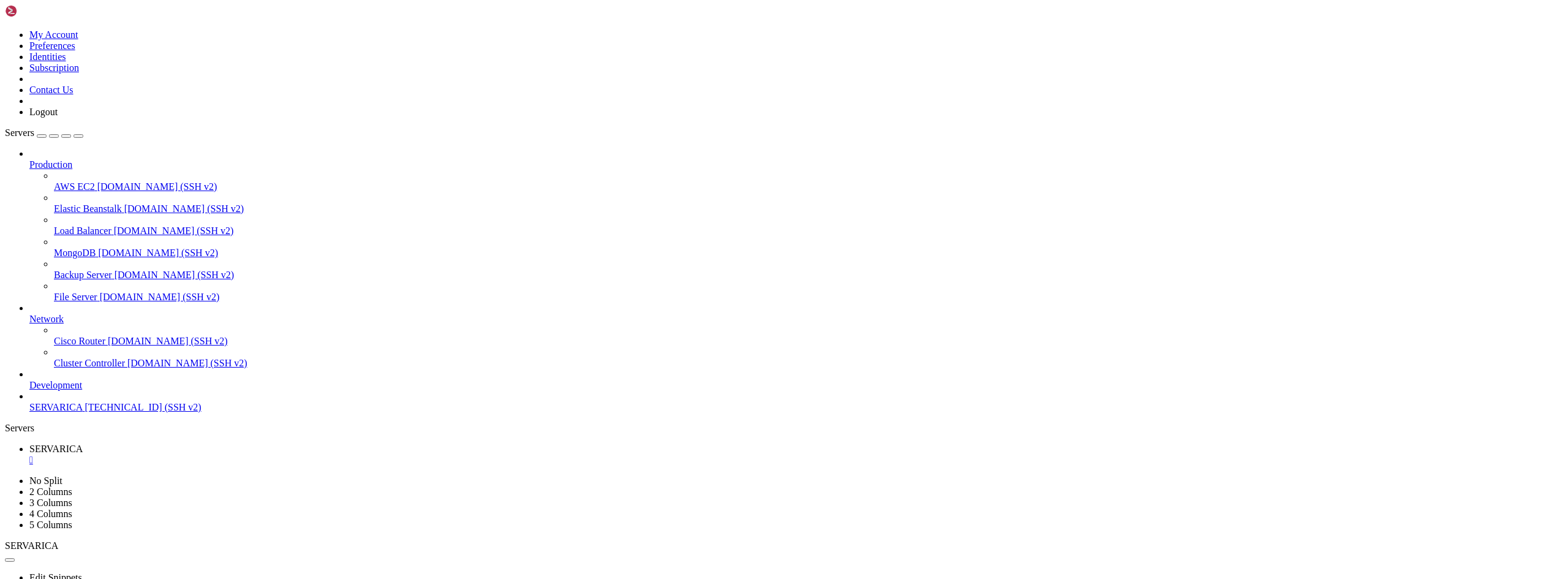
click at [229, 455] on div "" at bounding box center [796, 461] width 1533 height 11
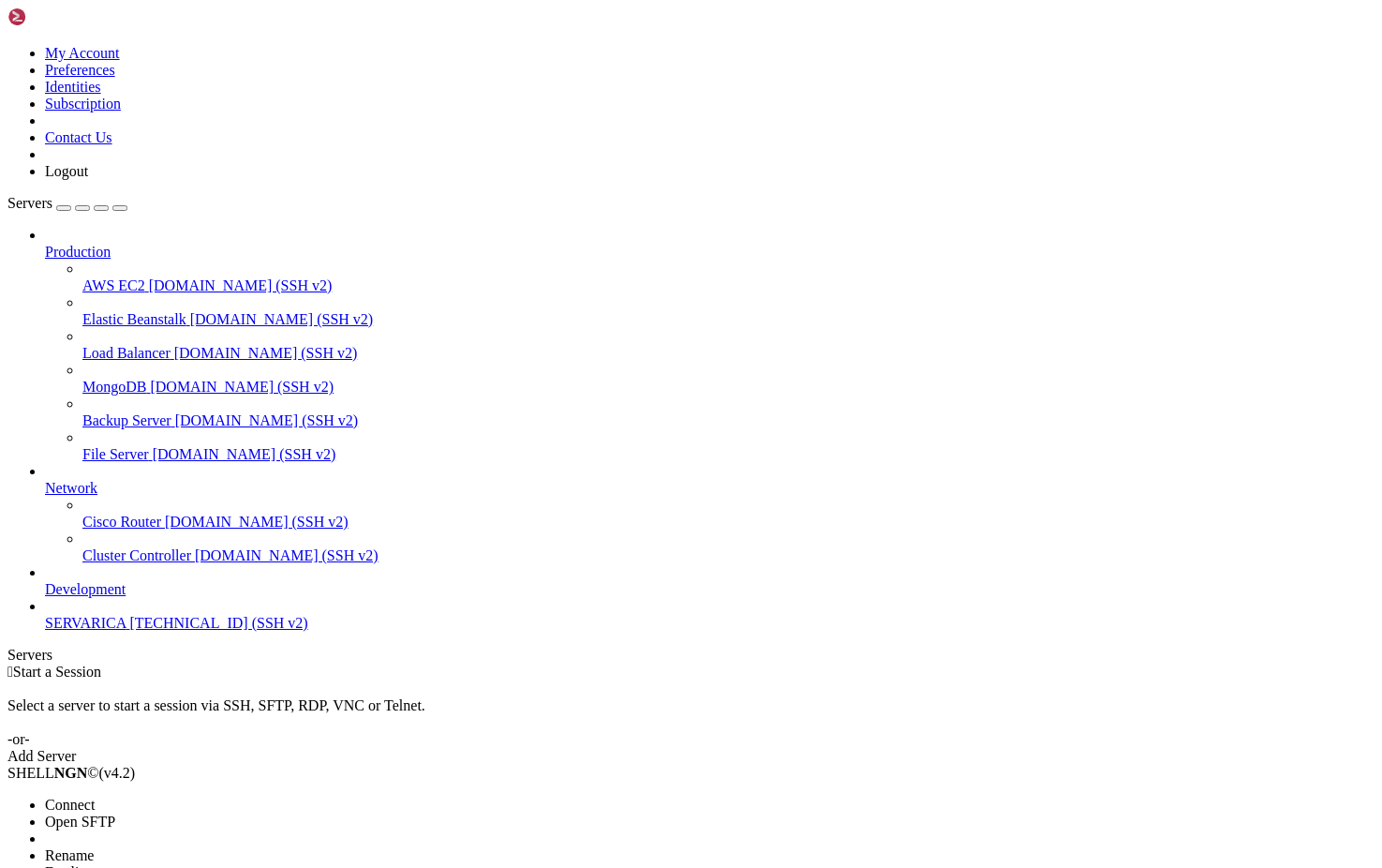
click at [116, 813] on span "Open SFTP" at bounding box center [80, 821] width 70 height 16
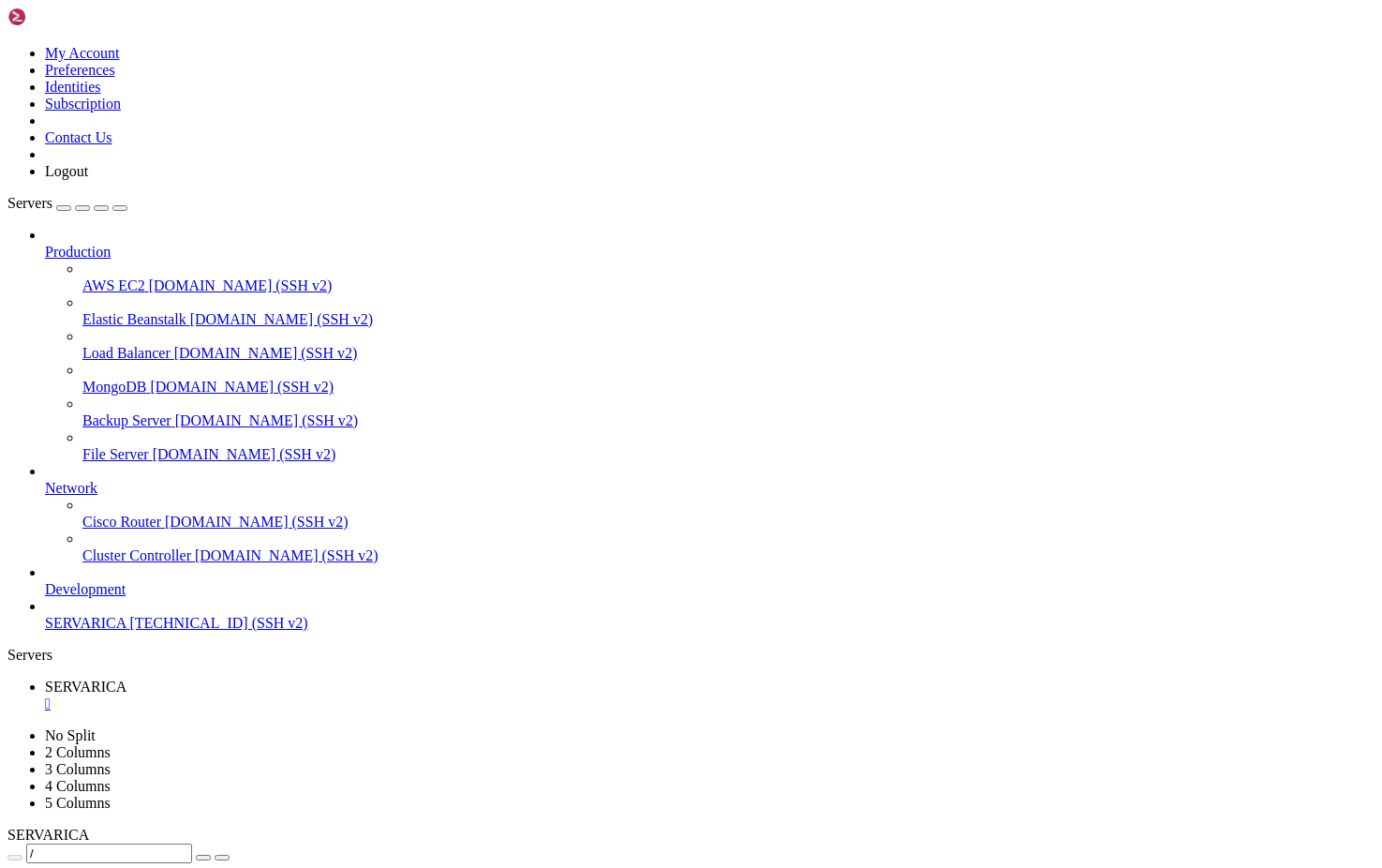
type input "/root"
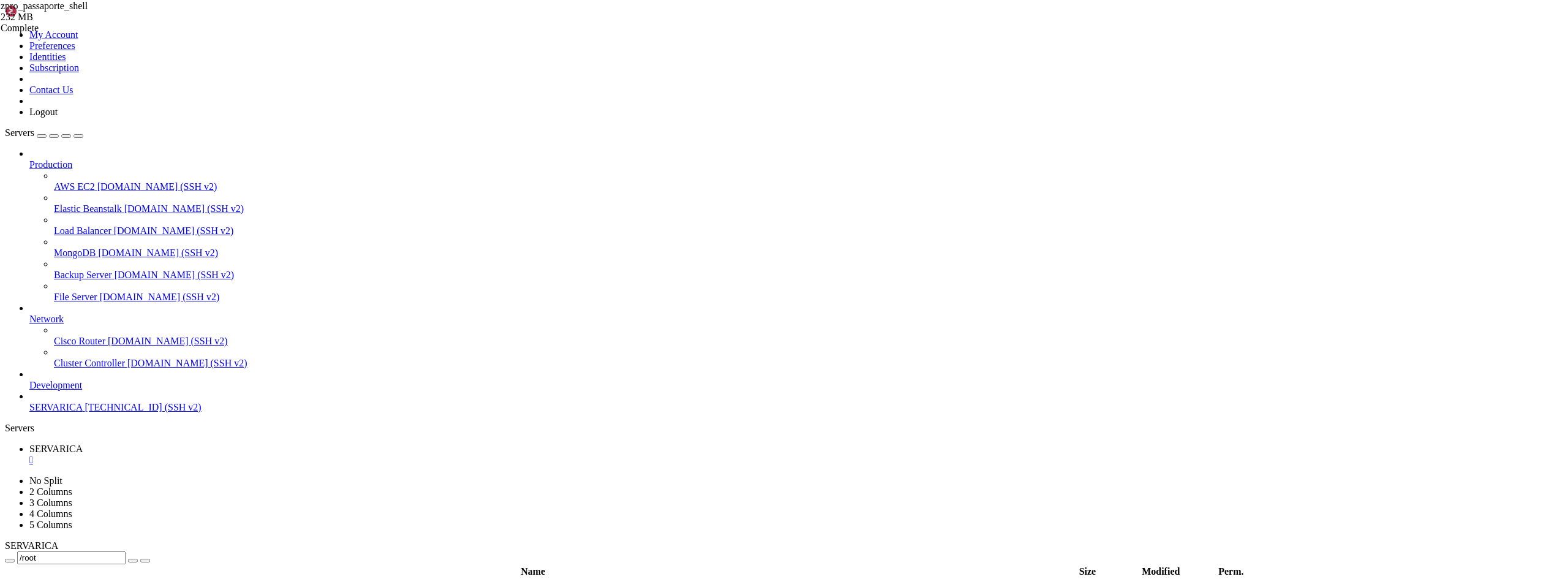
click at [231, 455] on div "" at bounding box center [796, 461] width 1533 height 11
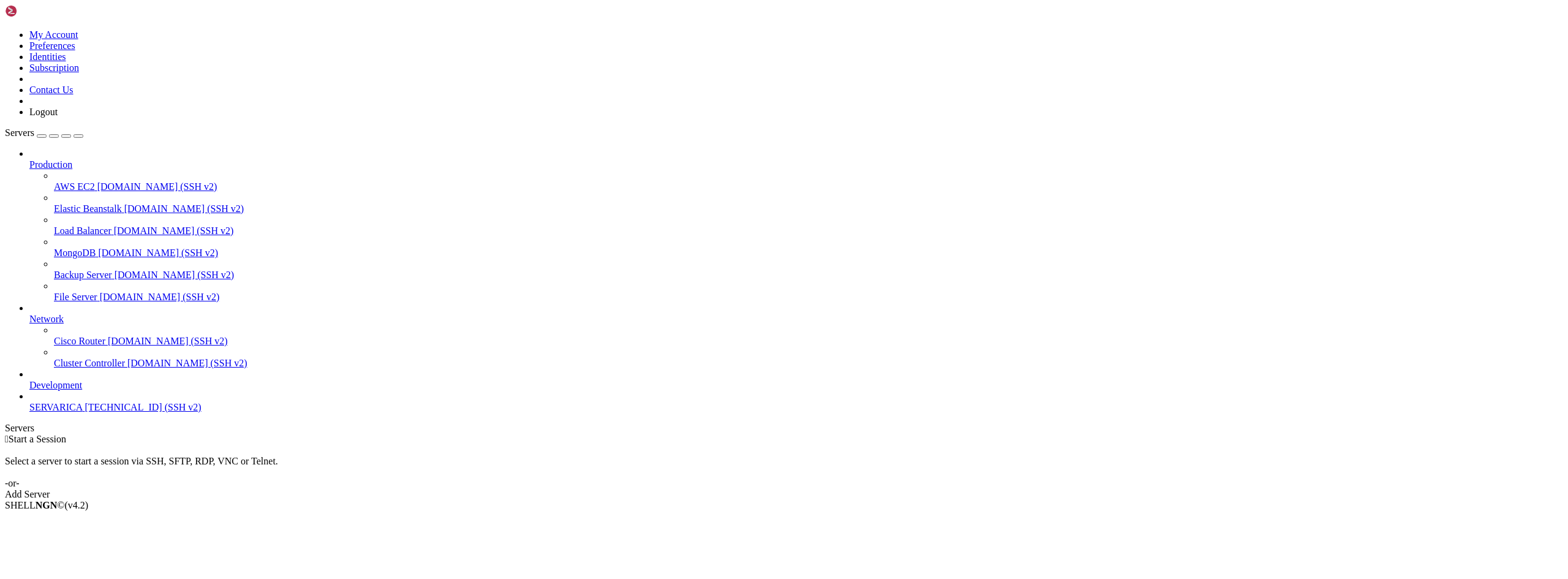
click at [69, 413] on span "SERVARICA" at bounding box center [56, 407] width 53 height 11
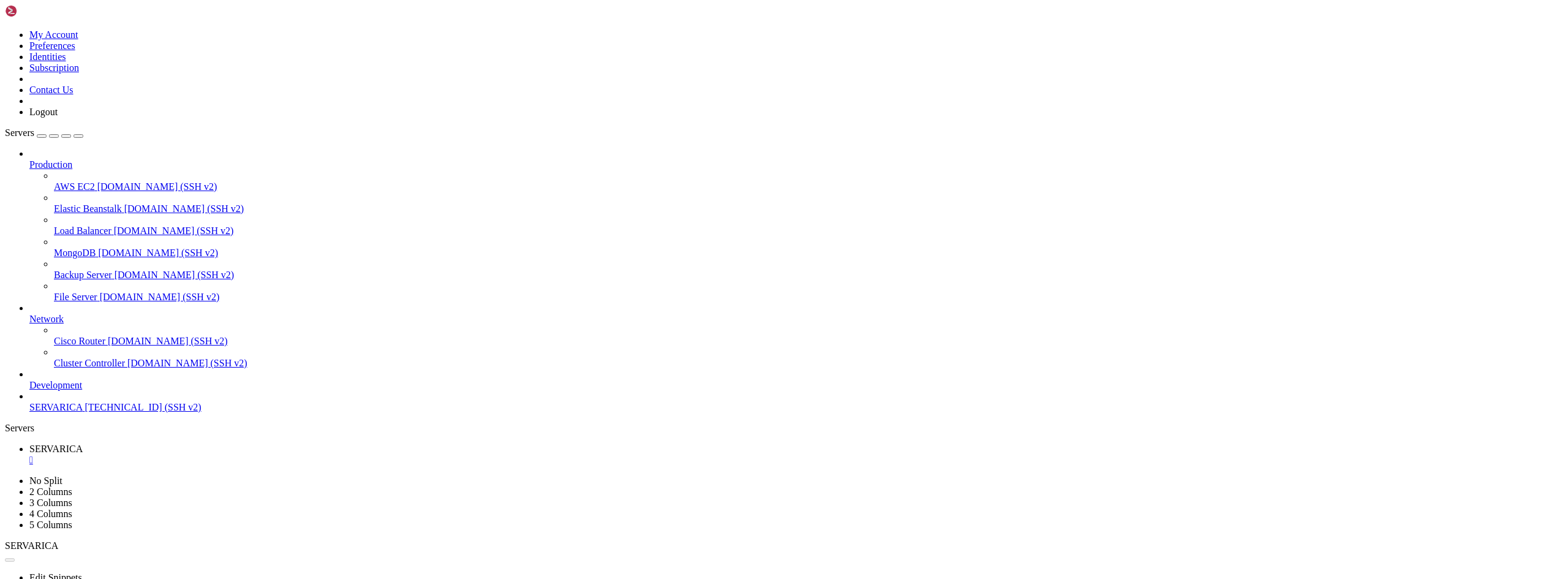
scroll to position [0, 0]
drag, startPoint x: 92, startPoint y: 954, endPoint x: 86, endPoint y: 1006, distance: 52.3
drag, startPoint x: 89, startPoint y: 961, endPoint x: 95, endPoint y: 1036, distance: 75.2
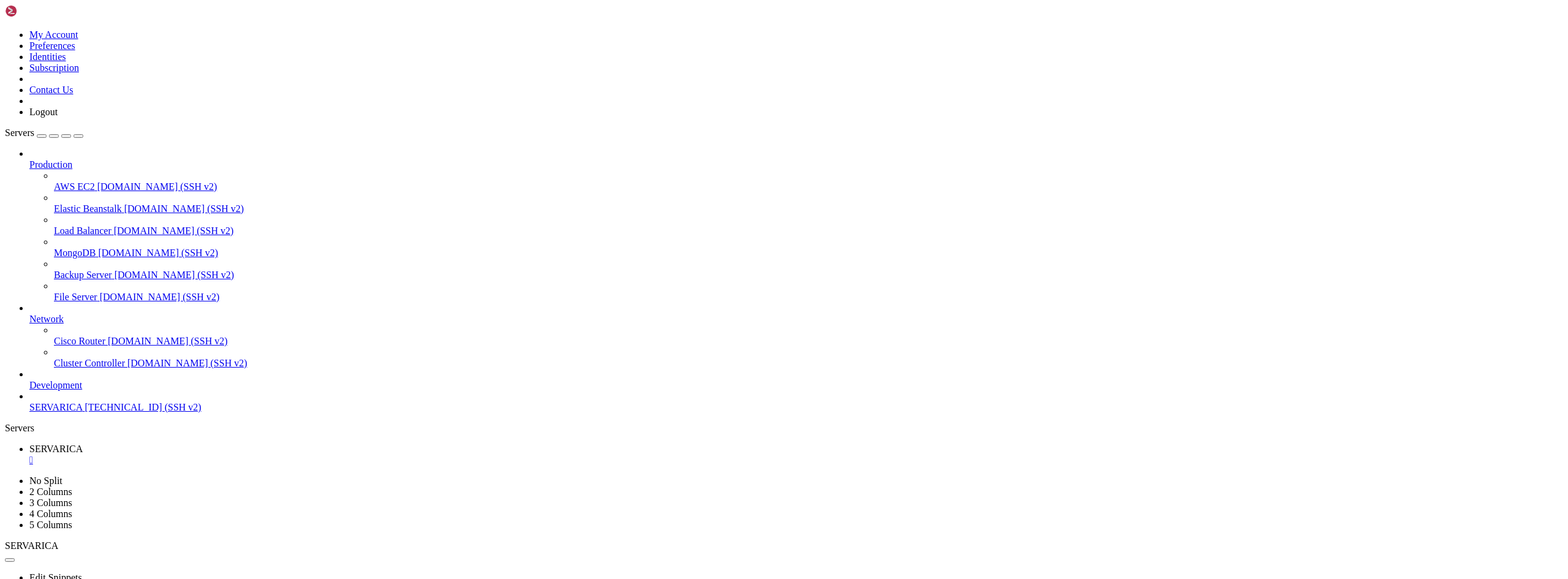
drag, startPoint x: 203, startPoint y: 972, endPoint x: 181, endPoint y: 1044, distance: 75.3
drag, startPoint x: 87, startPoint y: 901, endPoint x: 368, endPoint y: 901, distance: 281.0
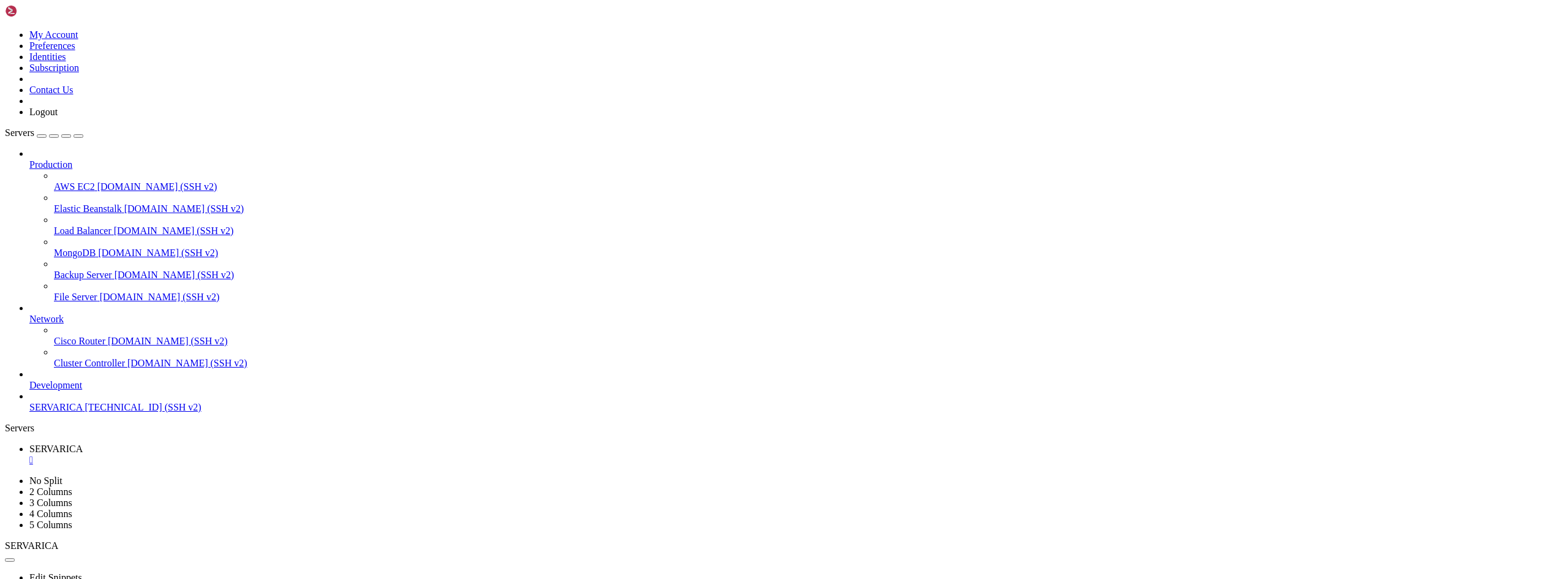
drag, startPoint x: 224, startPoint y: 1072, endPoint x: 12, endPoint y: 854, distance: 304.1
